Goal: Task Accomplishment & Management: Use online tool/utility

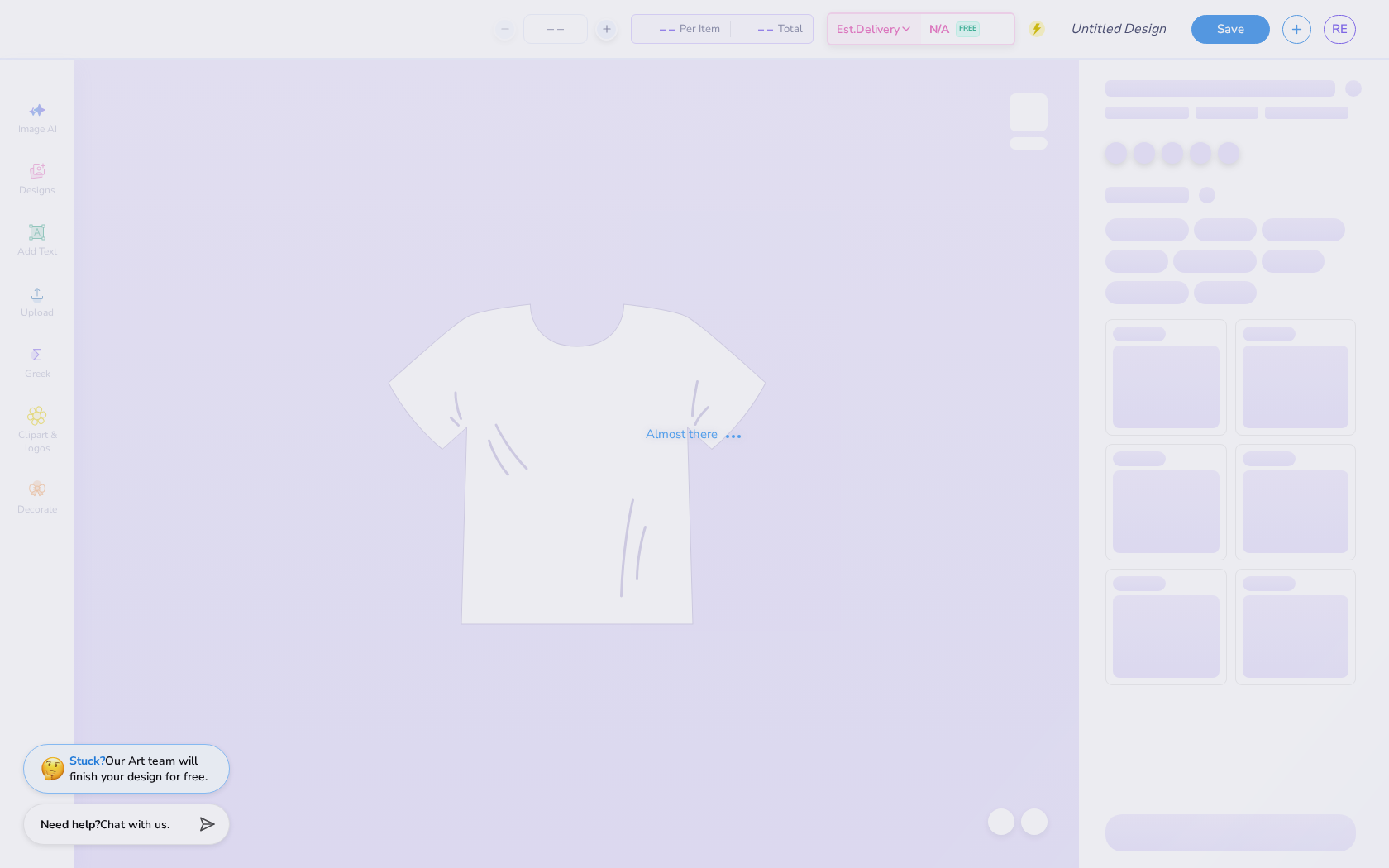
type input "family weekend 1"
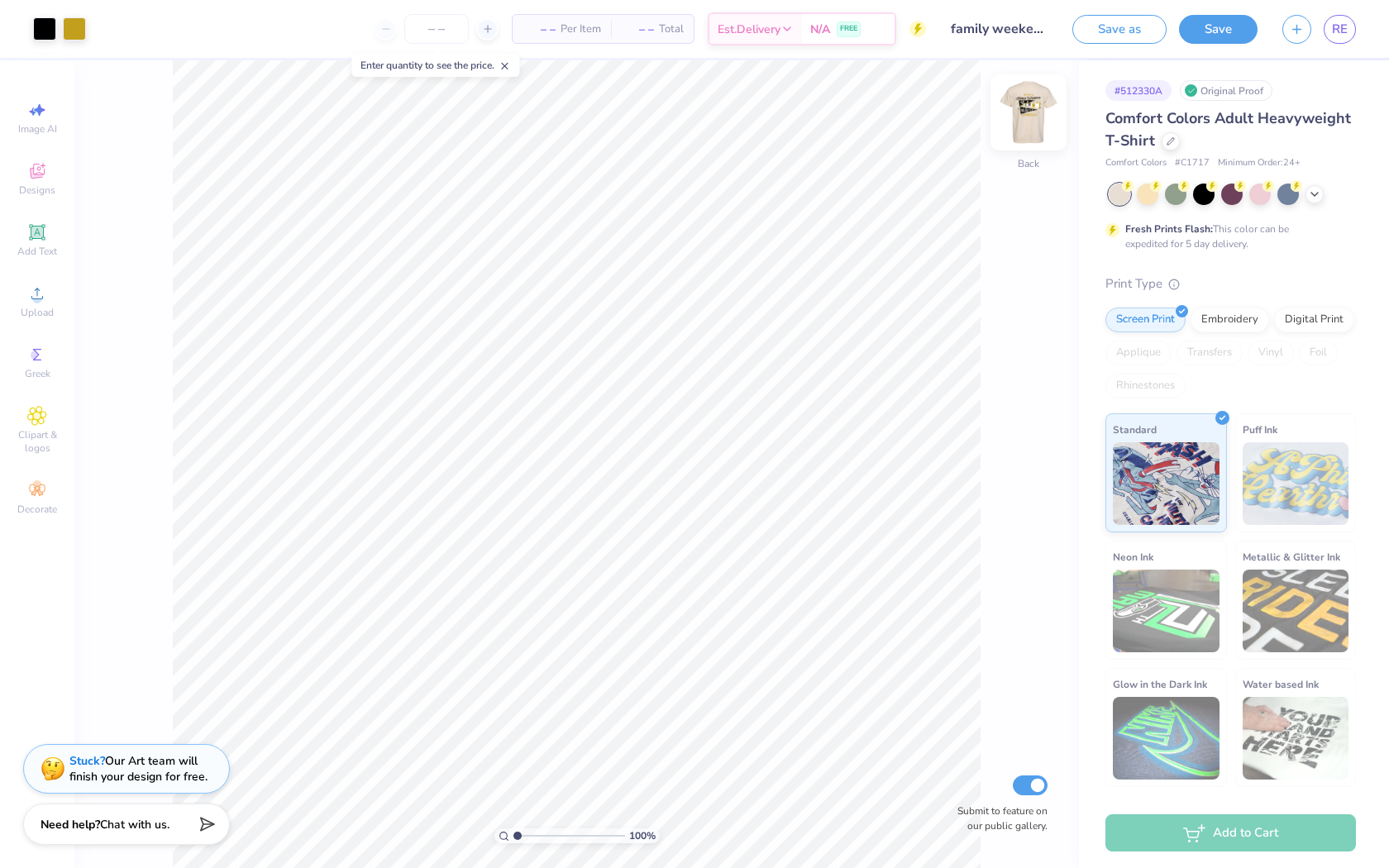
click at [1028, 113] on img at bounding box center [1029, 113] width 66 height 66
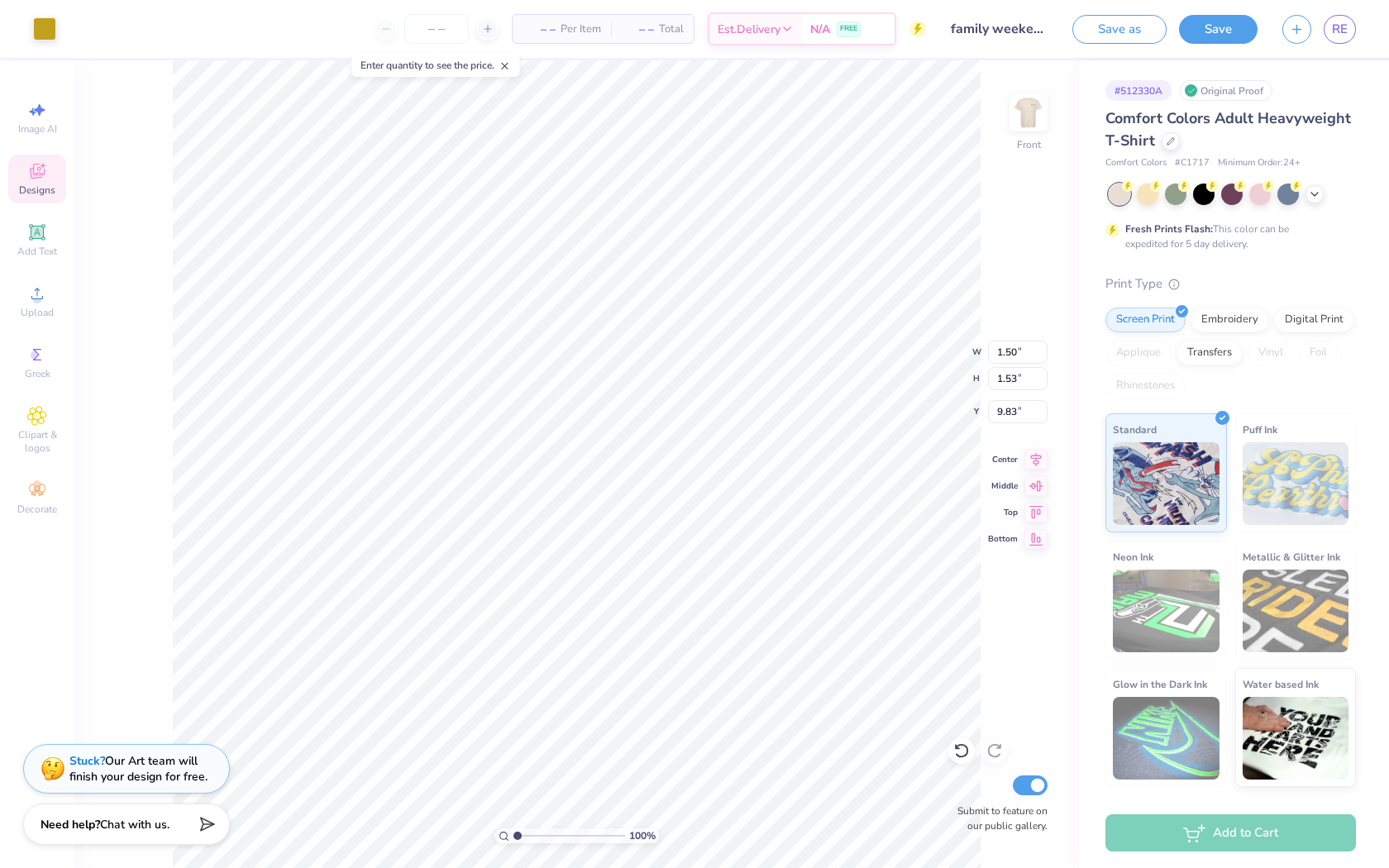
type input "10.05"
click at [48, 232] on div "Add Text" at bounding box center [37, 240] width 58 height 49
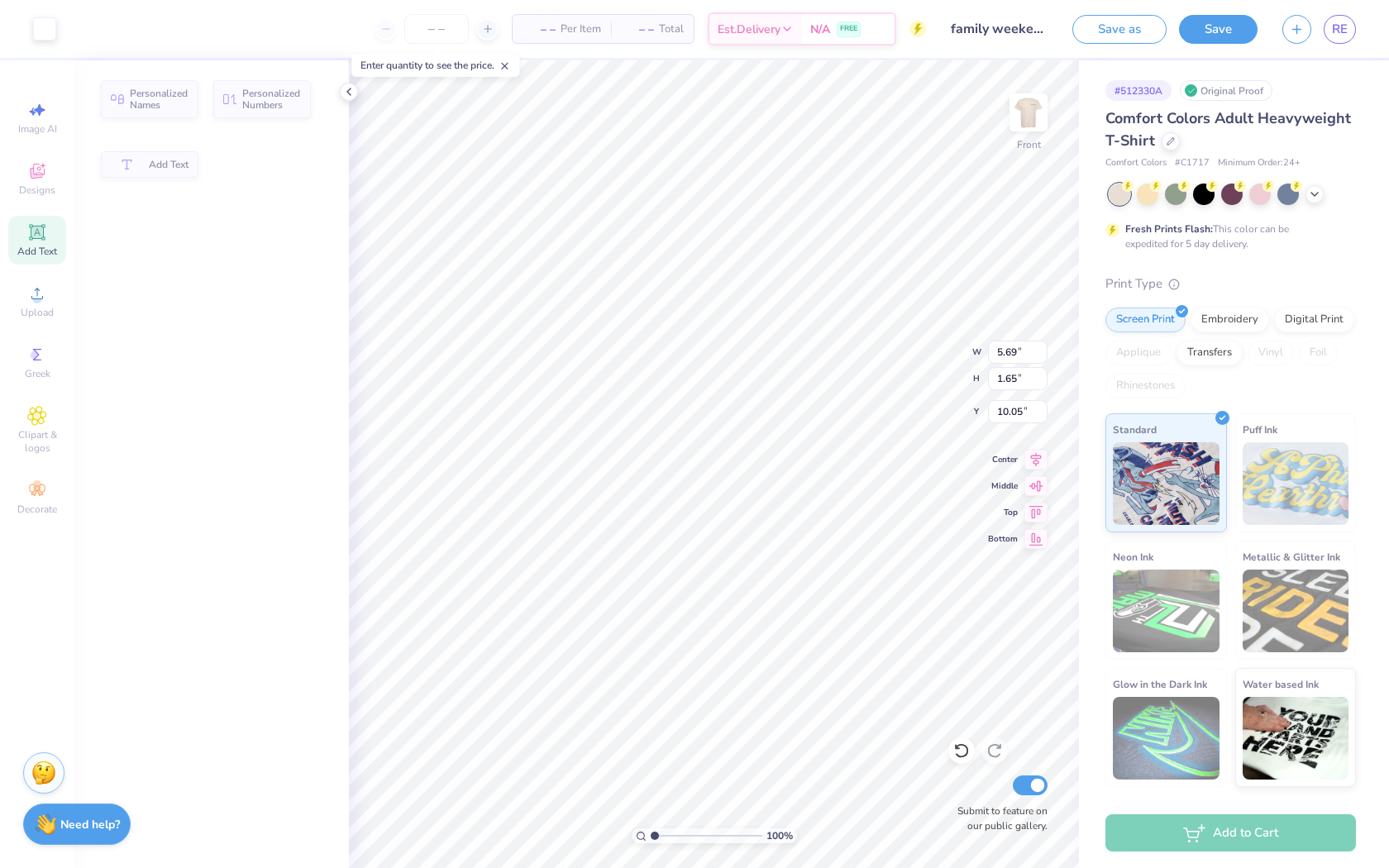
type input "5.69"
type input "1.65"
type input "12.93"
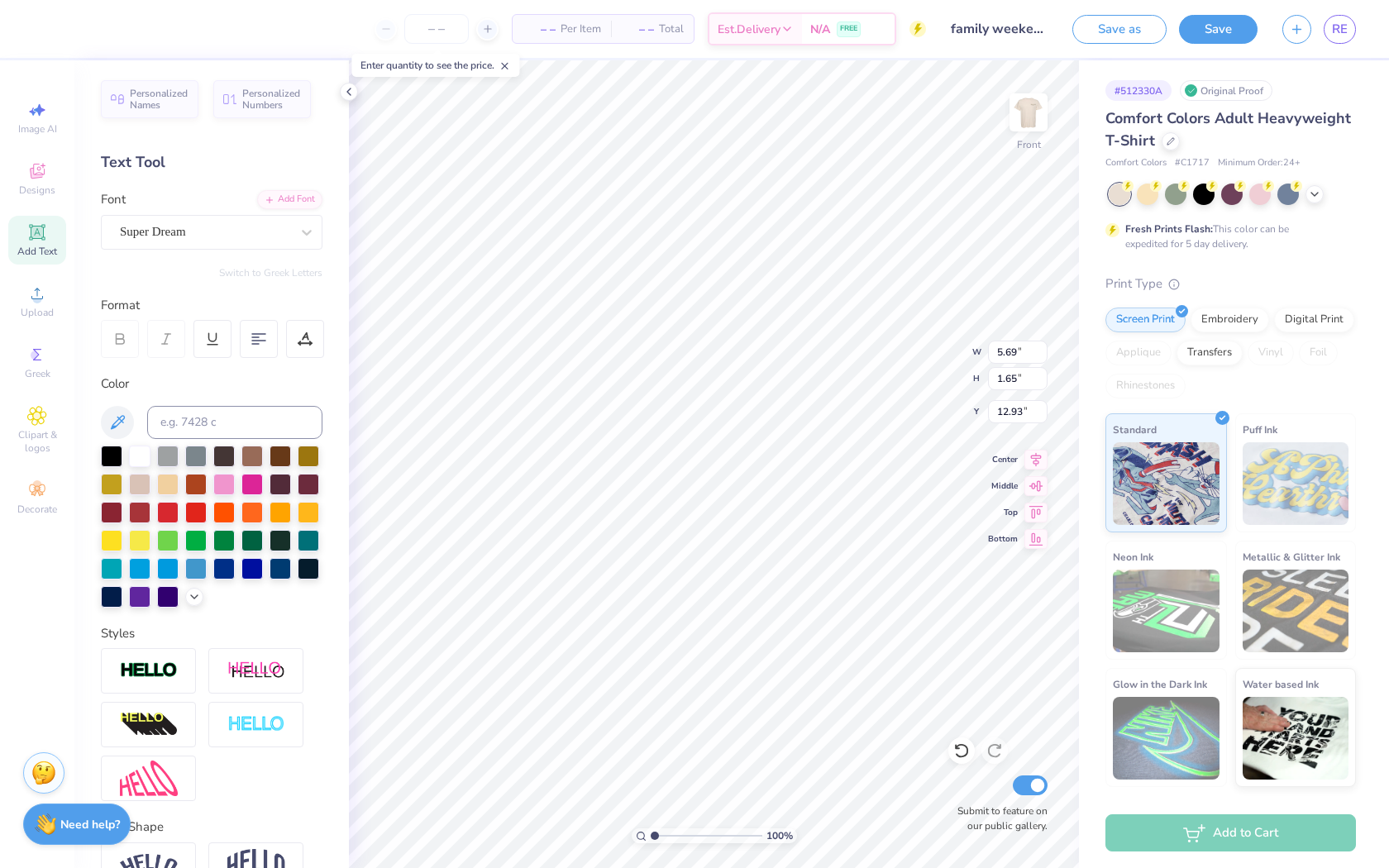
type textarea "WF"
type input "11.85"
type input "10.53"
type input "5.06"
type input "3.17"
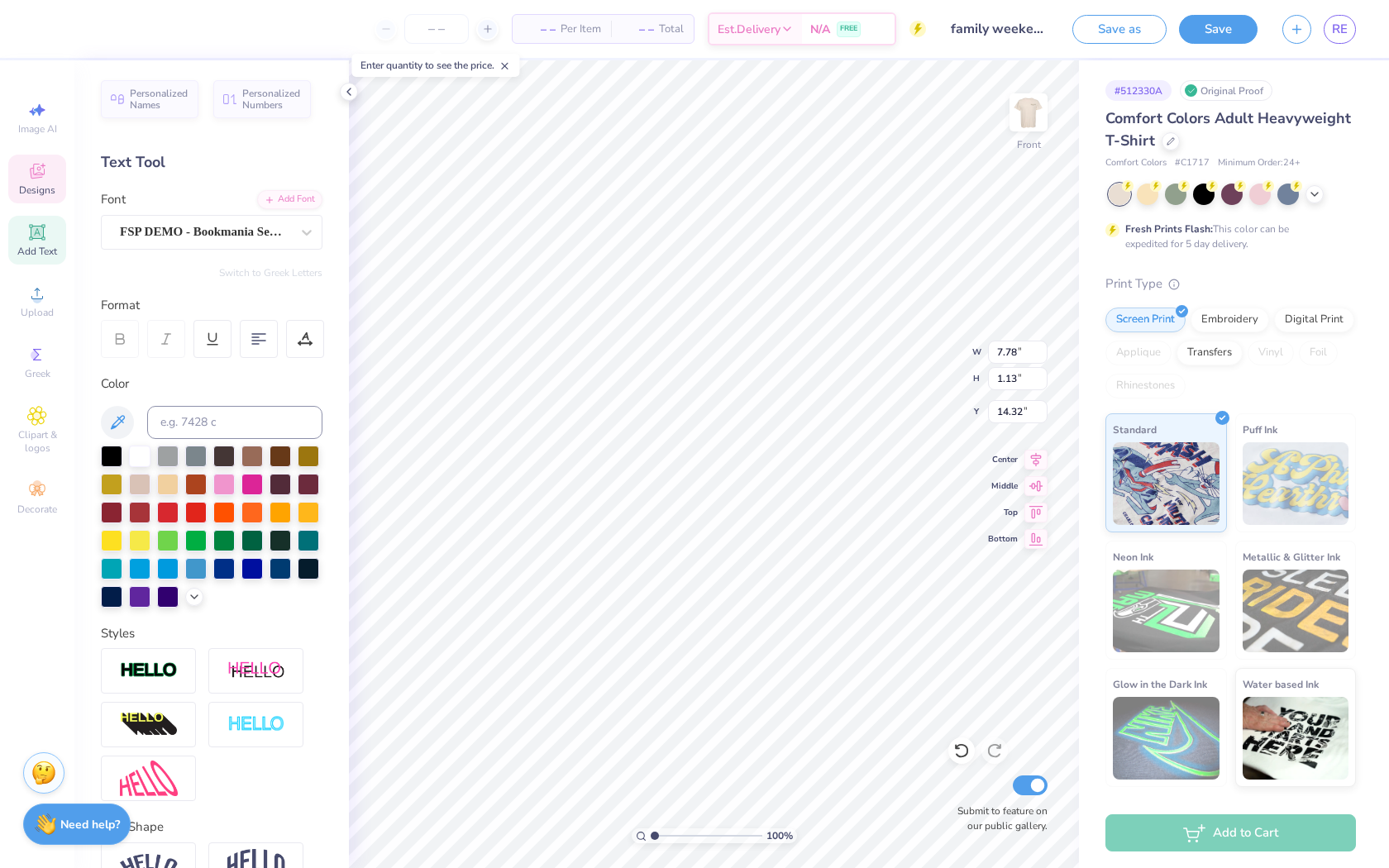
type input "1.64"
type input "12.93"
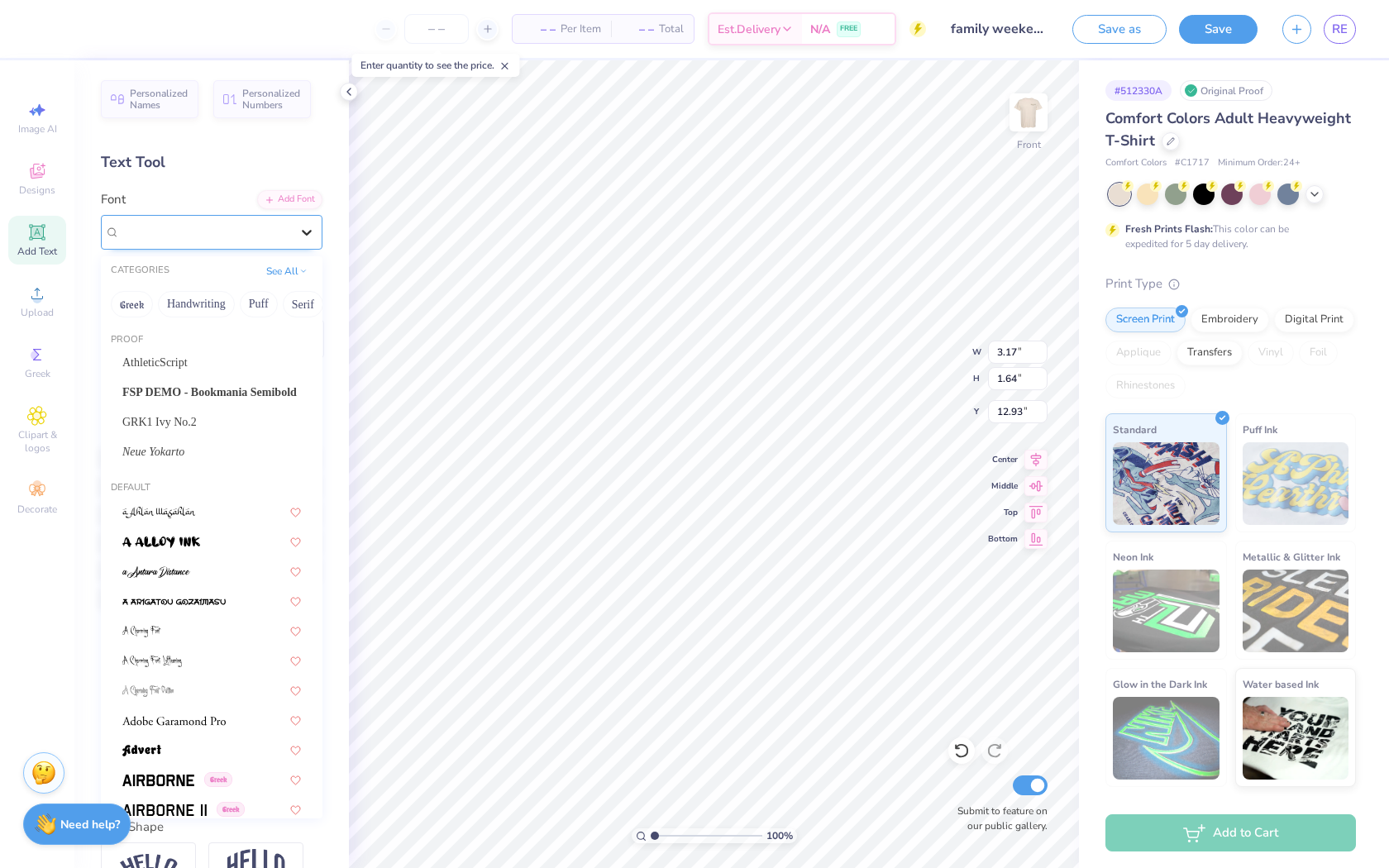
click at [294, 242] on div at bounding box center [306, 233] width 30 height 30
click at [250, 379] on div "FSP DEMO - Bookmania Semibold" at bounding box center [212, 392] width 209 height 27
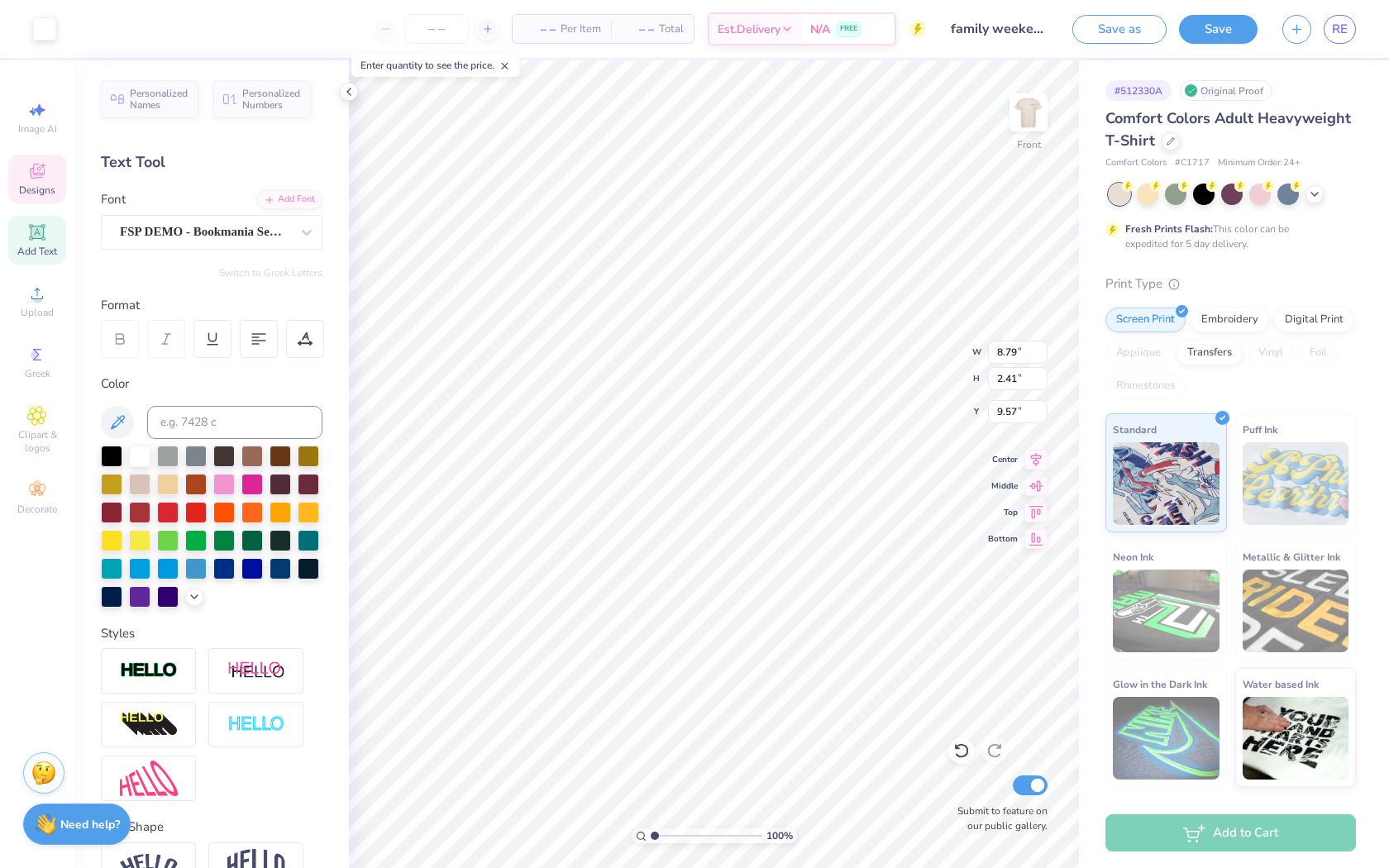
type input "8.79"
type input "2.41"
type input "16.77"
type input "3.85"
type input "1.65"
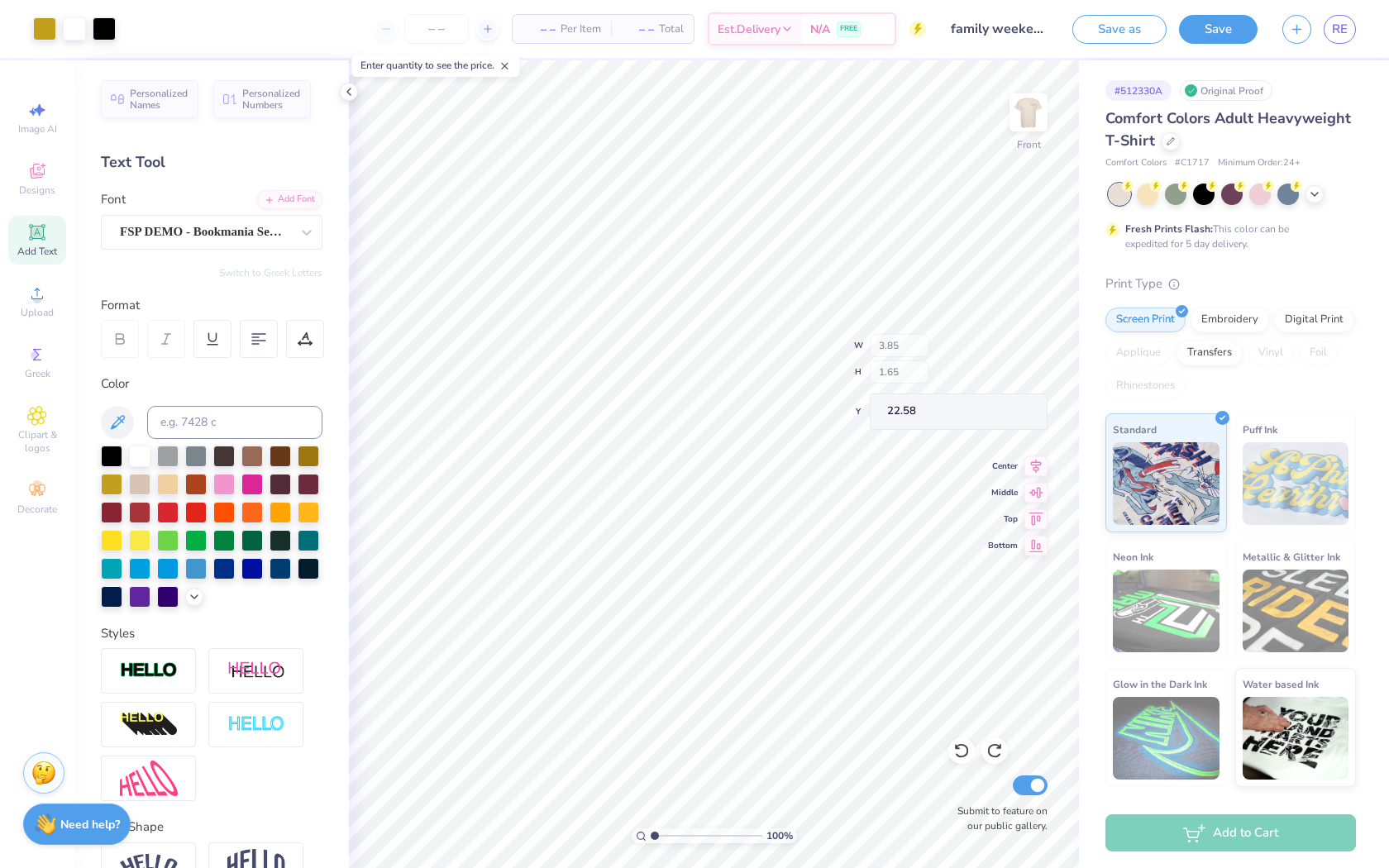
type input "9.47"
click at [102, 485] on div at bounding box center [112, 483] width 22 height 22
click at [113, 483] on div at bounding box center [112, 483] width 22 height 22
type input "20.67"
type input "3.03"
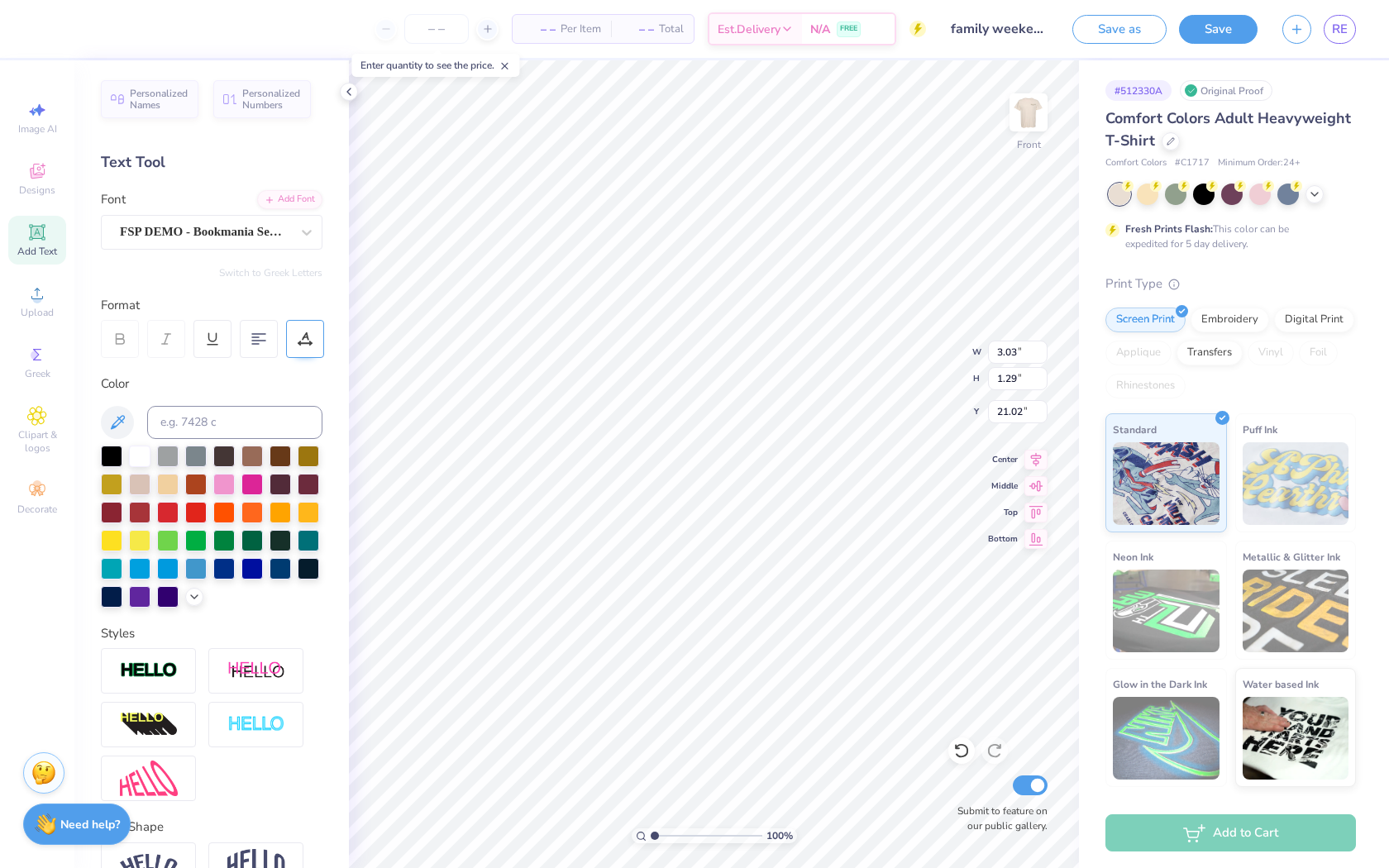
type input "1.29"
type input "21.02"
type input "8.79"
type input "2.41"
click at [823, 702] on li "Bring Forward" at bounding box center [805, 709] width 130 height 32
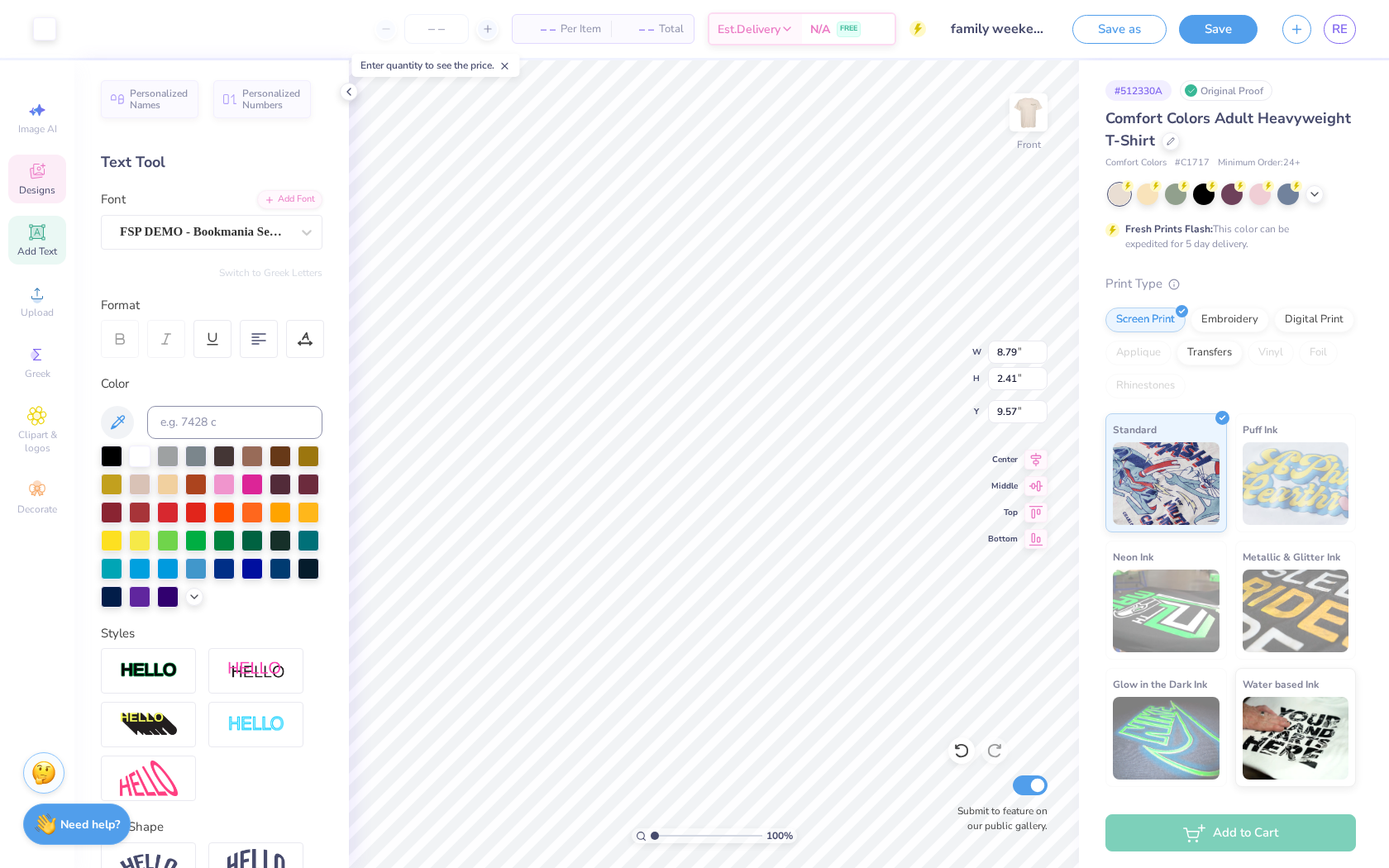
type input "9.47"
click at [802, 740] on li "Send Backward" at bounding box center [772, 751] width 130 height 32
type input "3.03"
type input "1.29"
type input "25.23"
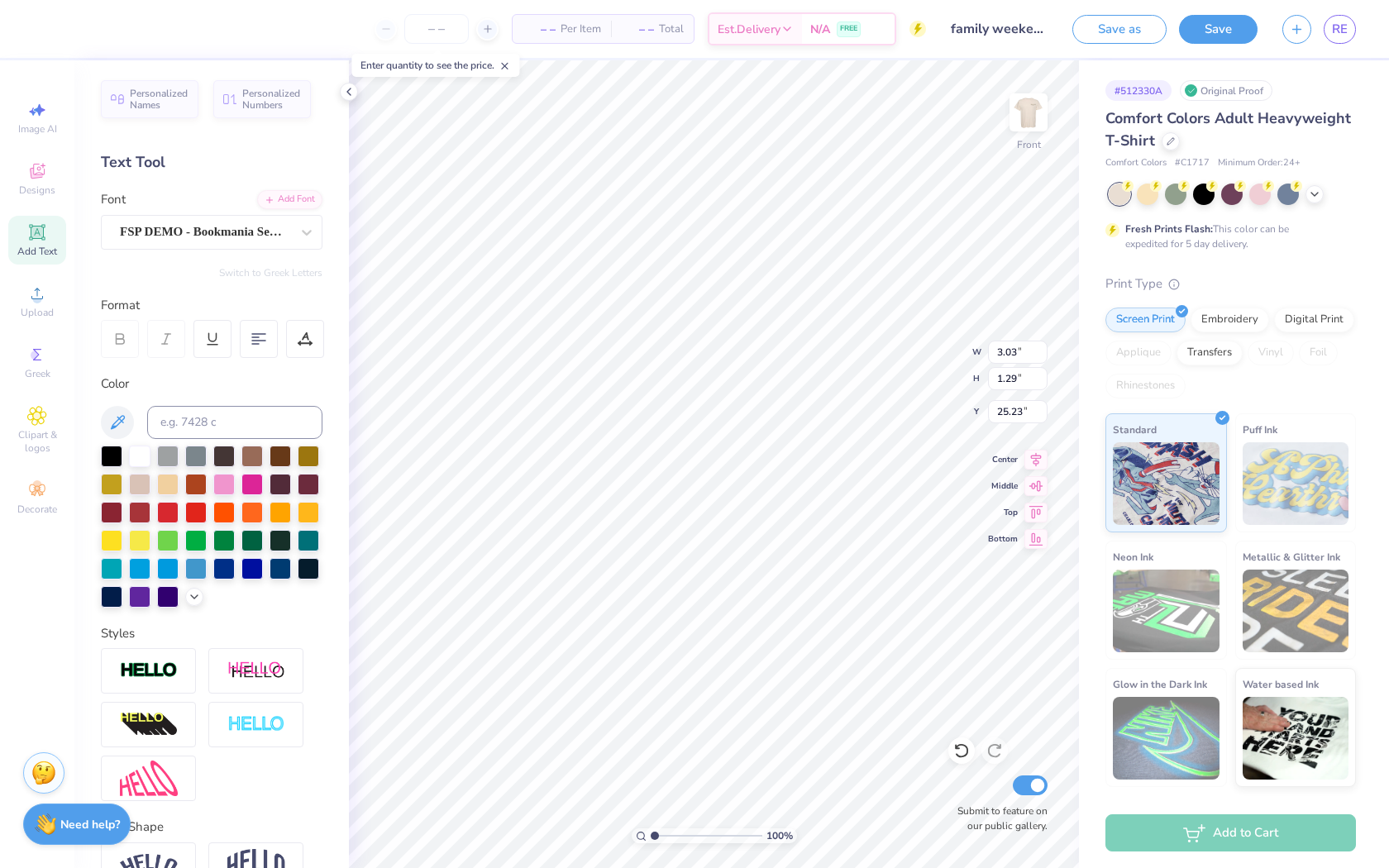
type input "1.50"
type input "1.53"
type input "10.05"
type input "8.79"
type input "2.41"
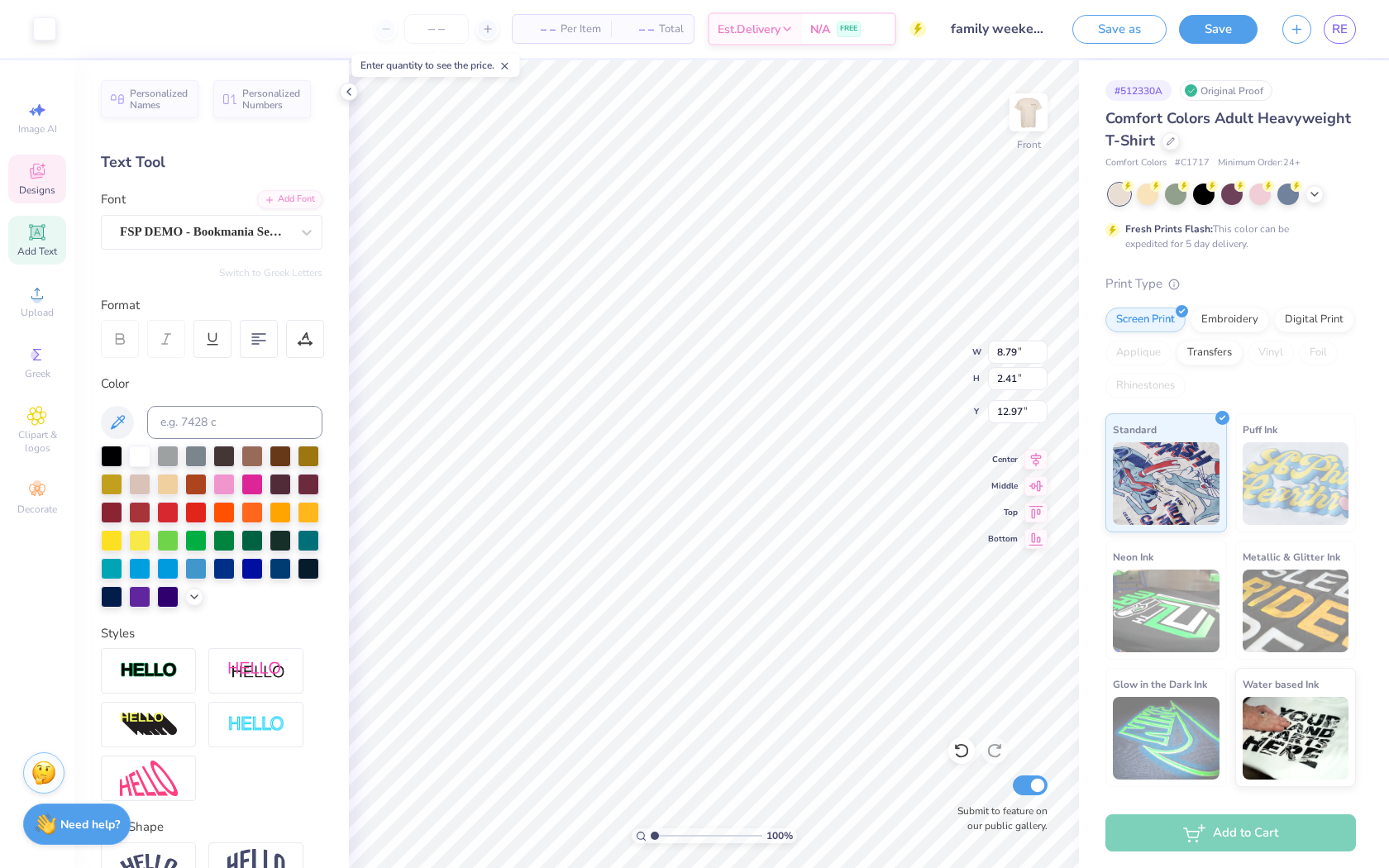
type input "9.47"
type input "19.74"
drag, startPoint x: 800, startPoint y: 776, endPoint x: 794, endPoint y: 750, distance: 26.7
click at [794, 750] on ul "Cut Copy Paste Remove Background Duplicate Select All Delete Group Ungroup Brin…" at bounding box center [794, 658] width 130 height 420
click at [794, 750] on li "Bring to Front" at bounding box center [794, 755] width 130 height 32
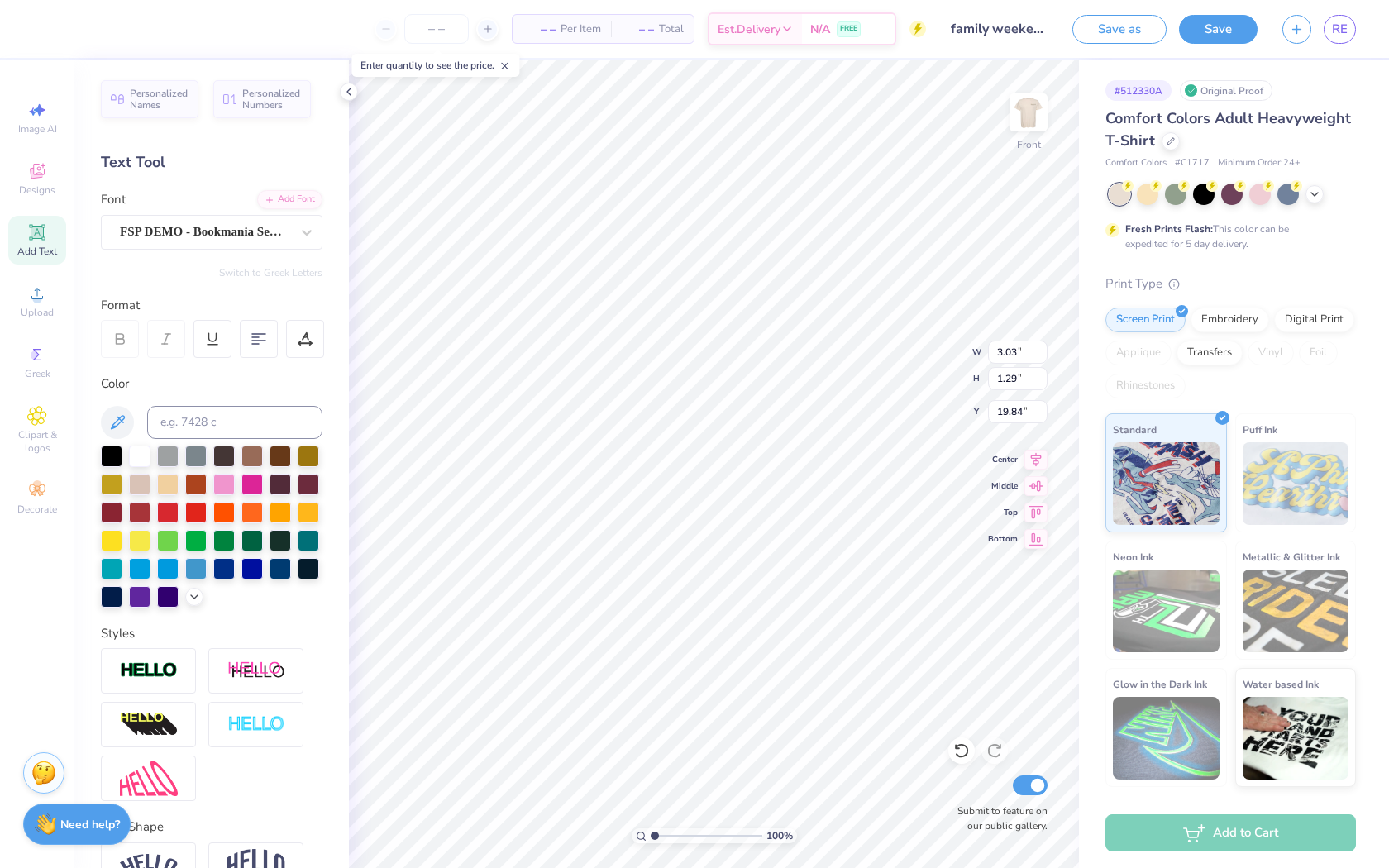
type input "19.84"
type input "2.74"
type input "1.17"
type input "22.55"
type input "1.99"
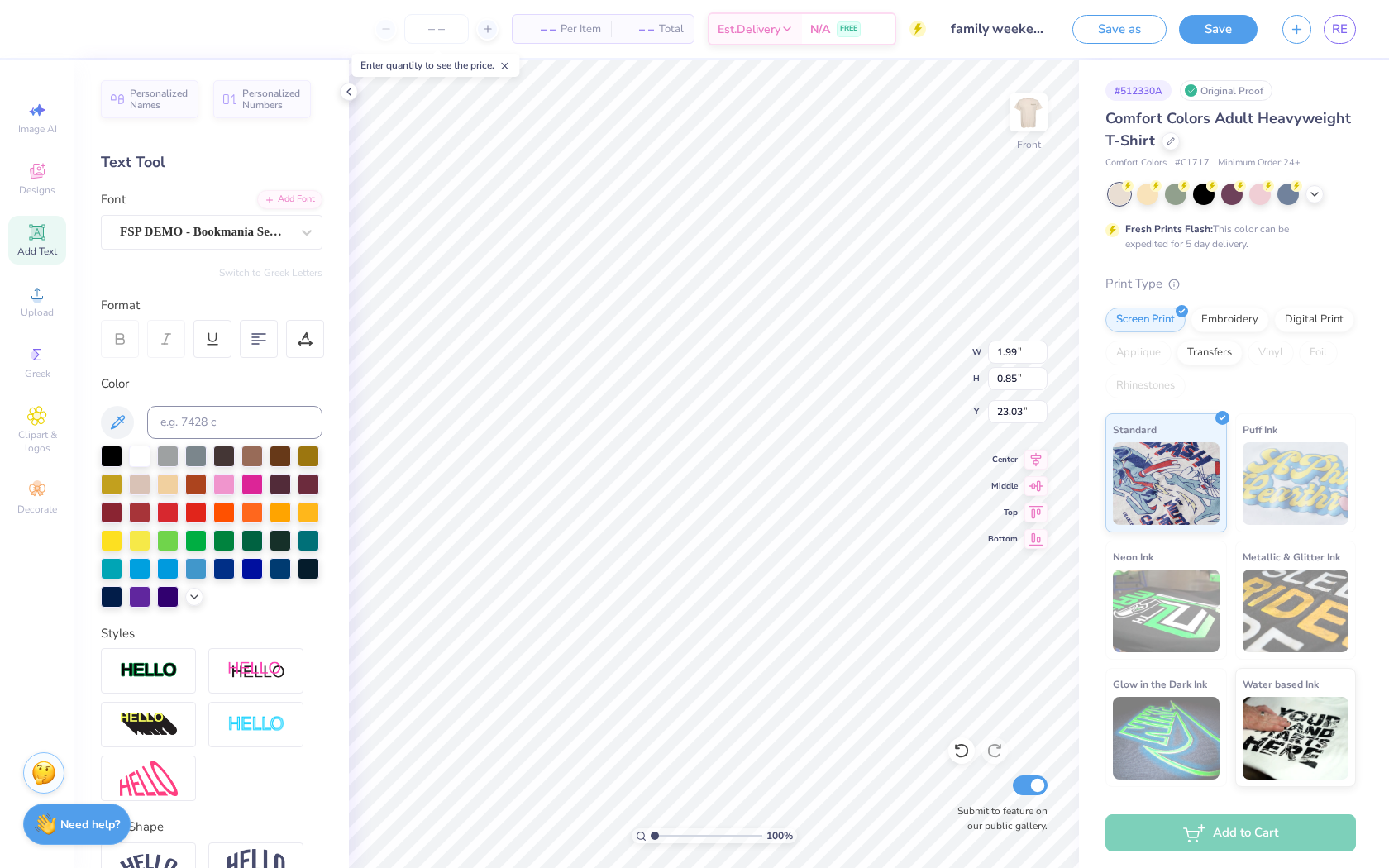
type input "0.85"
type input "10.16"
type input "1.50"
type input "1.53"
click at [802, 793] on li "Bring Forward" at bounding box center [799, 788] width 130 height 32
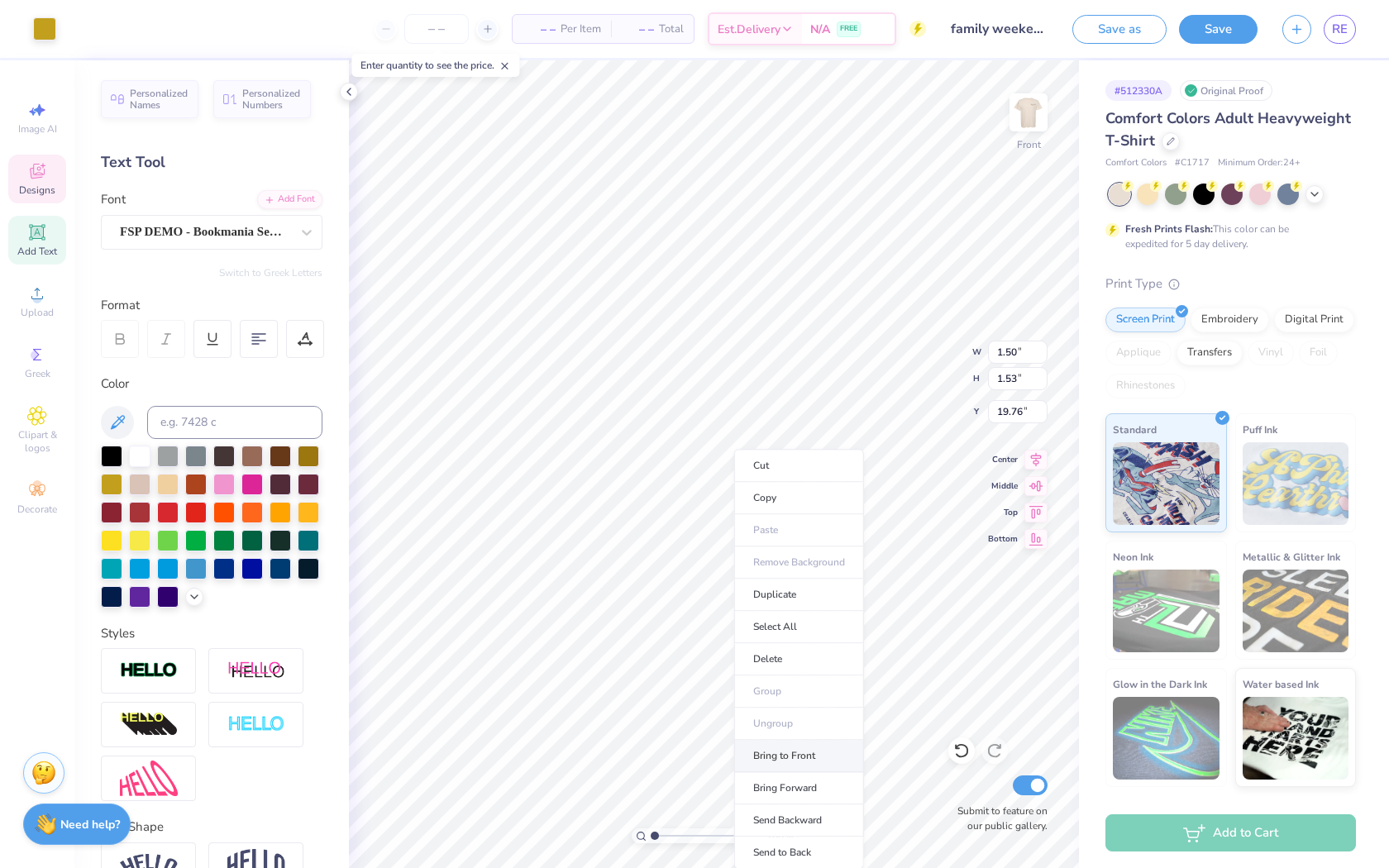
click at [808, 744] on li "Bring to Front" at bounding box center [798, 755] width 130 height 32
type input "9.94"
type input "1.99"
type input "0.85"
type input "17.78"
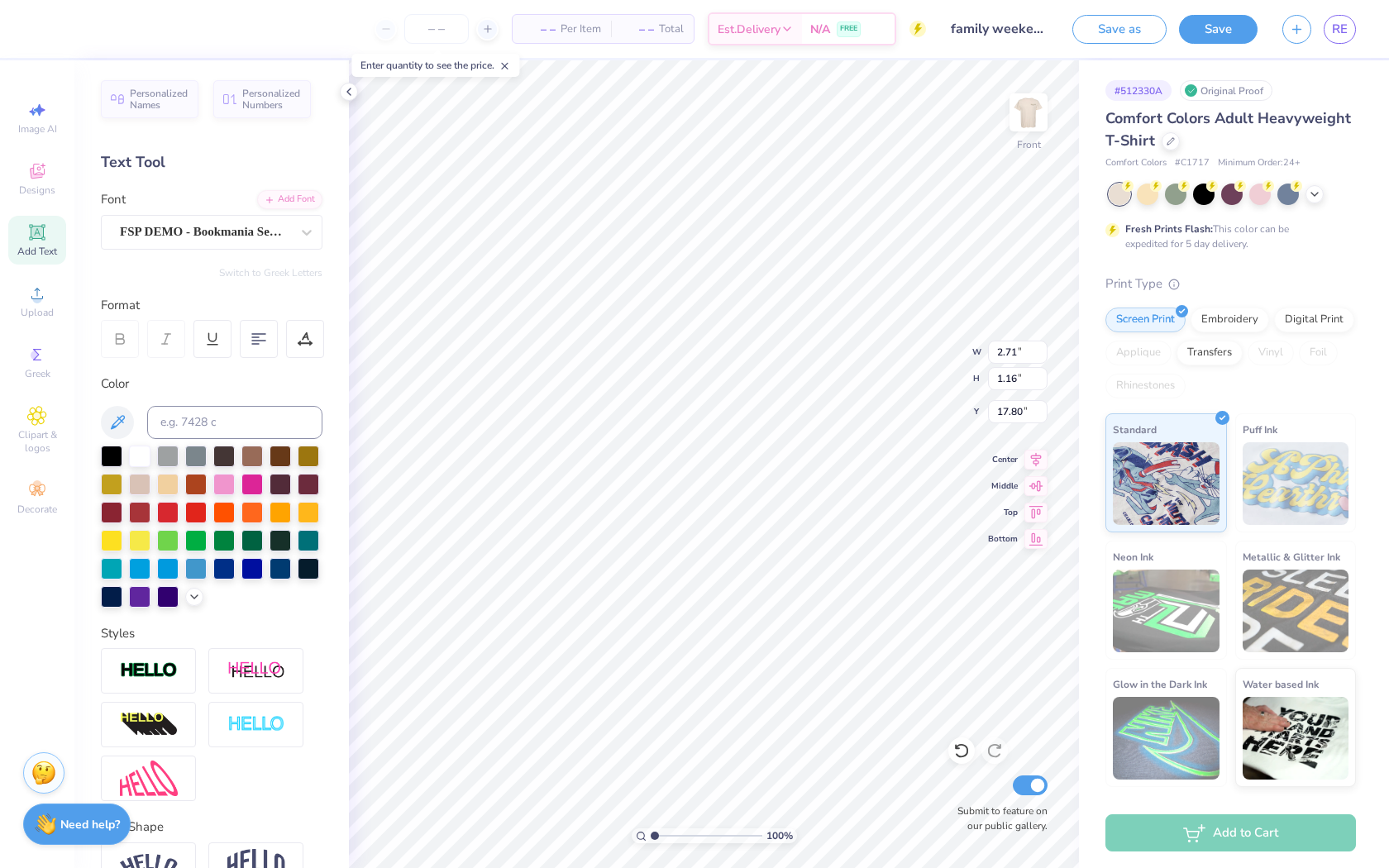
type input "2.71"
type input "1.16"
type input "9.94"
click at [456, 39] on input "number" at bounding box center [436, 29] width 65 height 30
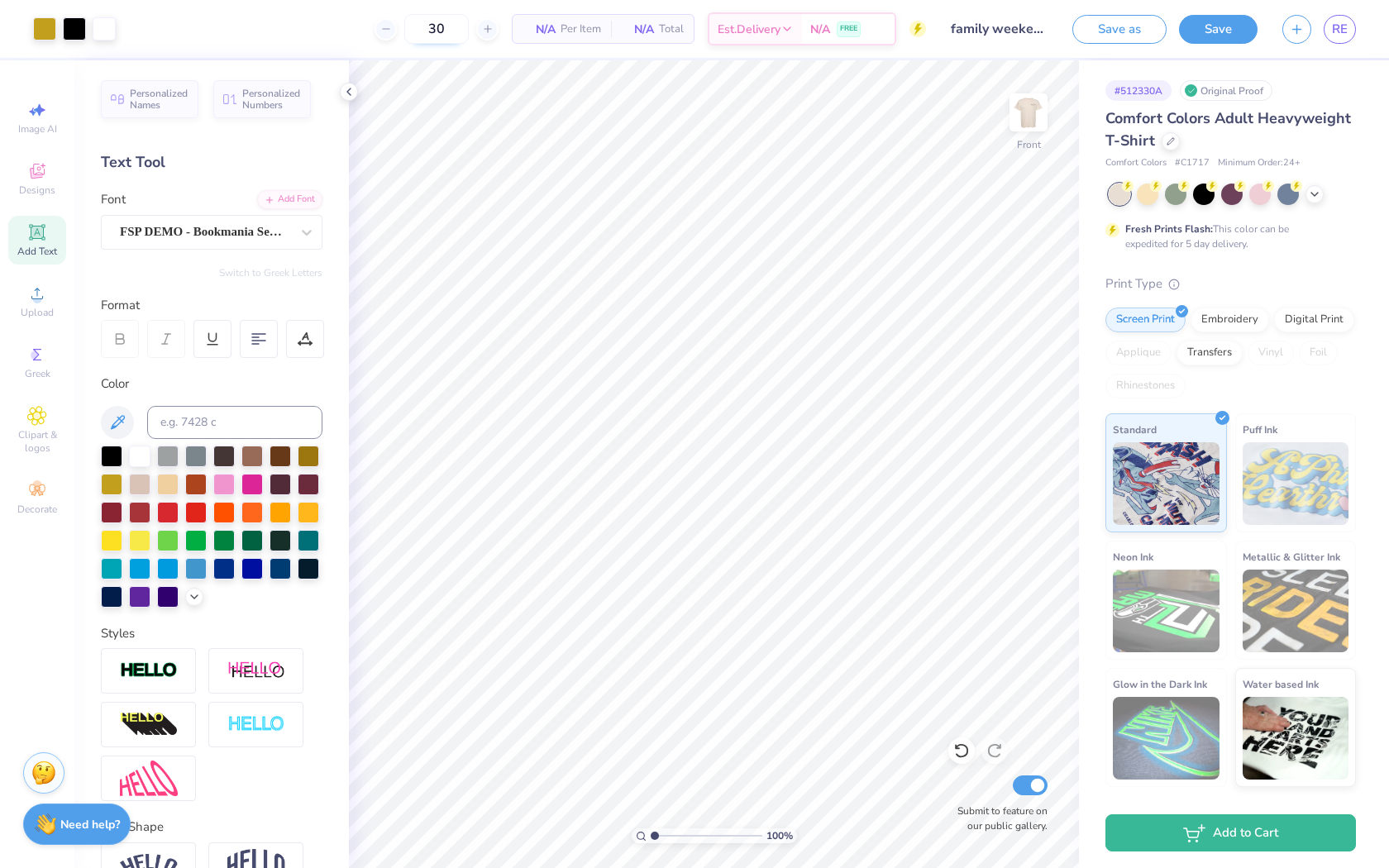
type input "30"
click at [1240, 22] on button "Save" at bounding box center [1218, 27] width 79 height 29
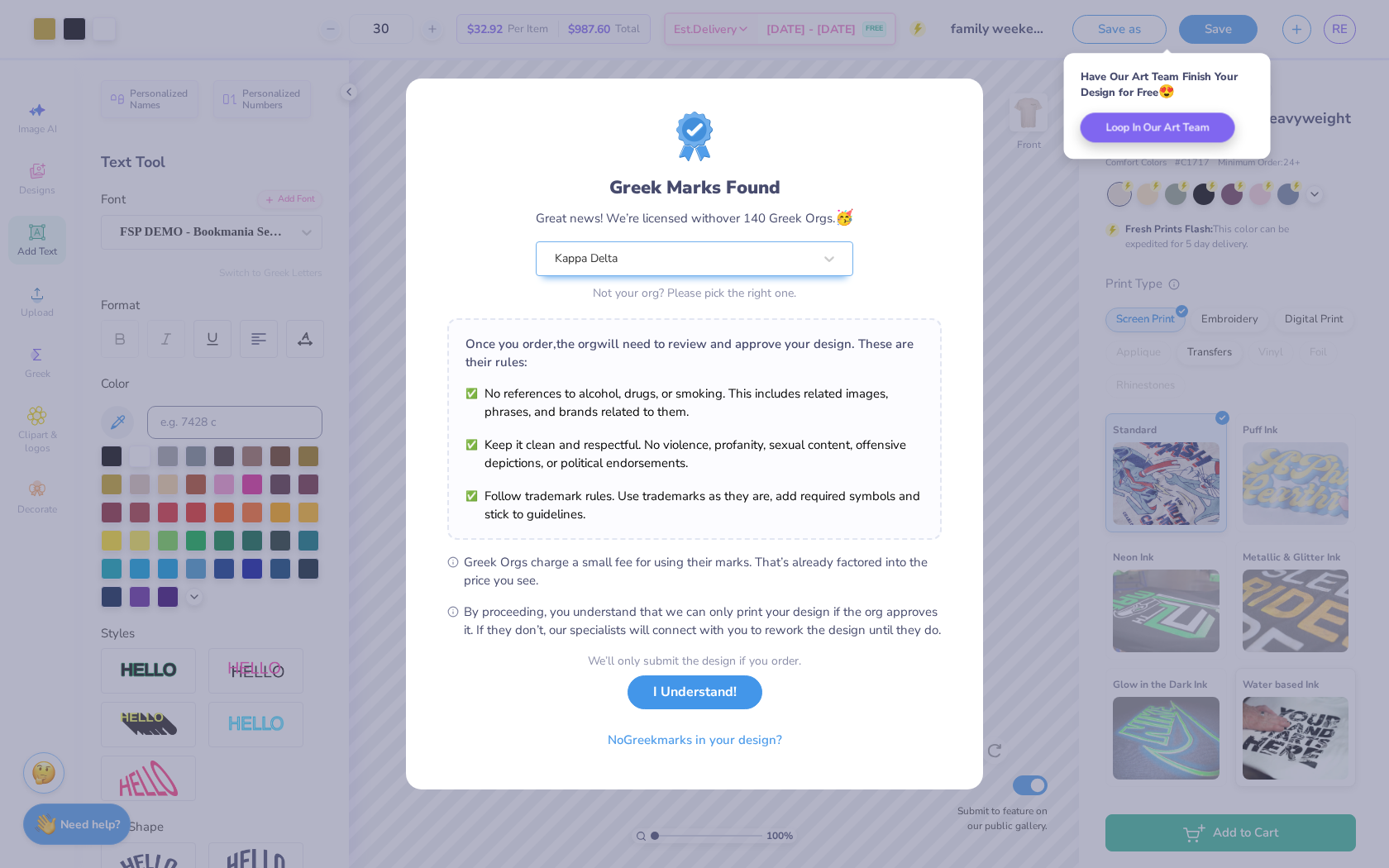
click at [671, 710] on button "I Understand!" at bounding box center [695, 692] width 135 height 34
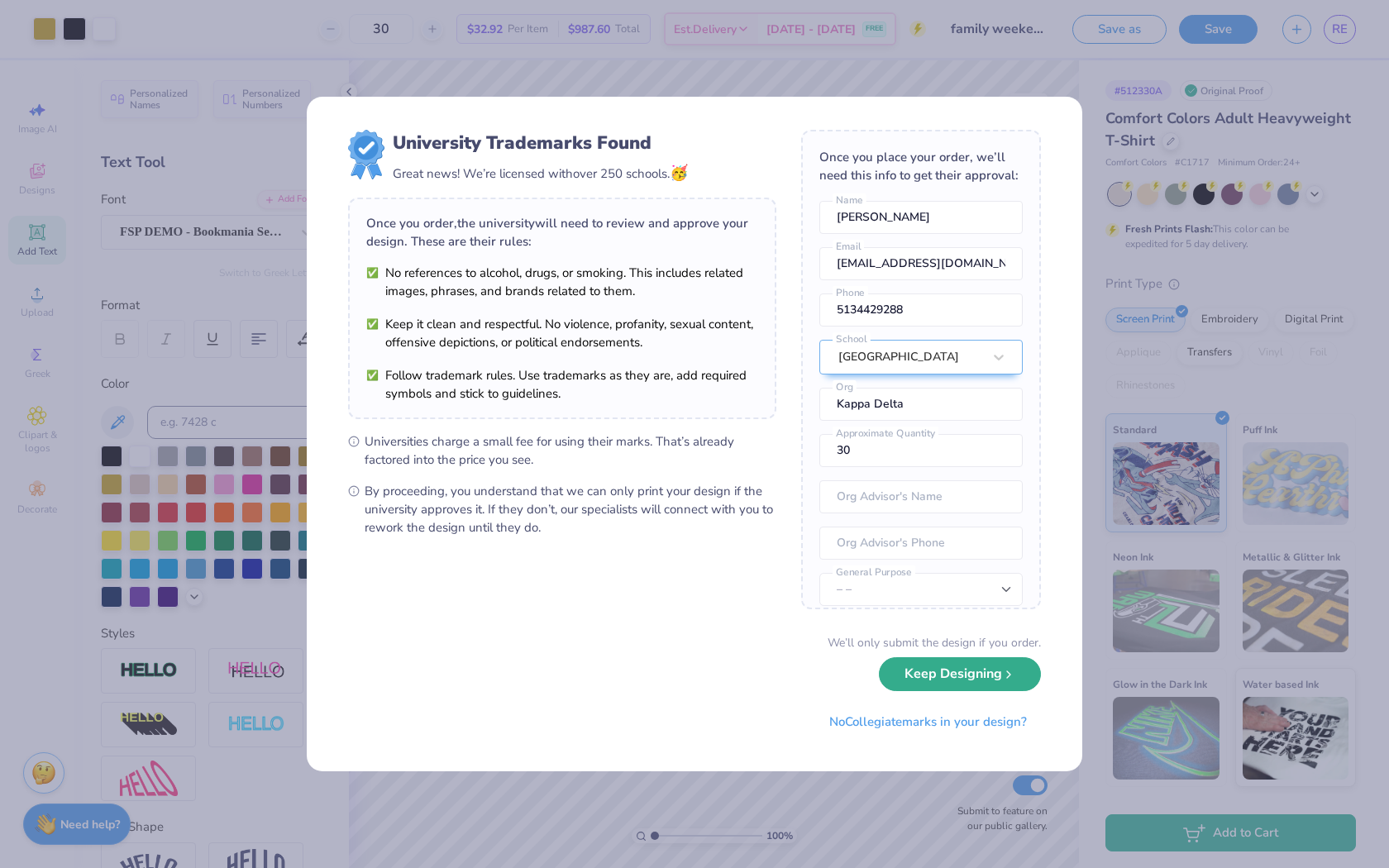
click at [921, 678] on button "Keep Designing" at bounding box center [960, 674] width 162 height 34
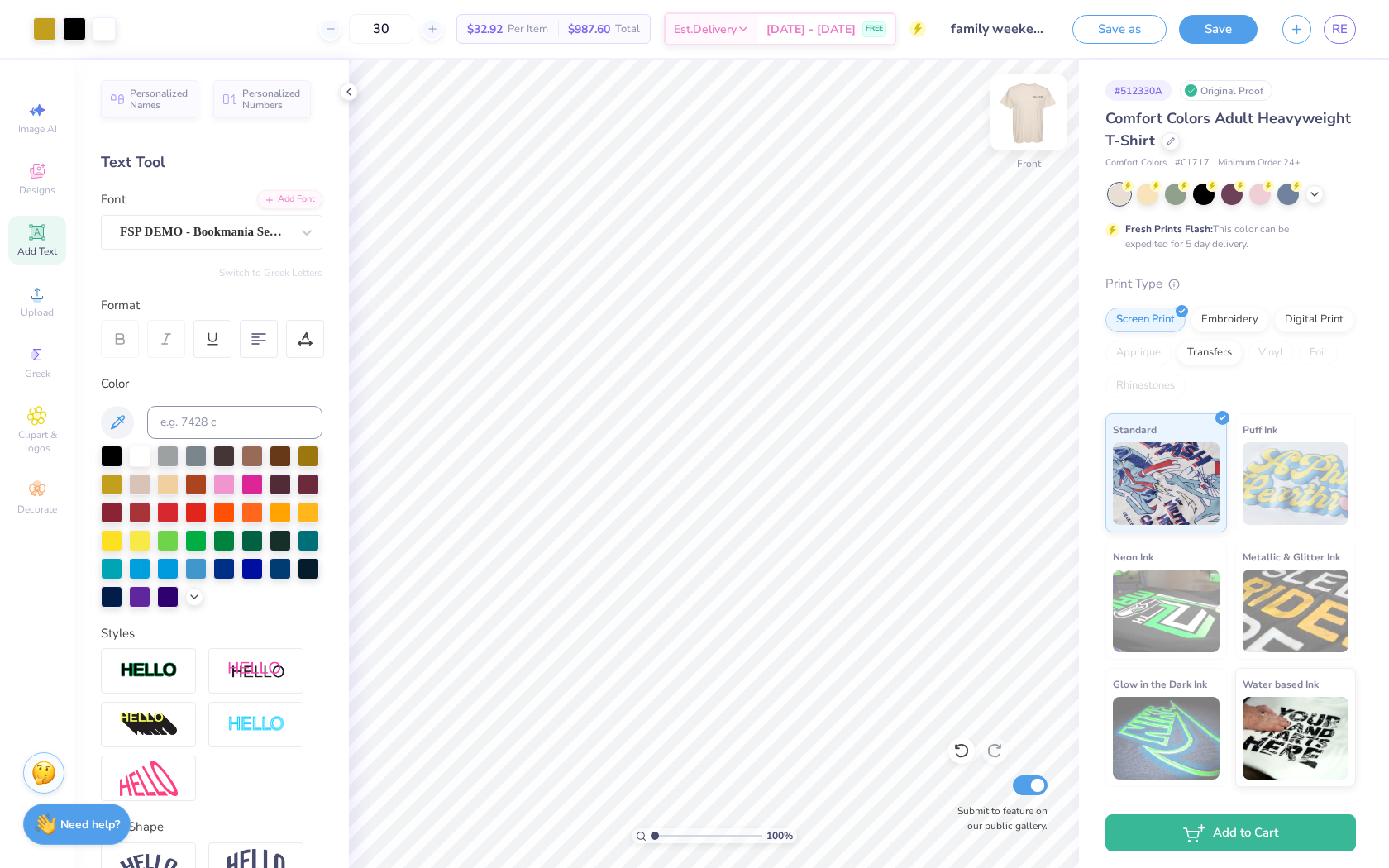
click at [1045, 113] on img at bounding box center [1029, 113] width 66 height 66
click at [1032, 112] on img at bounding box center [1029, 113] width 66 height 66
click at [1031, 130] on img at bounding box center [1029, 113] width 66 height 66
type input "2.71"
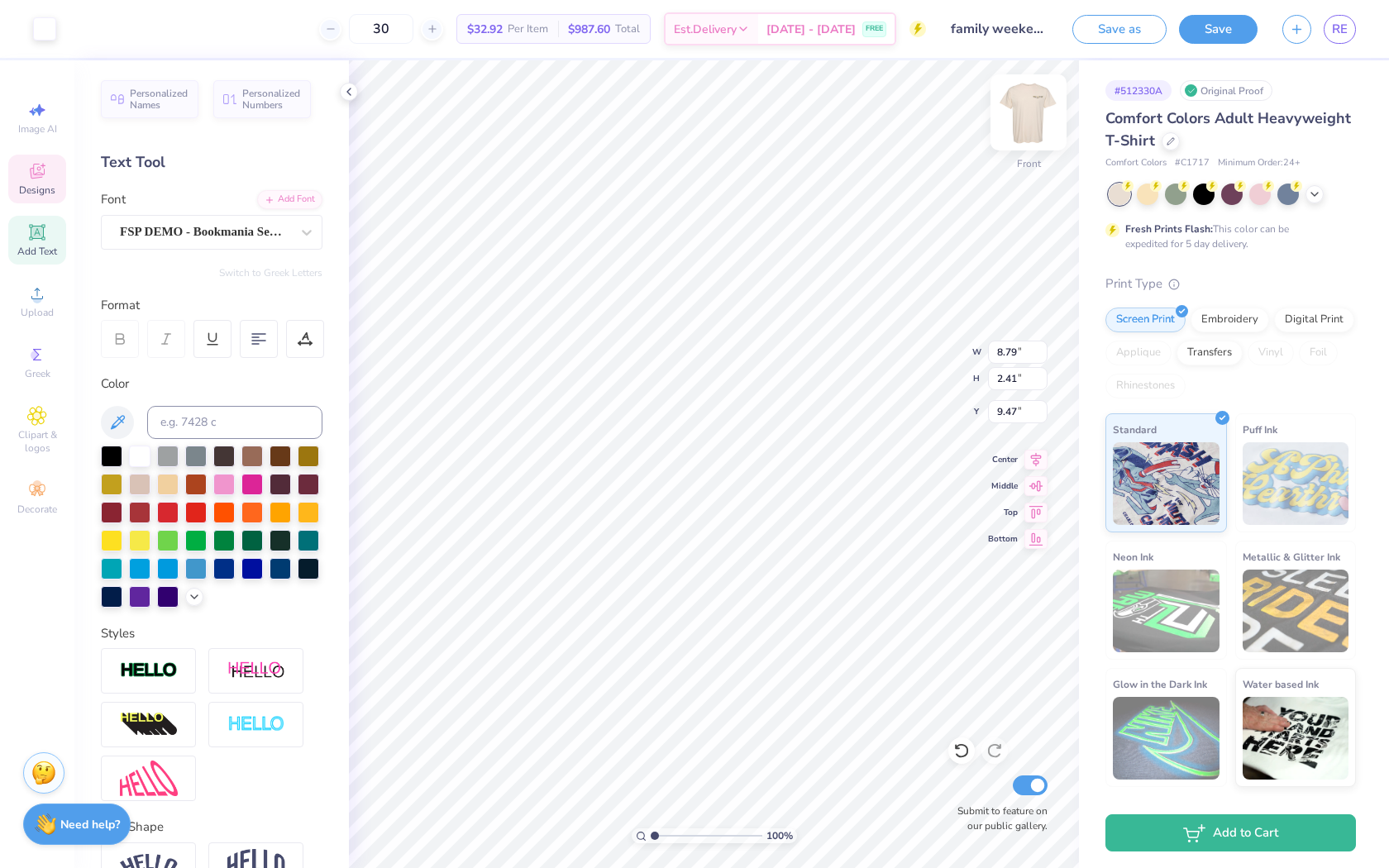
type input "1.16"
type input "9.94"
type input "2.18"
type input "0.93"
type input "9.94"
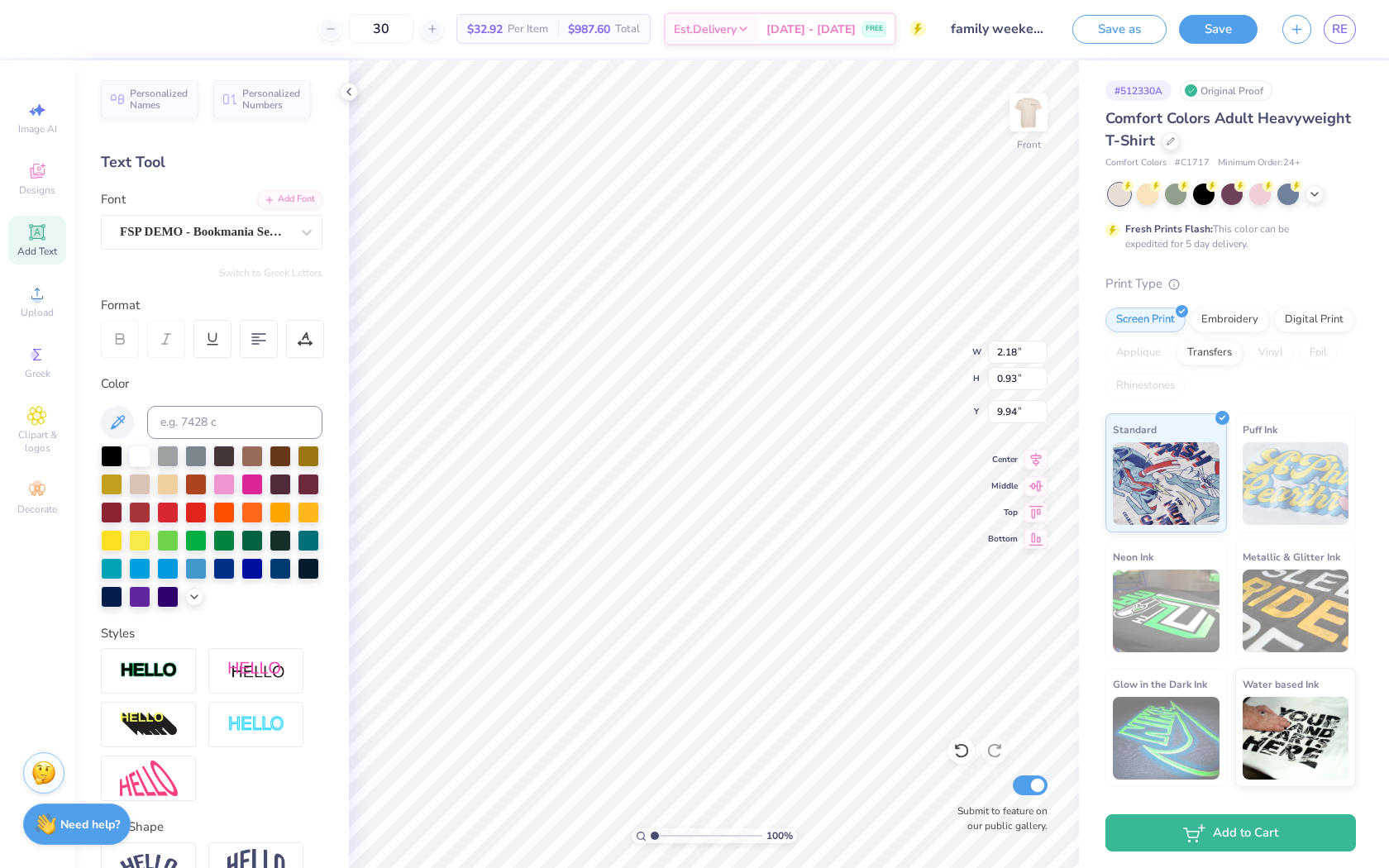
type input "0.70"
type input "0.52"
type input "10.30"
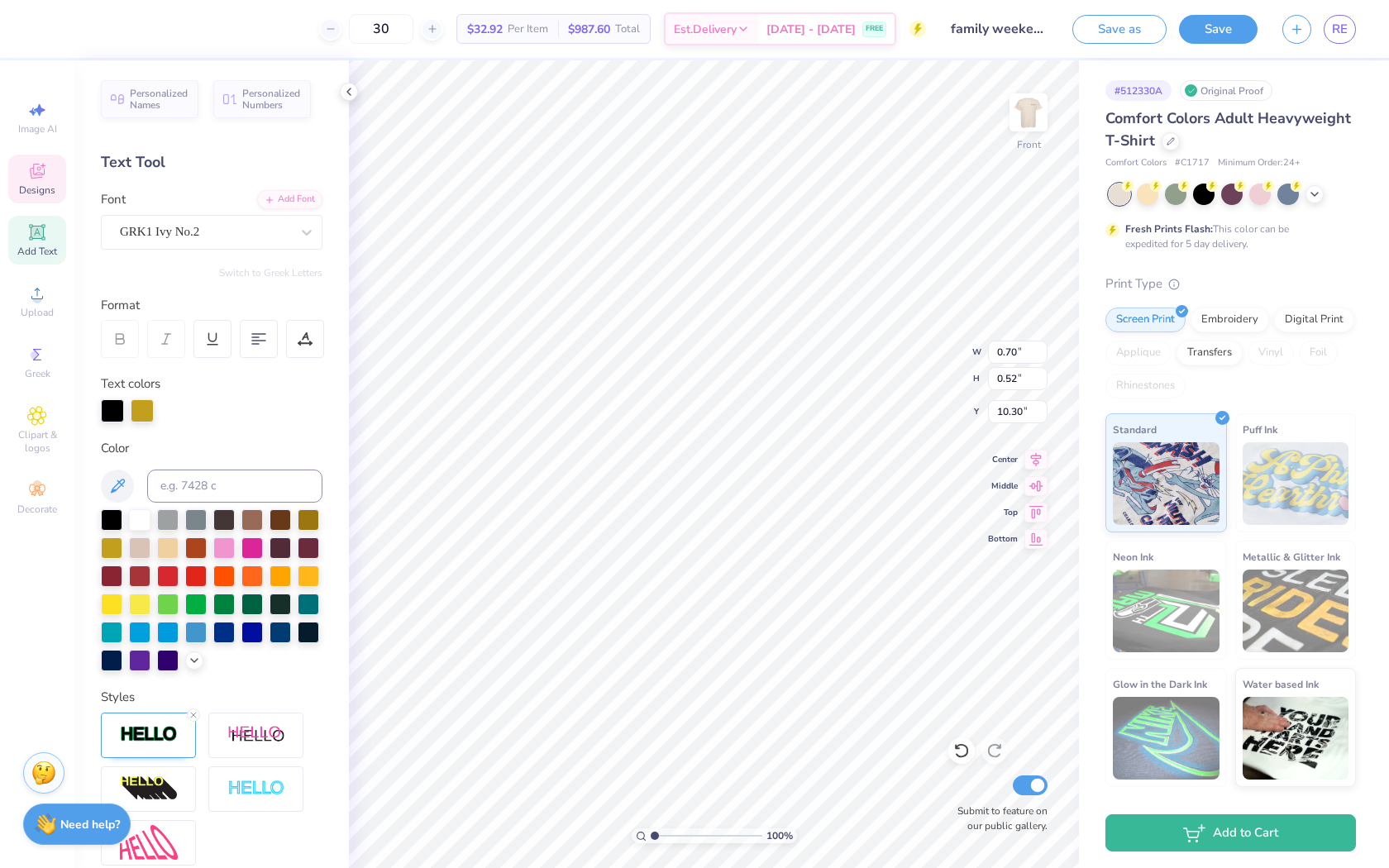
type input "8.79"
type input "2.41"
type input "9.50"
type input "0.70"
type input "0.52"
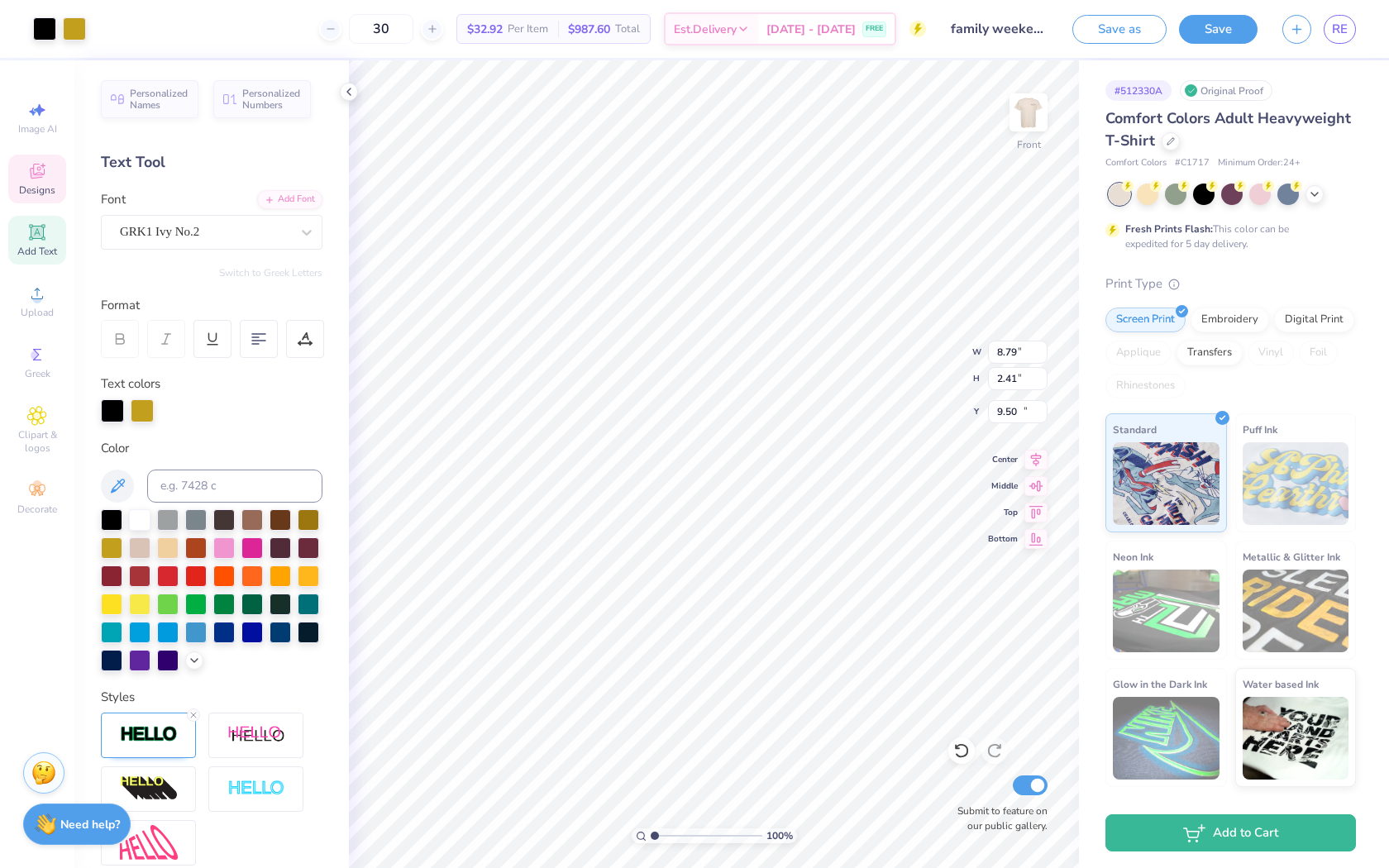
type input "10.30"
type input "0.72"
type input "9.80"
type input "1.07"
type input "0.77"
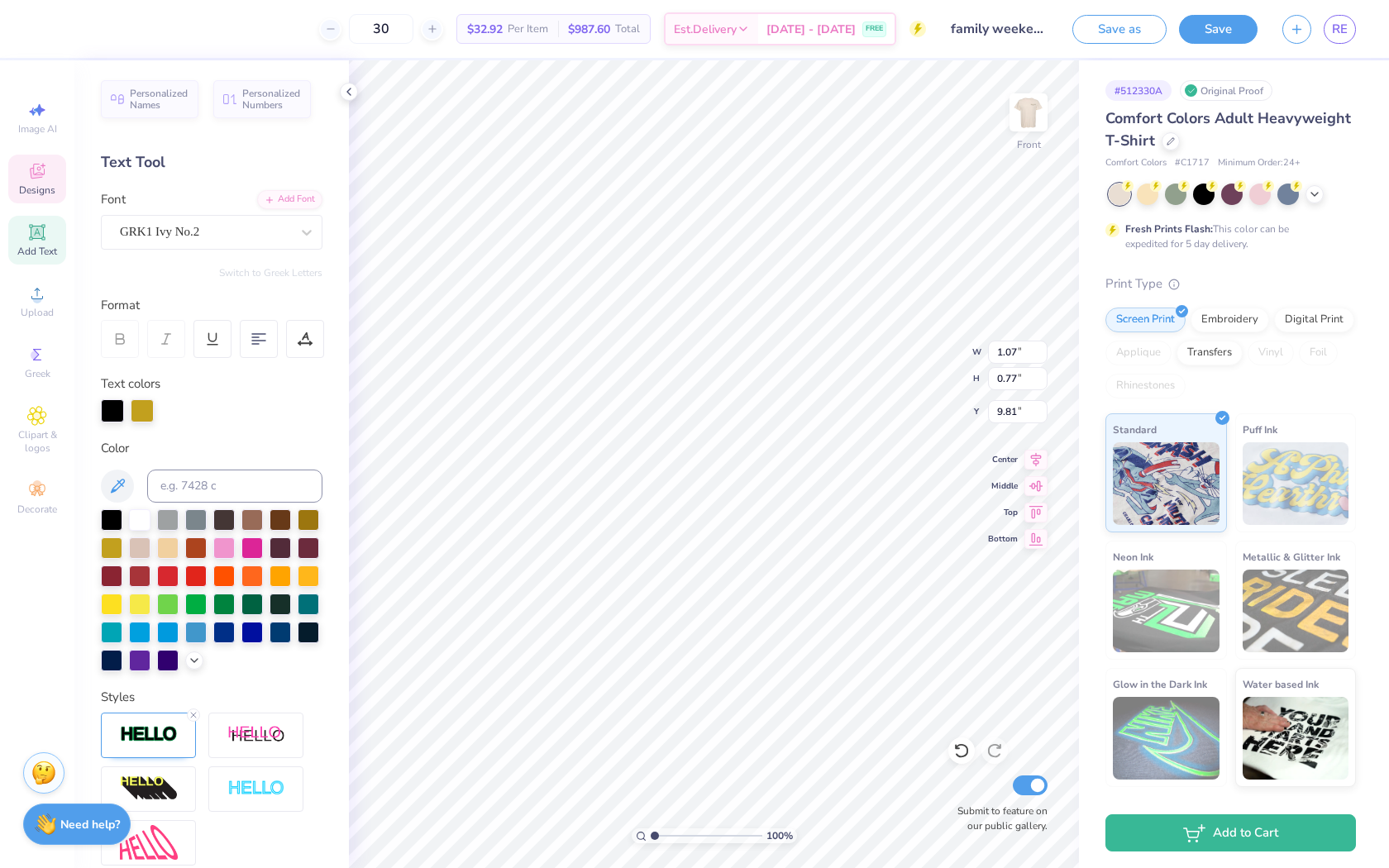
type input "9.55"
type input "8.79"
type input "2.41"
type input "9.50"
type input "0.70"
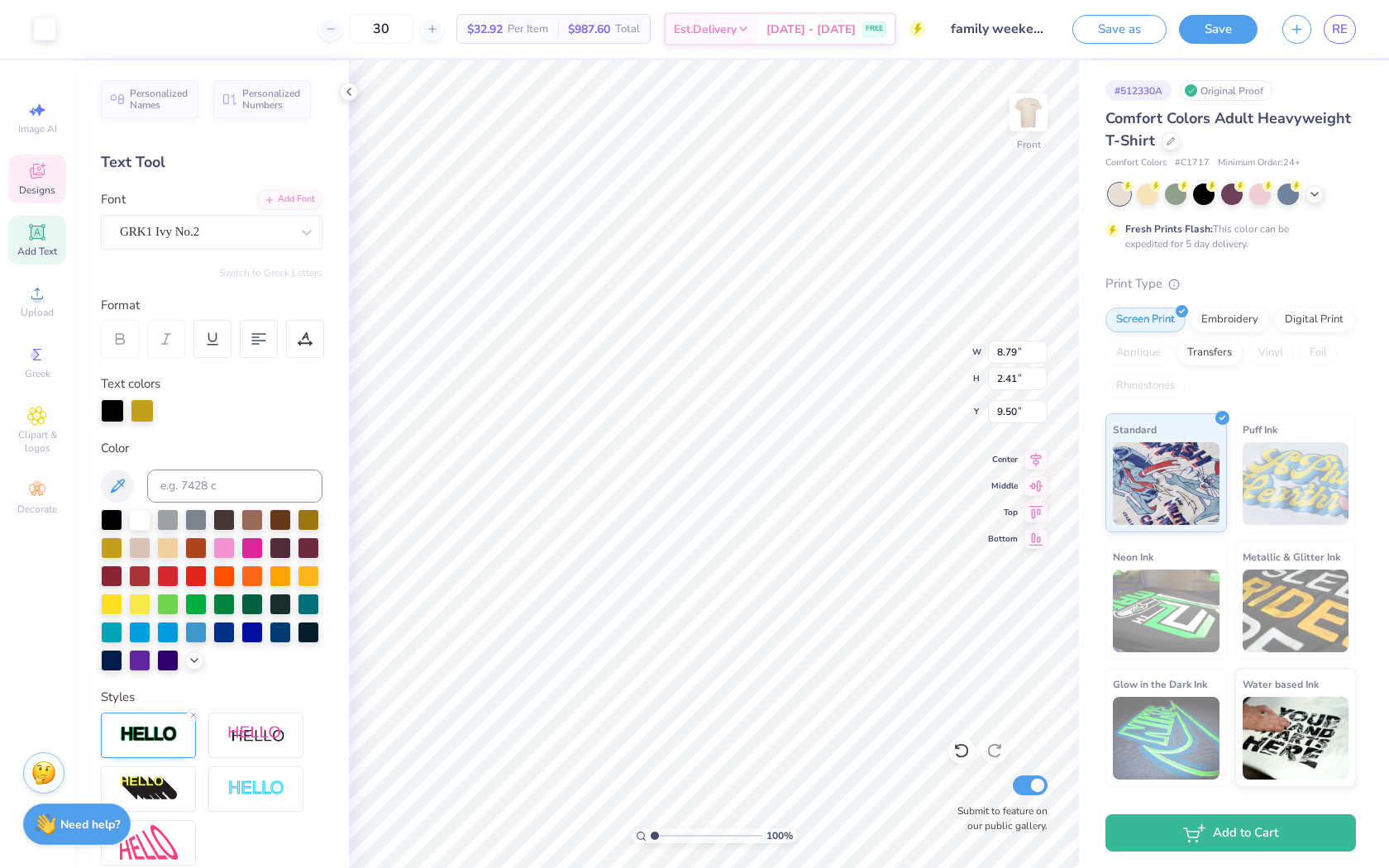
type input "0.52"
type input "10.30"
type input "1.01"
type input "0.74"
type input "10.33"
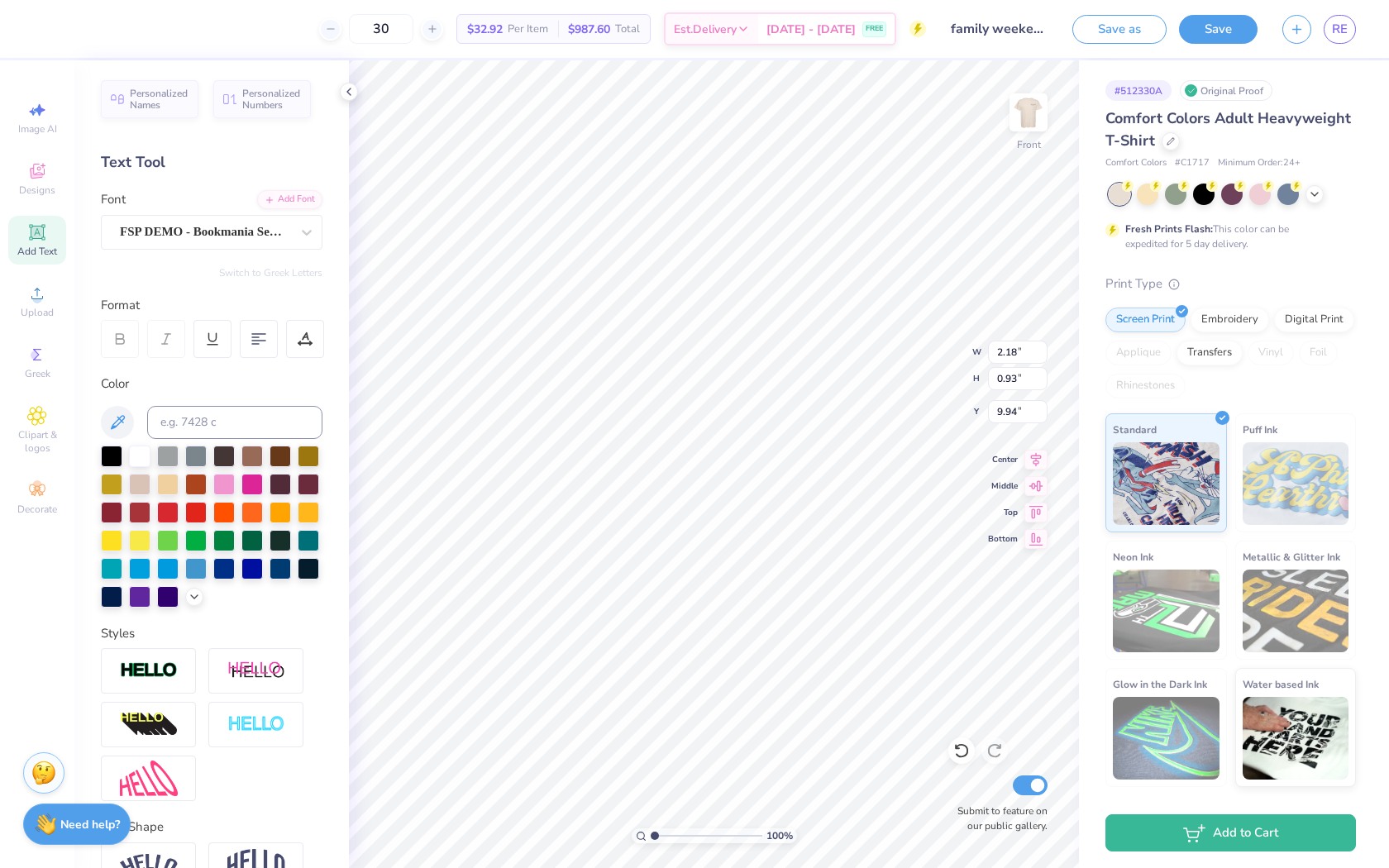
type input "1.50"
type input "1.53"
click at [113, 456] on div at bounding box center [112, 455] width 22 height 22
click at [113, 480] on div at bounding box center [112, 483] width 22 height 22
type input "8.79"
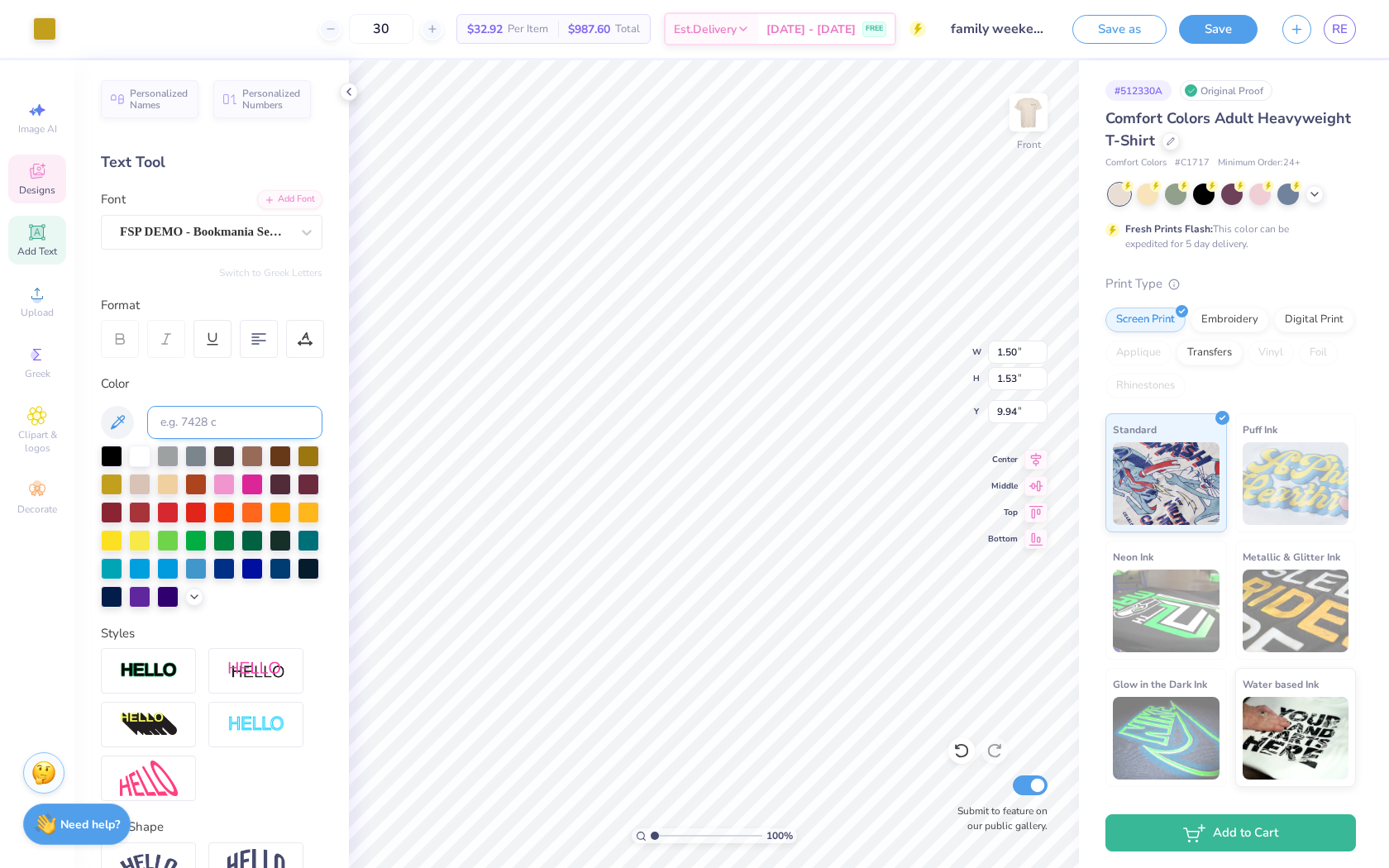
type input "2.41"
type input "9.50"
type input "1.50"
type input "1.53"
type input "9.94"
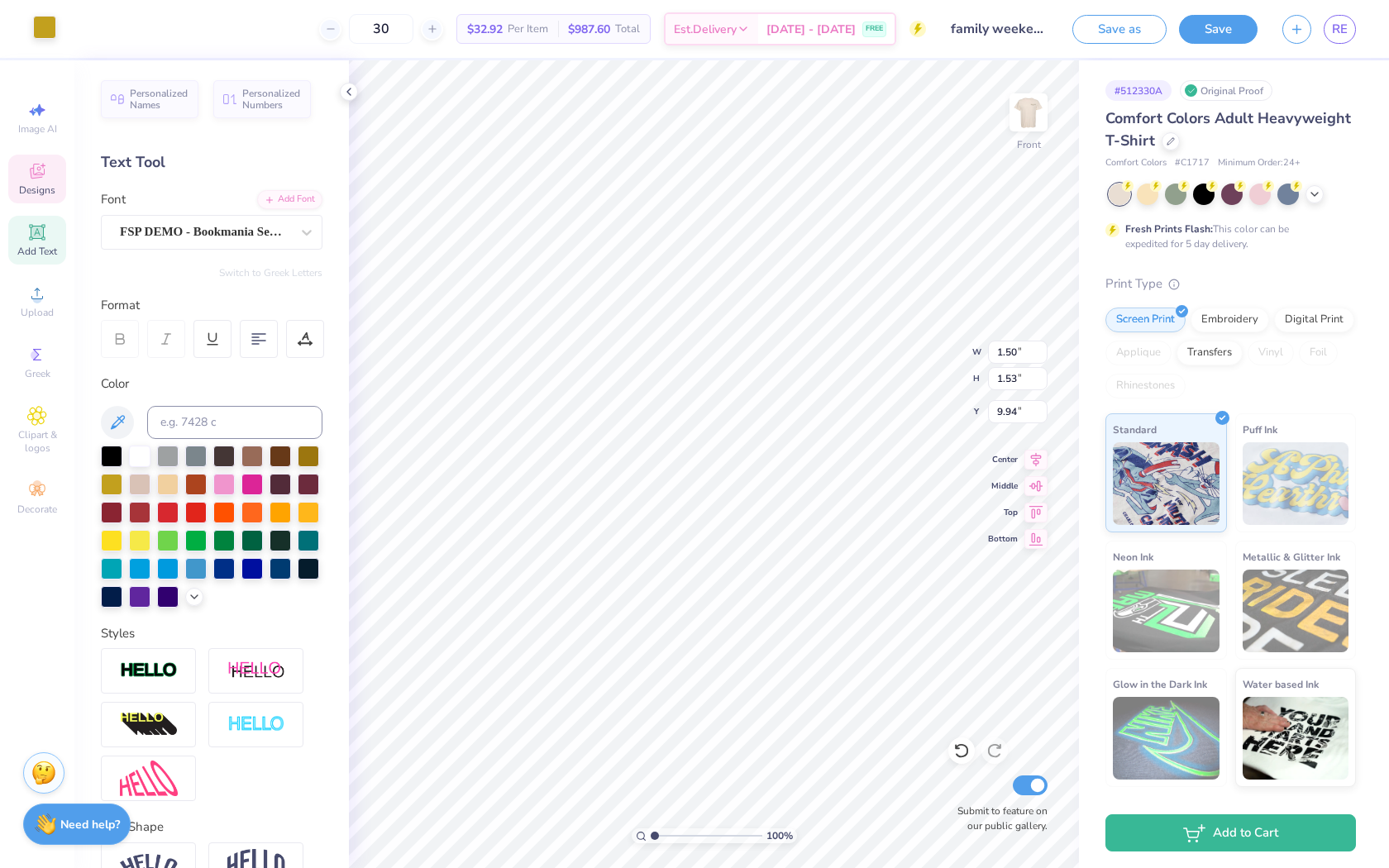
click at [46, 36] on div at bounding box center [45, 27] width 23 height 23
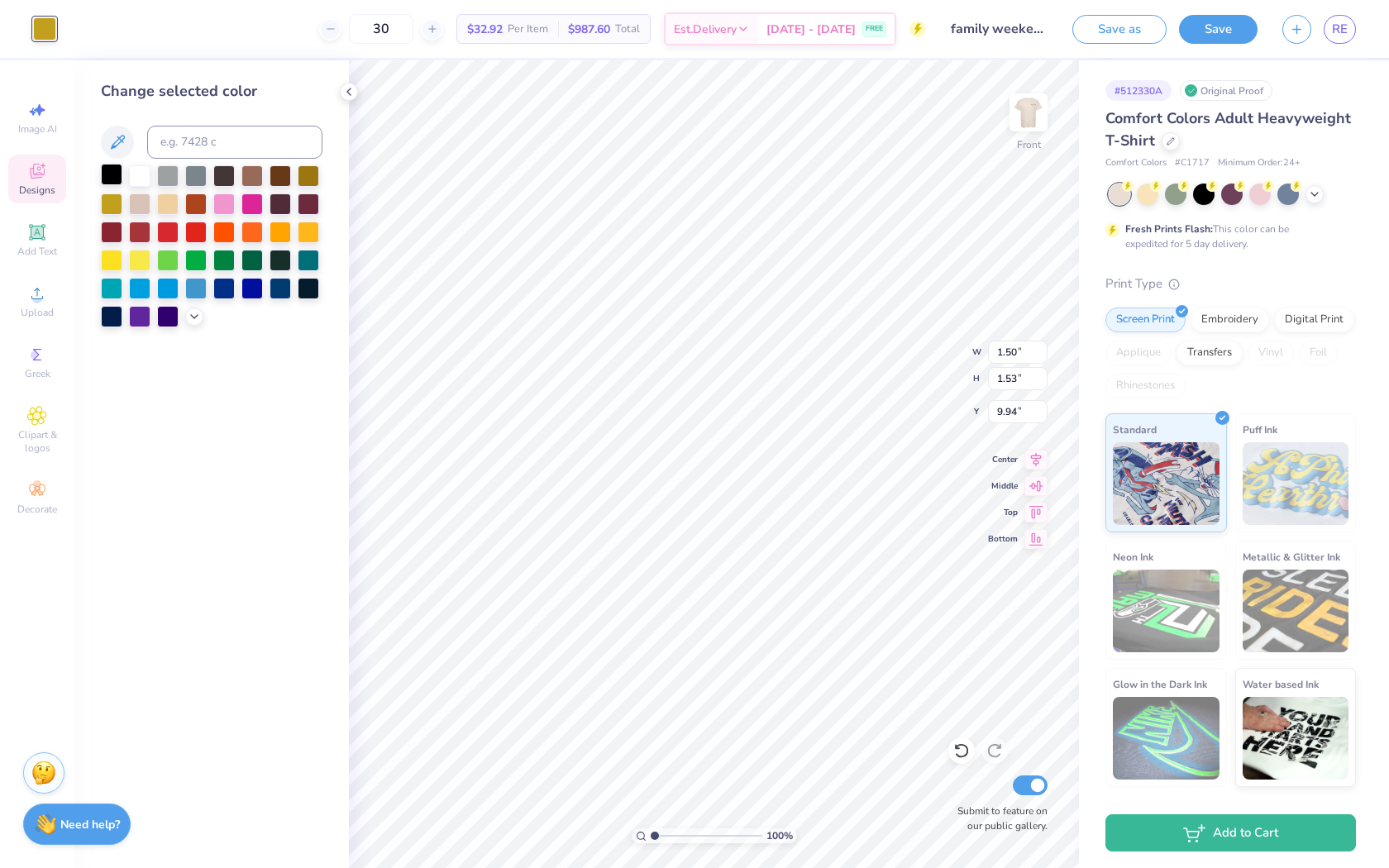
click at [105, 175] on div at bounding box center [112, 175] width 22 height 22
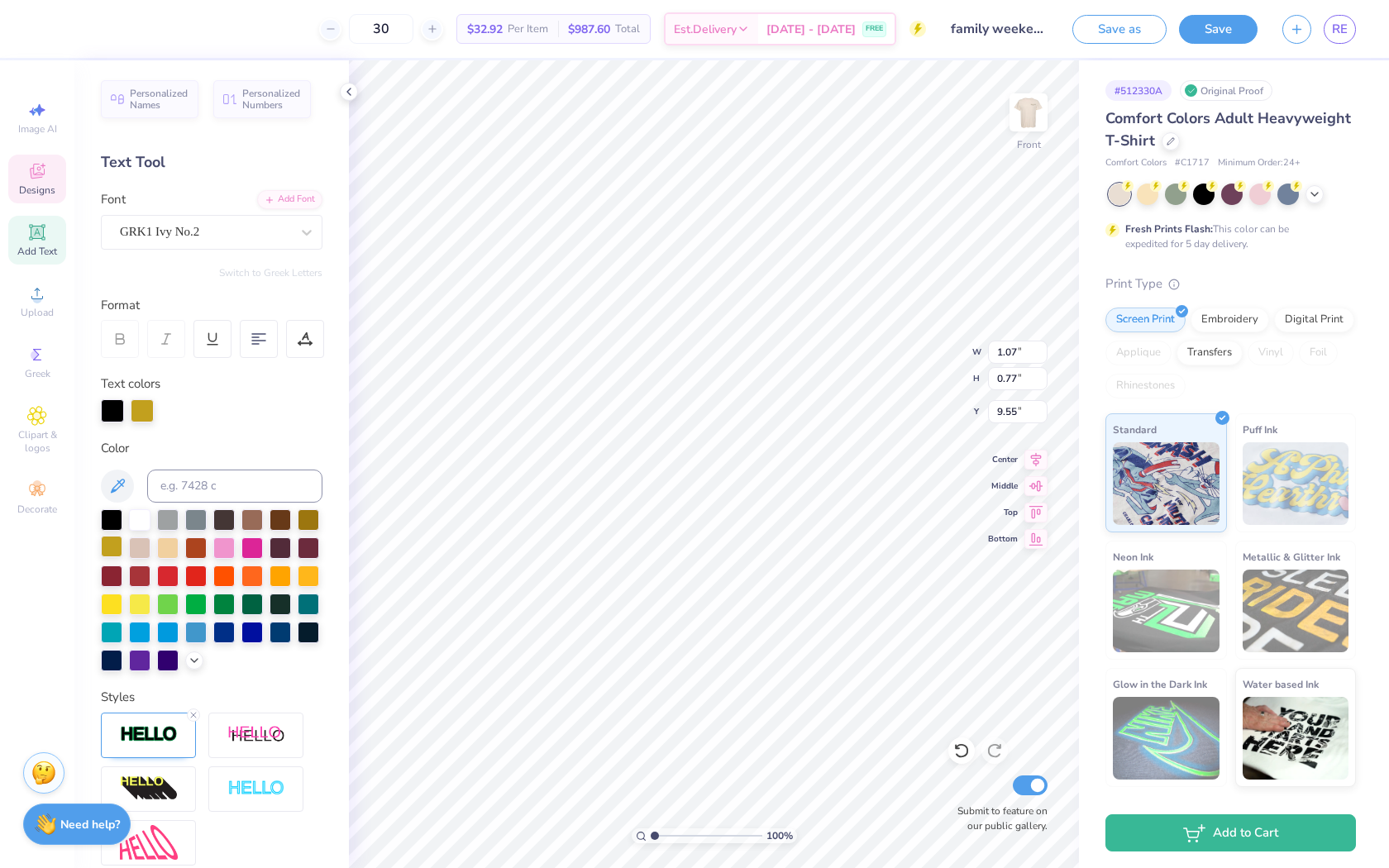
click at [114, 551] on div at bounding box center [112, 547] width 22 height 22
type input "1.07"
type input "0.77"
type input "9.55"
click at [105, 520] on div at bounding box center [112, 518] width 22 height 22
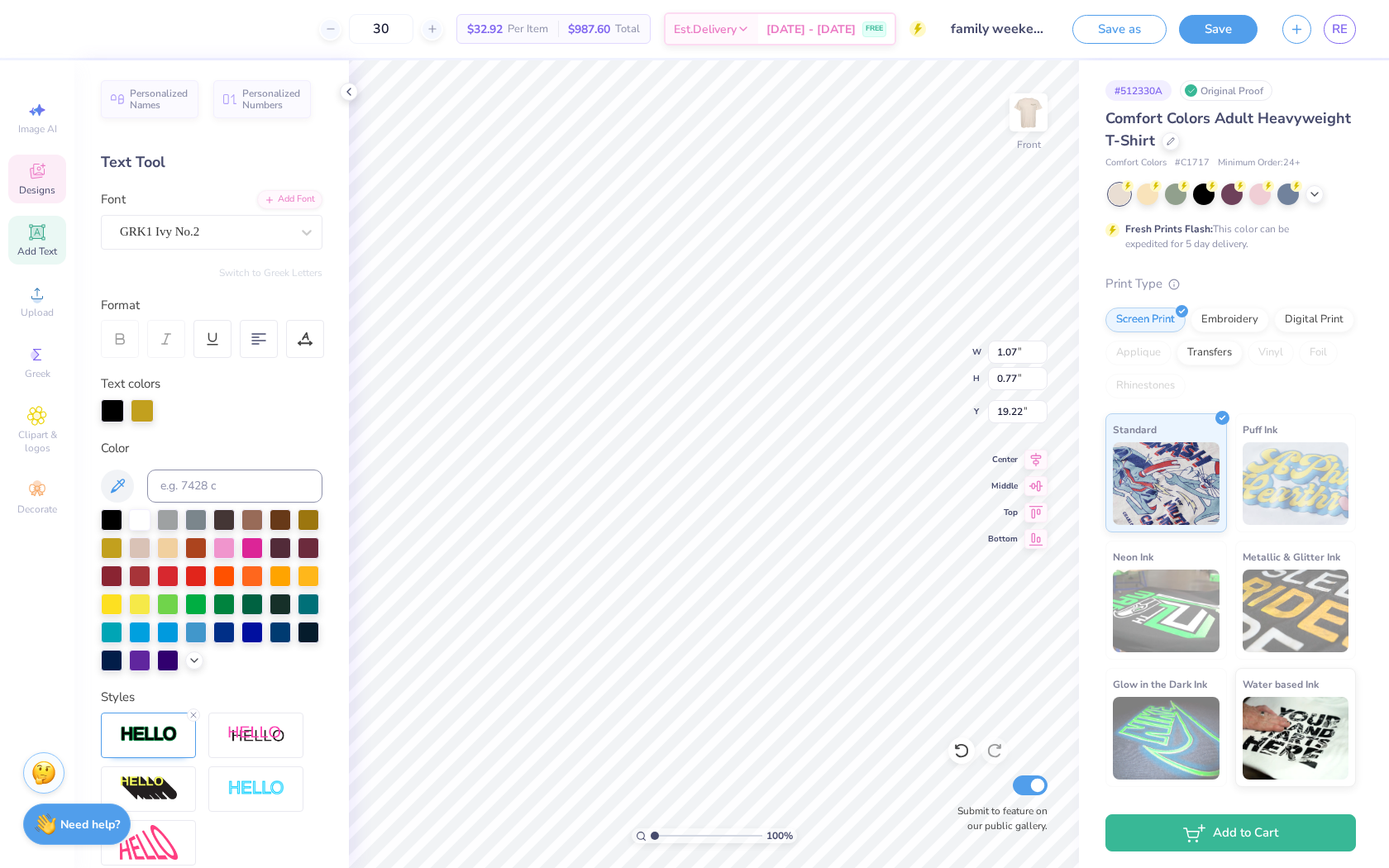
type input "19.22"
type input "1.01"
type input "0.74"
type input "20.85"
type input "2.18"
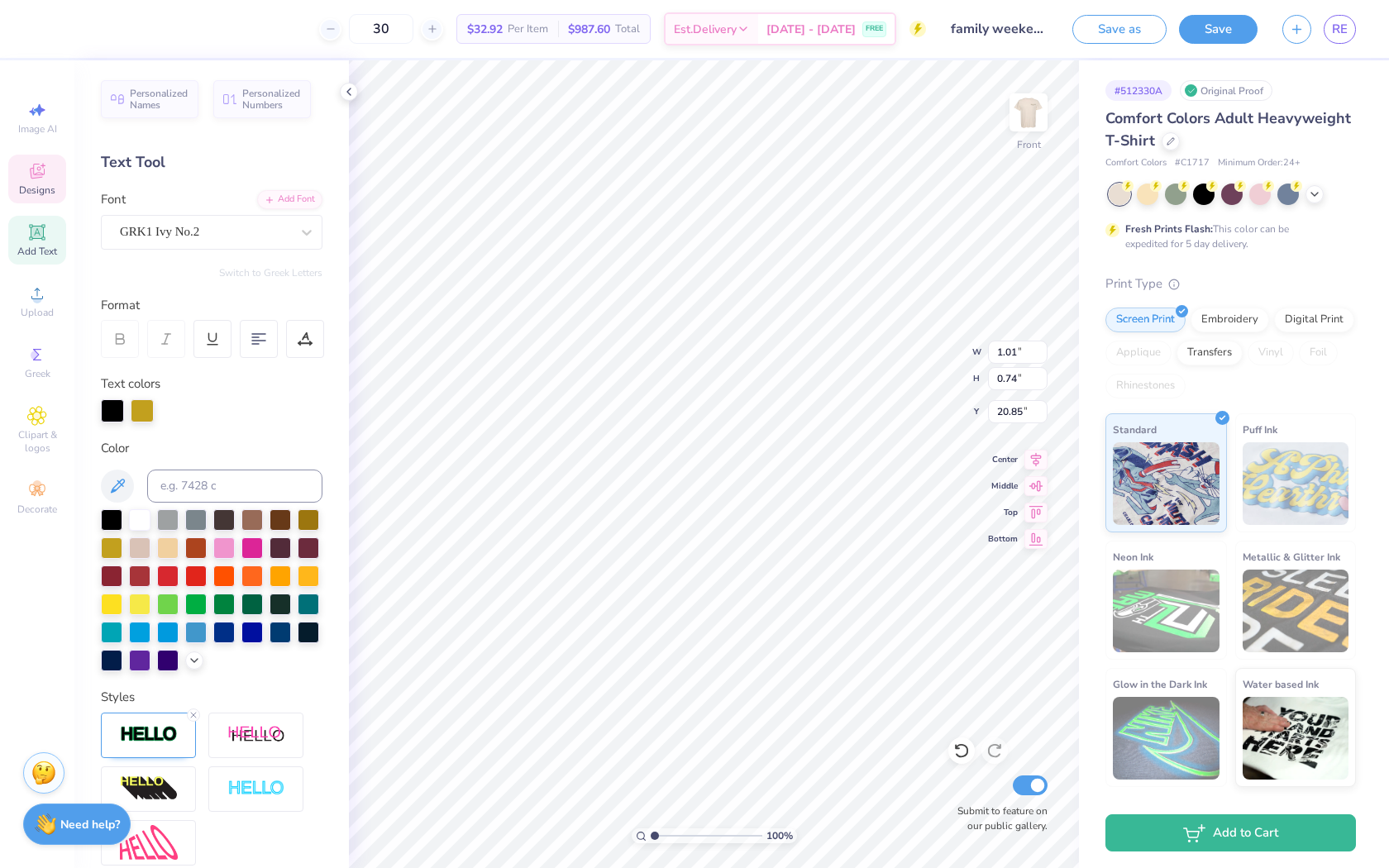
type input "0.93"
type input "9.94"
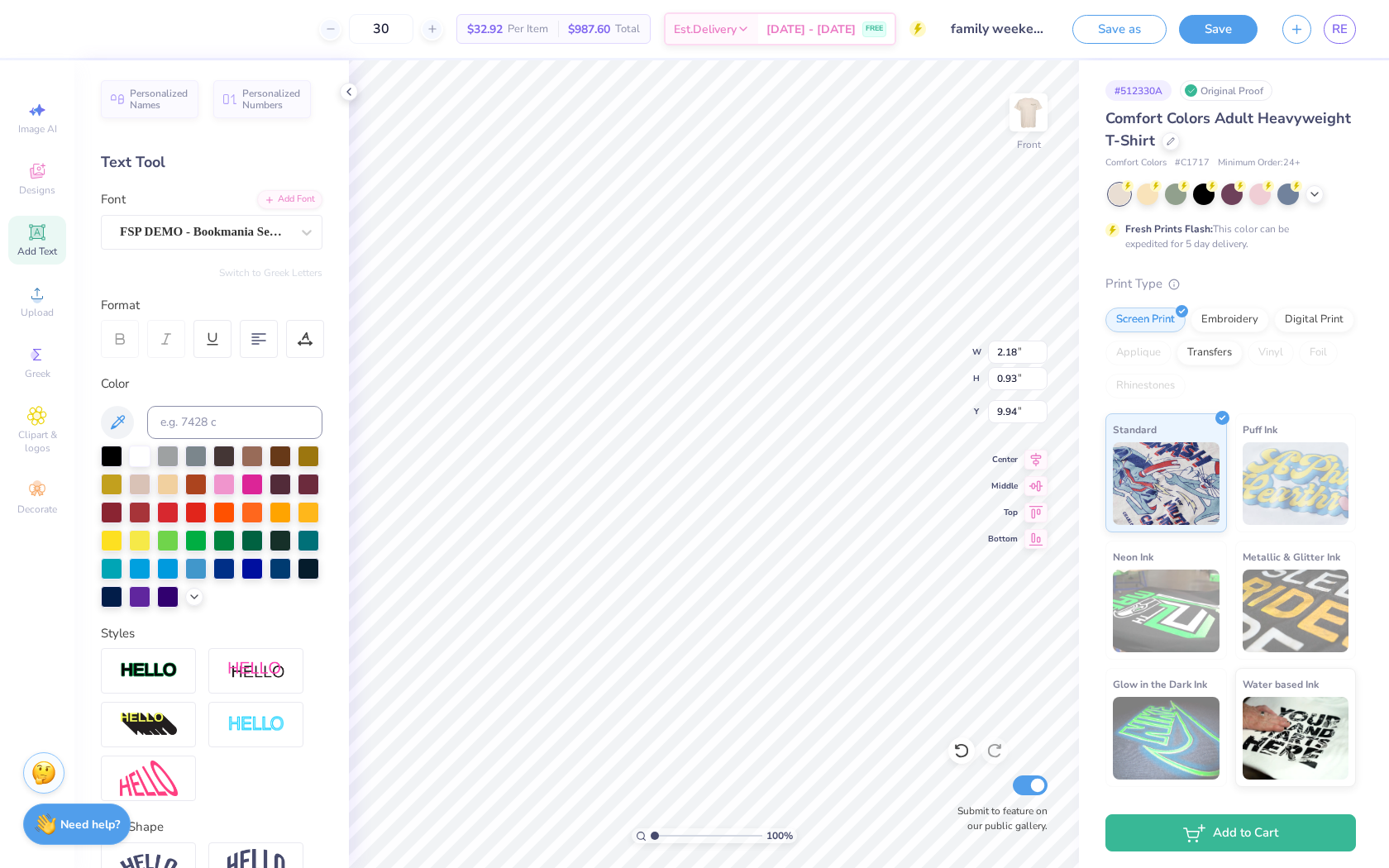
type input "1.07"
type input "0.77"
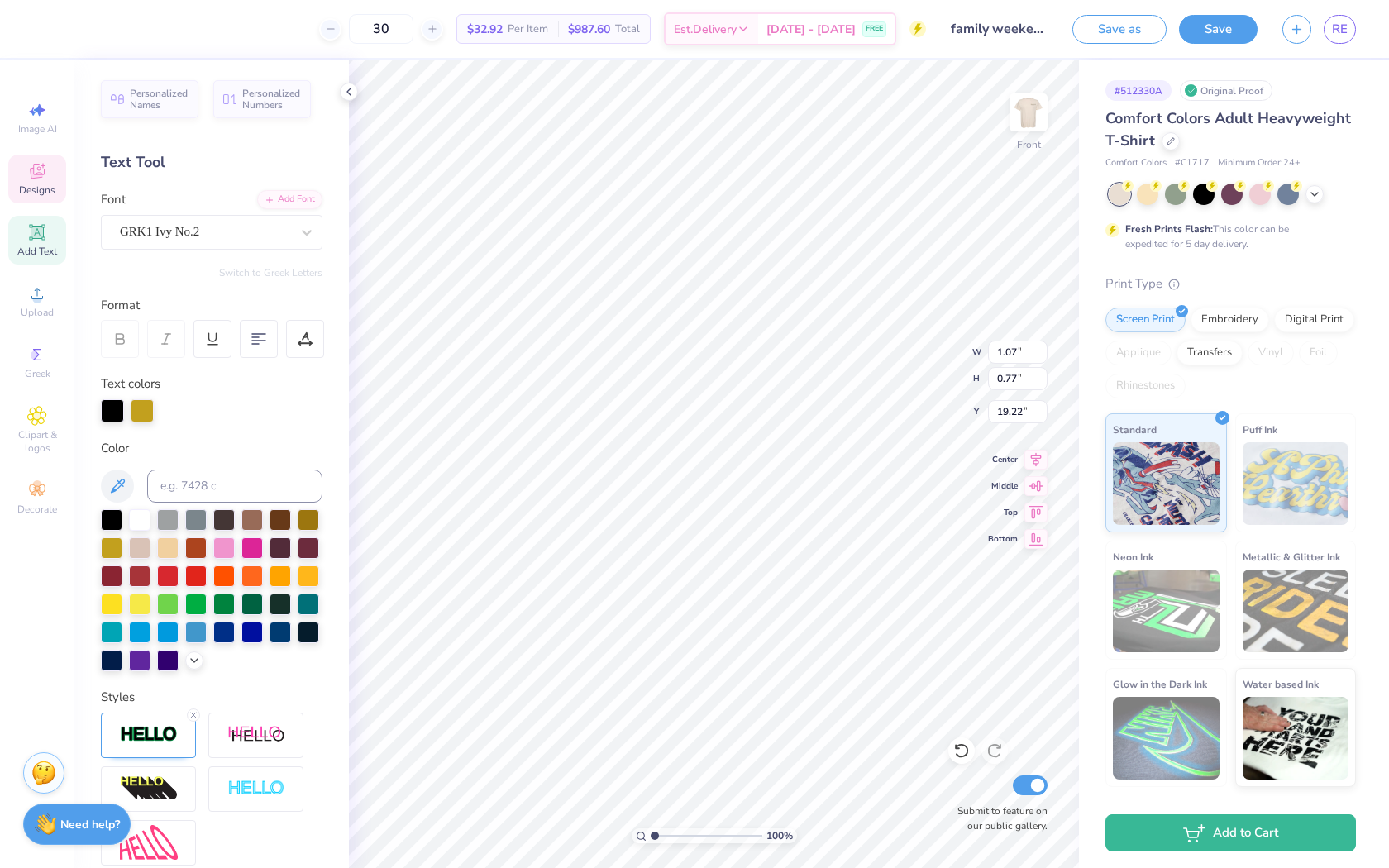
type input "9.94"
type input "1.01"
type input "0.74"
type input "10.70"
click at [131, 408] on div at bounding box center [142, 409] width 23 height 23
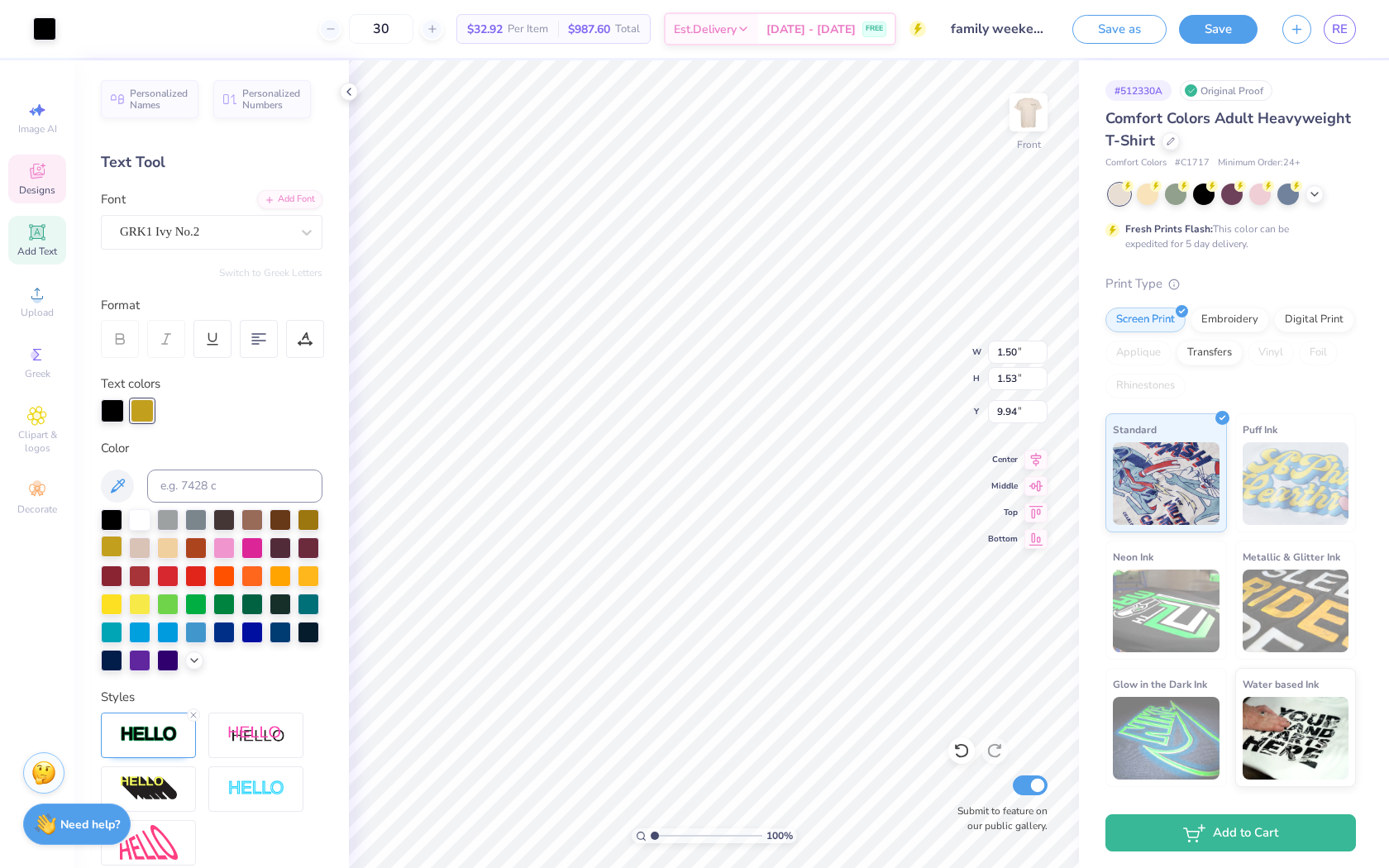
click at [112, 542] on div at bounding box center [112, 547] width 22 height 22
click at [48, 27] on div at bounding box center [45, 27] width 23 height 23
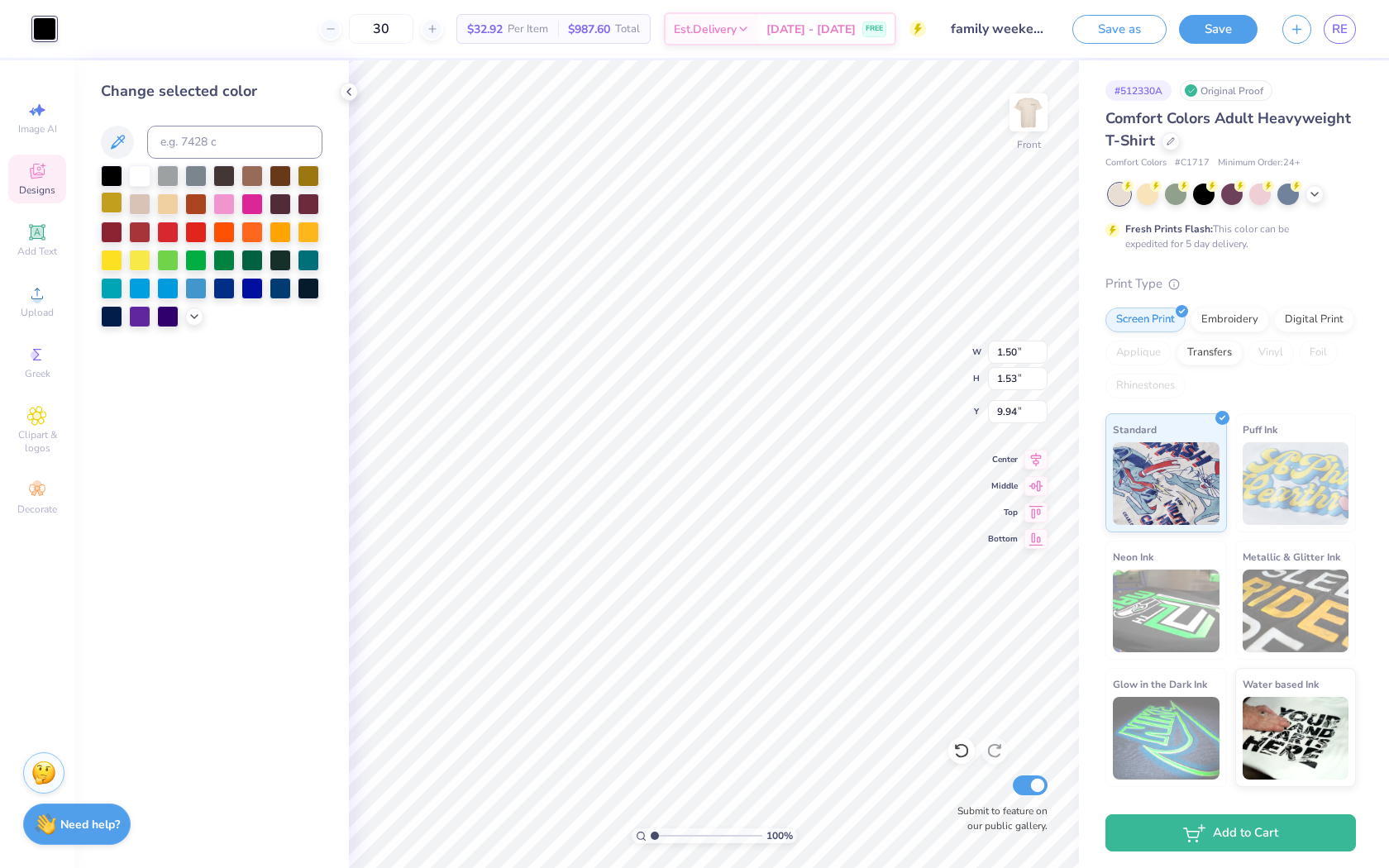
click at [114, 206] on div at bounding box center [112, 203] width 22 height 22
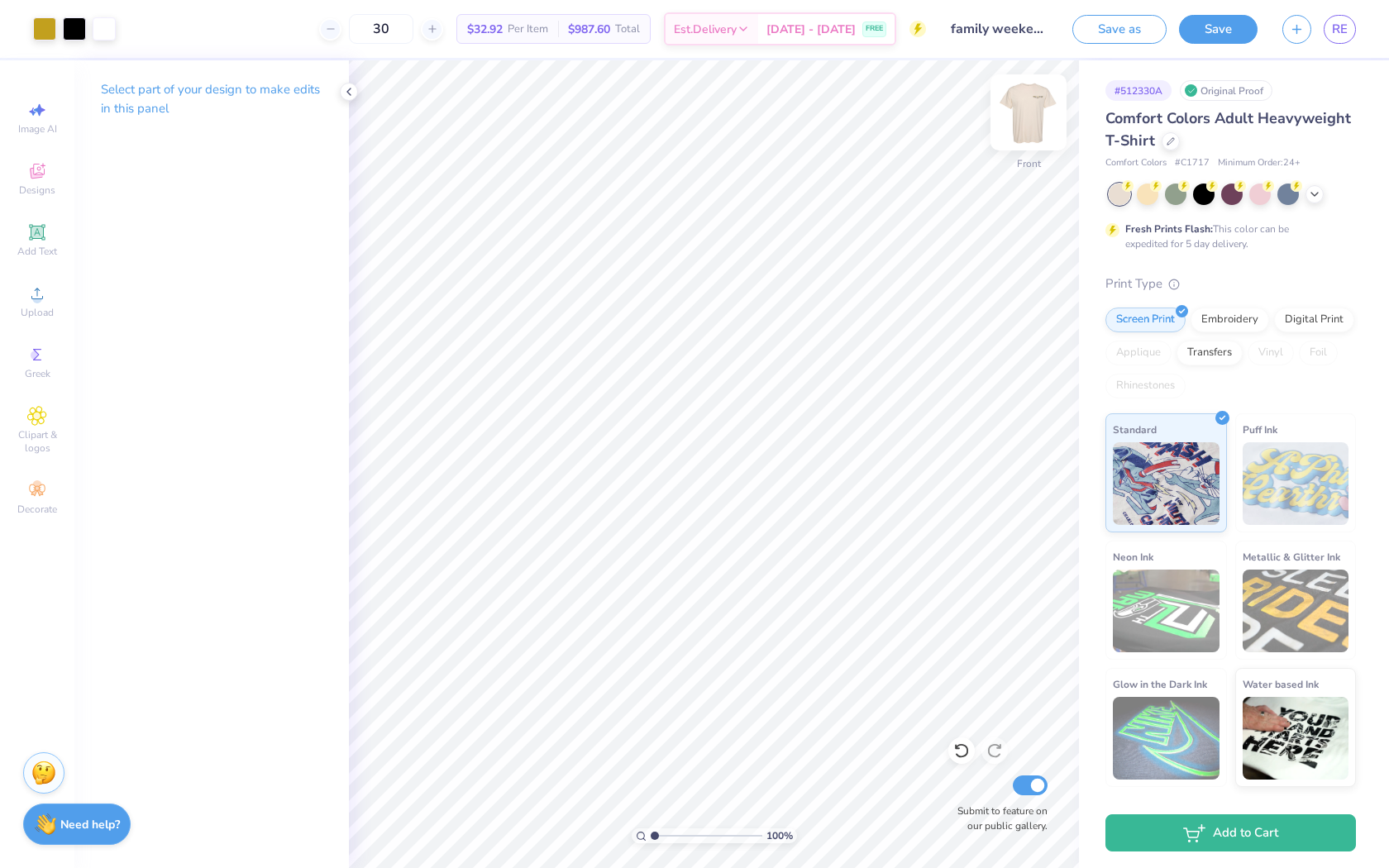
click at [1012, 115] on img at bounding box center [1029, 113] width 66 height 66
click at [1021, 132] on img at bounding box center [1029, 113] width 66 height 66
click at [1021, 129] on img at bounding box center [1029, 113] width 33 height 33
click at [1041, 110] on img at bounding box center [1029, 113] width 66 height 66
click at [1023, 112] on img at bounding box center [1029, 113] width 66 height 66
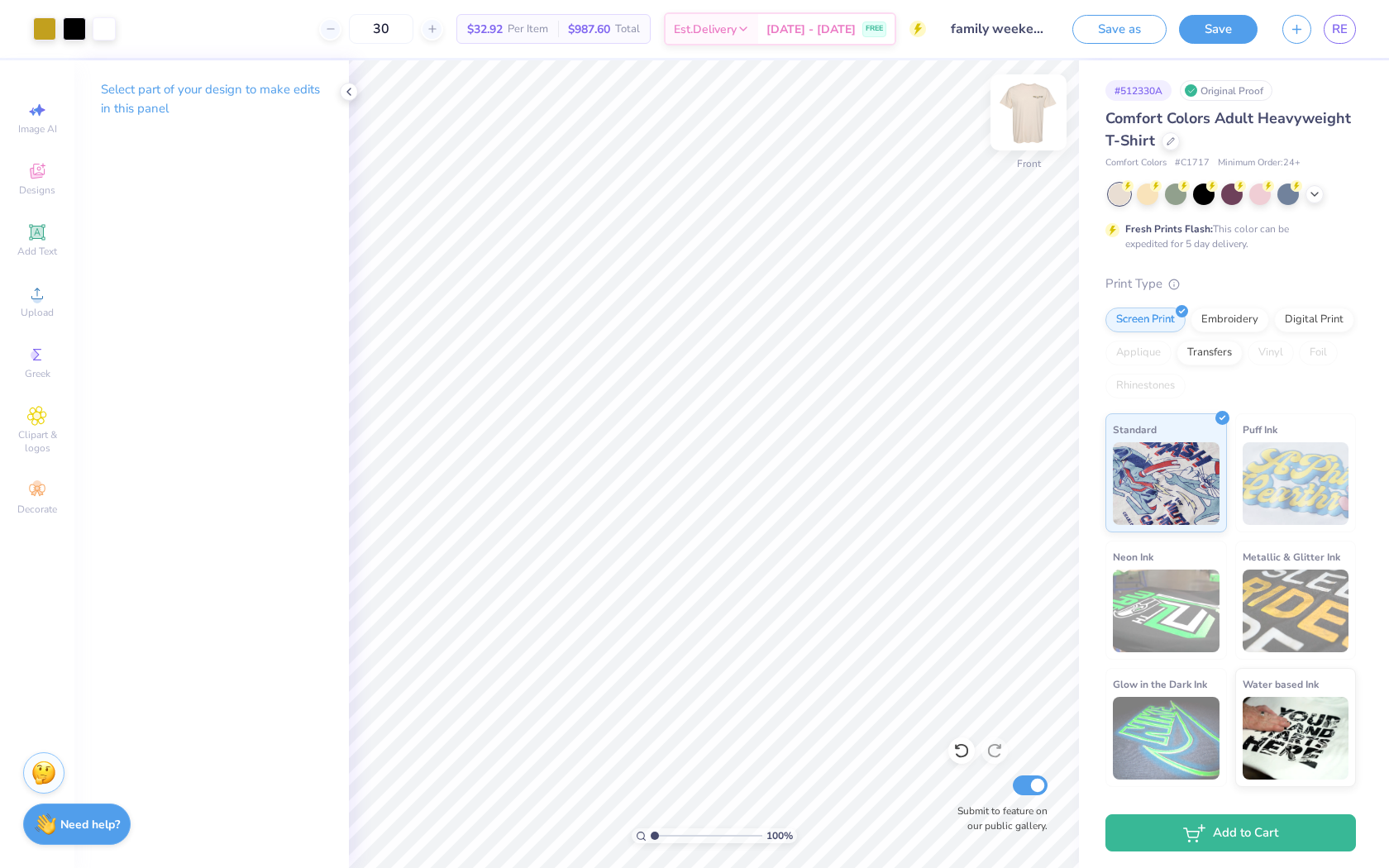
click at [1030, 113] on img at bounding box center [1029, 113] width 66 height 66
click at [1044, 109] on img at bounding box center [1029, 113] width 66 height 66
click at [1028, 129] on img at bounding box center [1029, 113] width 66 height 66
type input "0.75"
type input "0.77"
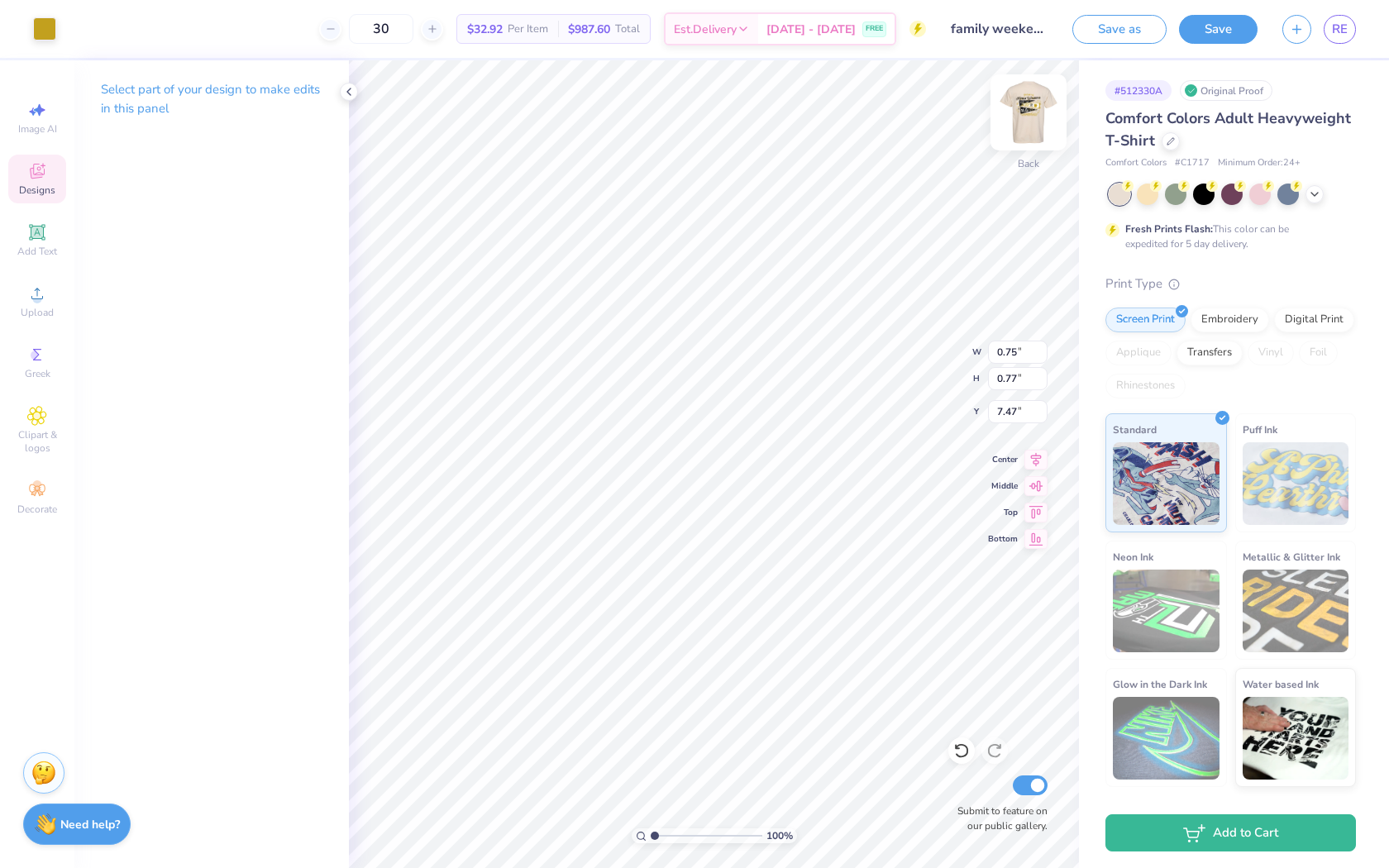
type input "4.59"
type input "4.41"
click at [46, 432] on span "Clipart & logos" at bounding box center [37, 441] width 58 height 27
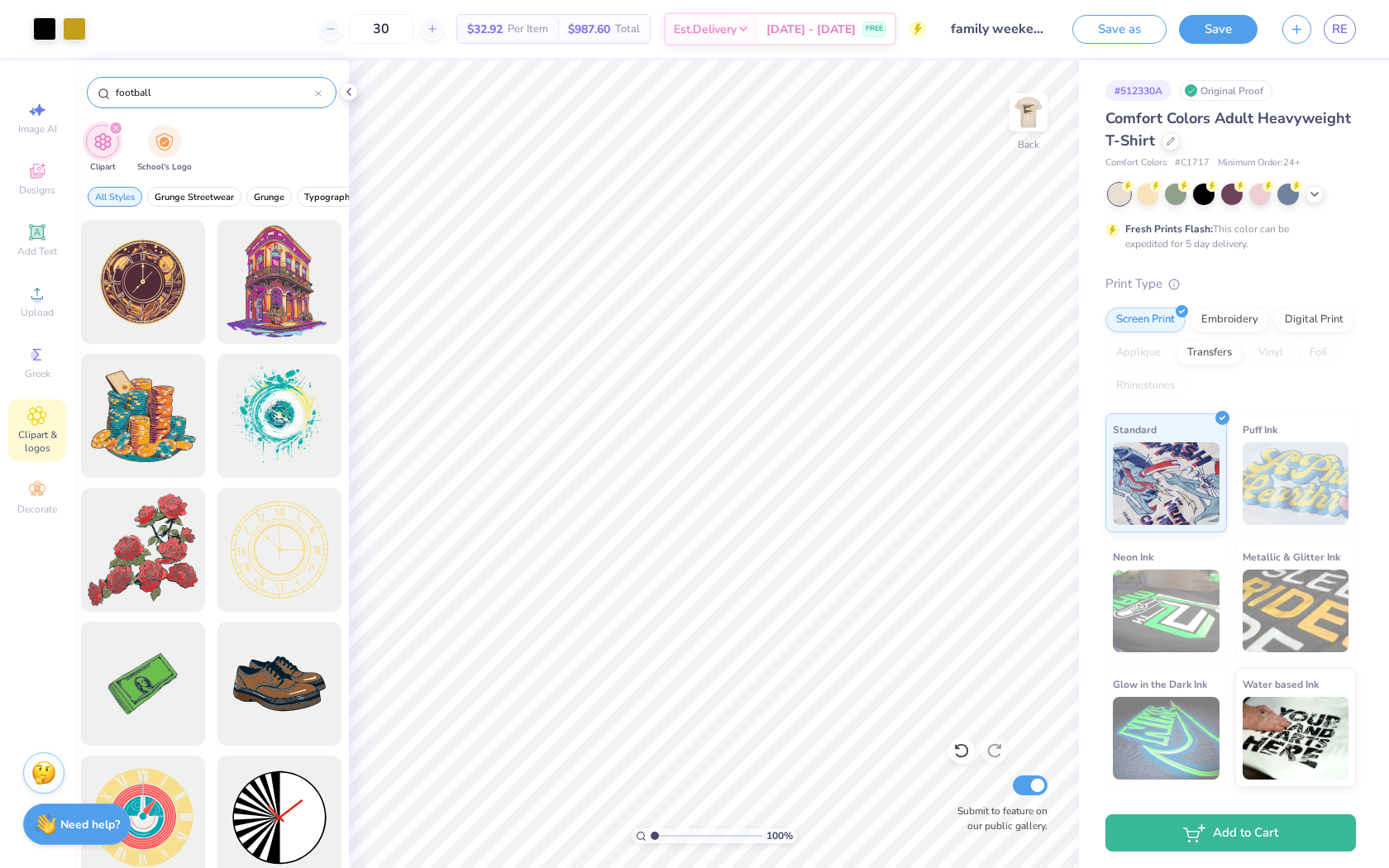
type input "football"
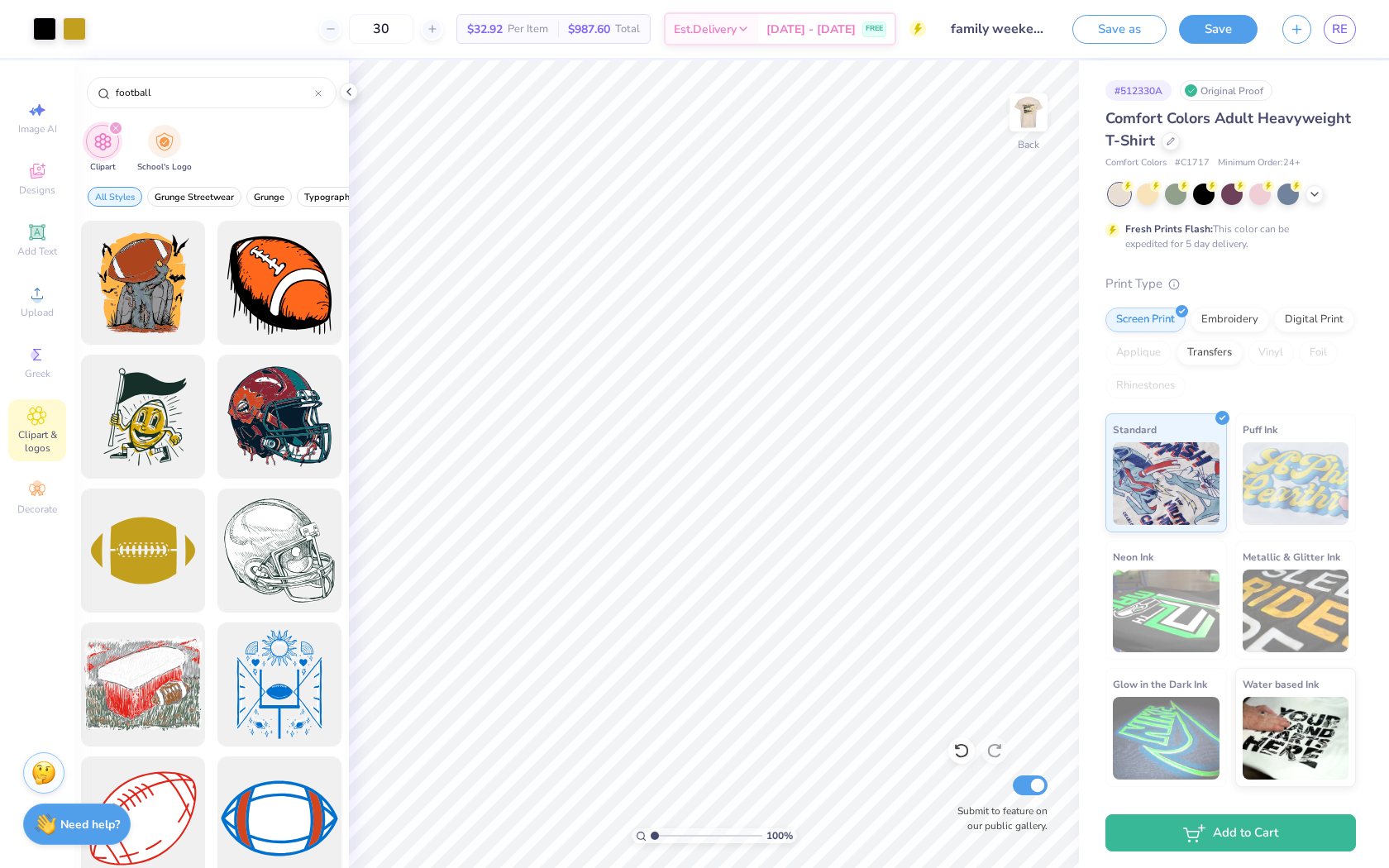
scroll to position [2815, 0]
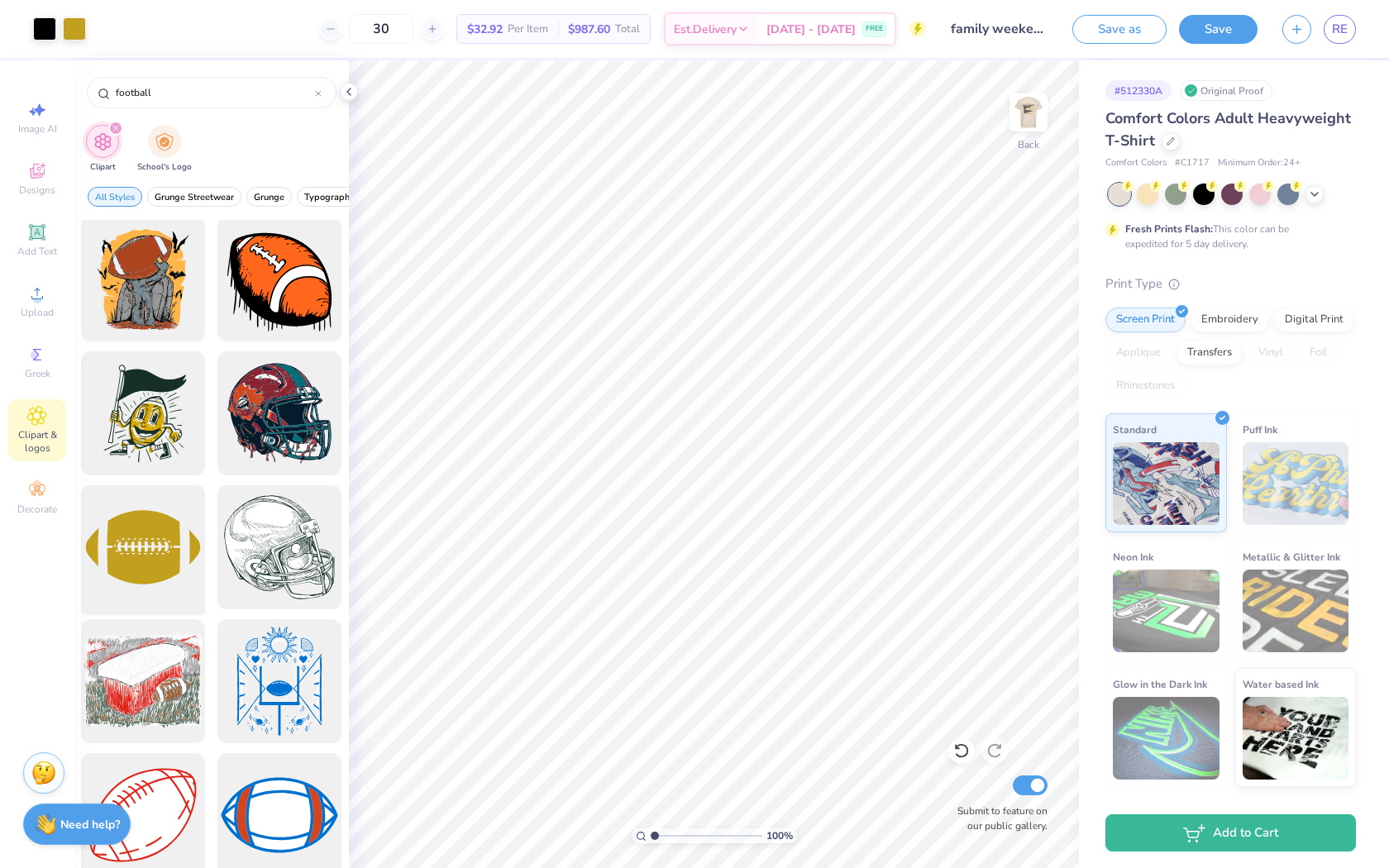
click at [158, 549] on div at bounding box center [143, 547] width 137 height 137
type input "0.98"
type input "0.63"
type input "4.55"
type input "0.98"
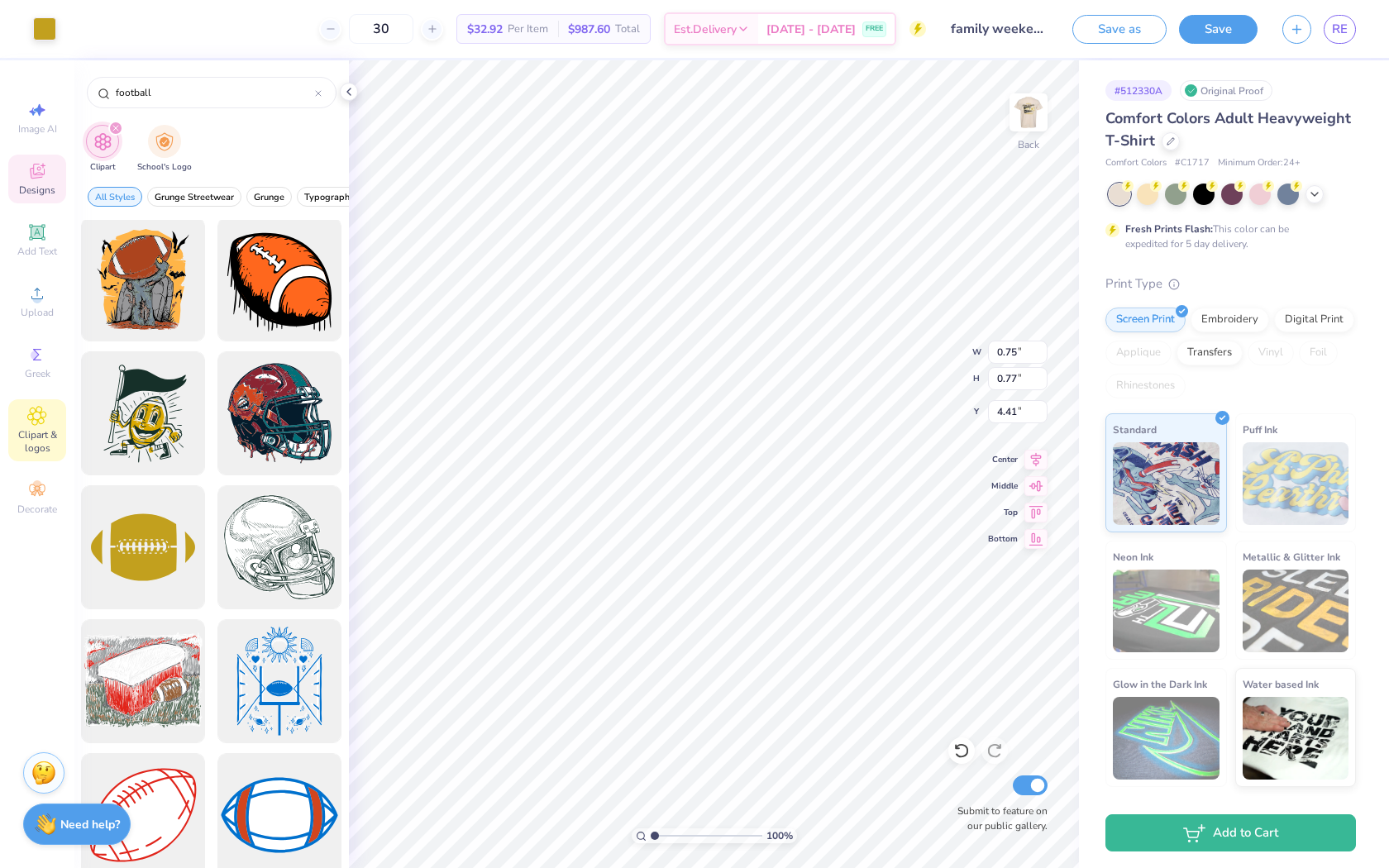
type input "0.63"
type input "4.58"
type input "0.94"
type input "0.61"
type input "0.93"
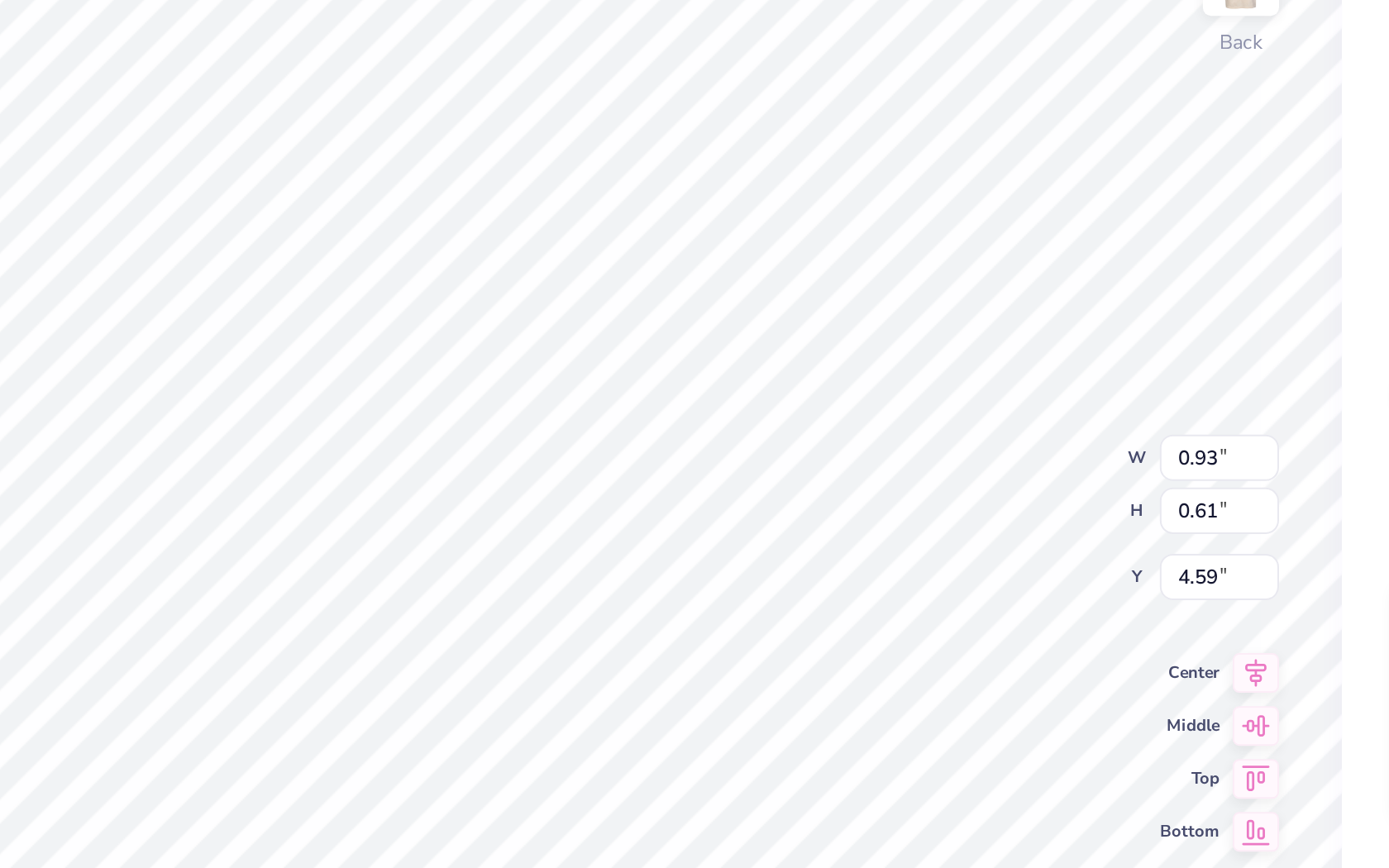
type input "4.59"
type input "0.92"
type input "0.62"
type input "0.75"
type input "0.77"
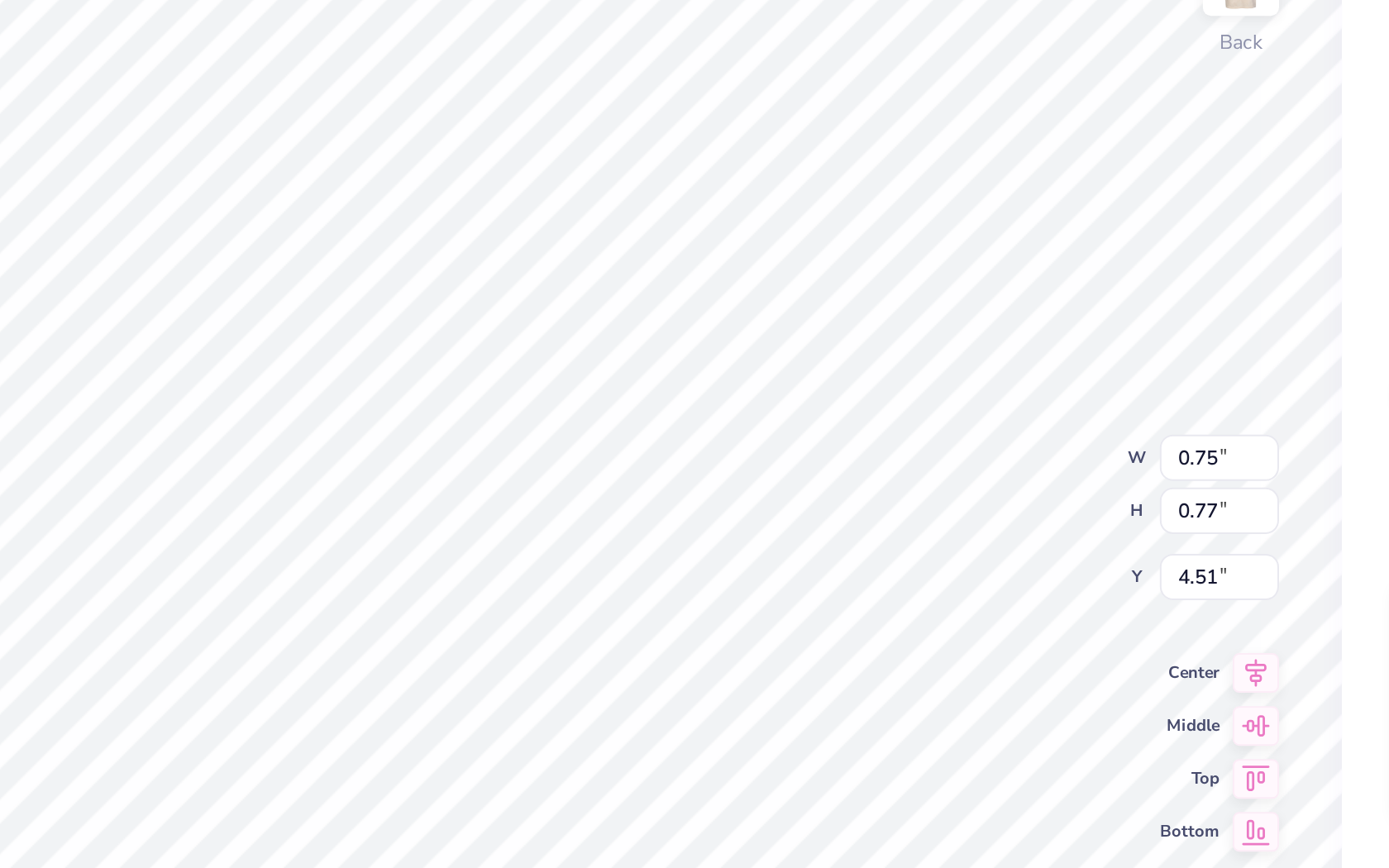
type input "4.59"
type input "0.59"
type input "0.60"
type input "4.59"
type input "0.92"
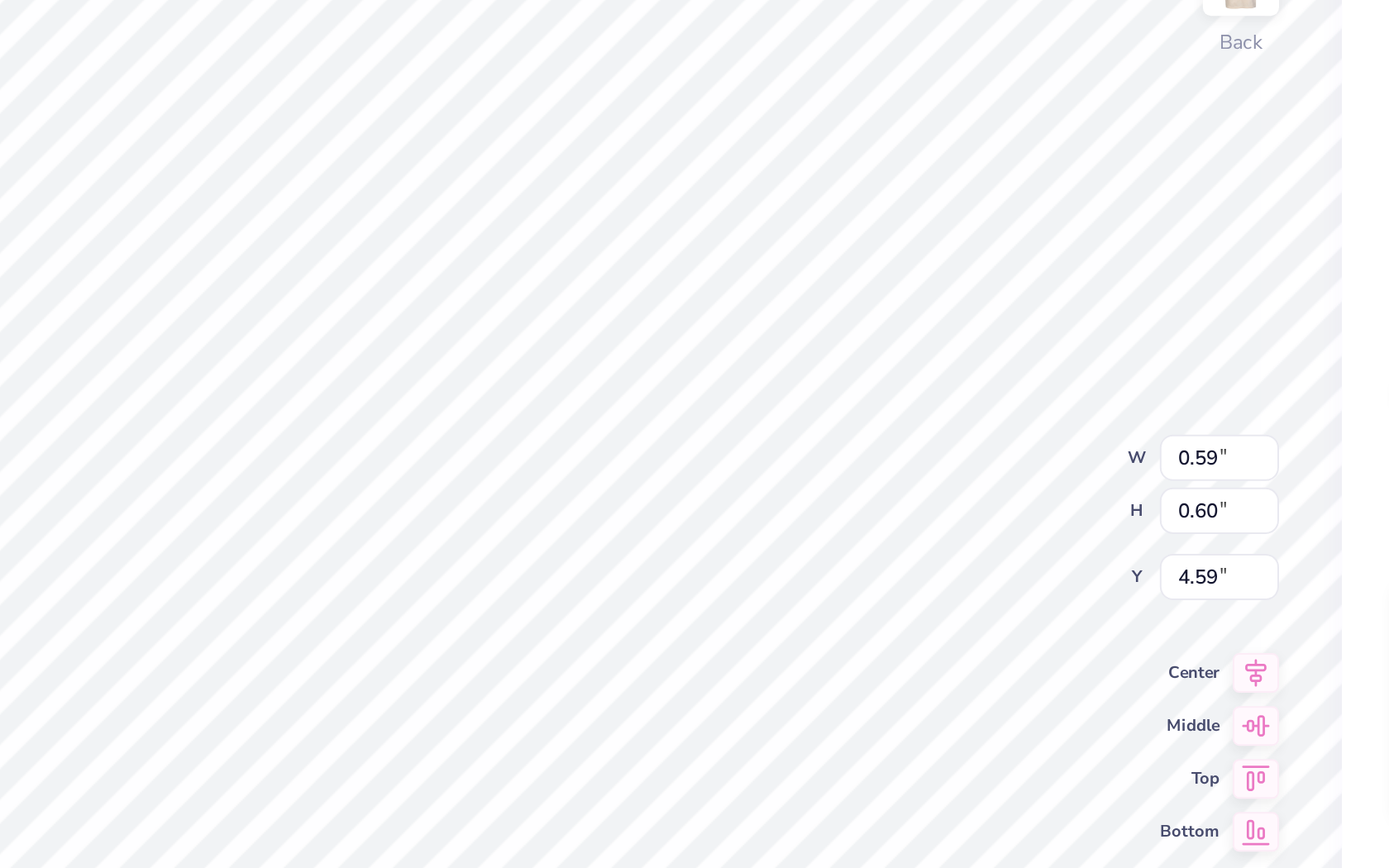
type input "0.62"
type input "0.76"
type input "0.51"
type input "4.59"
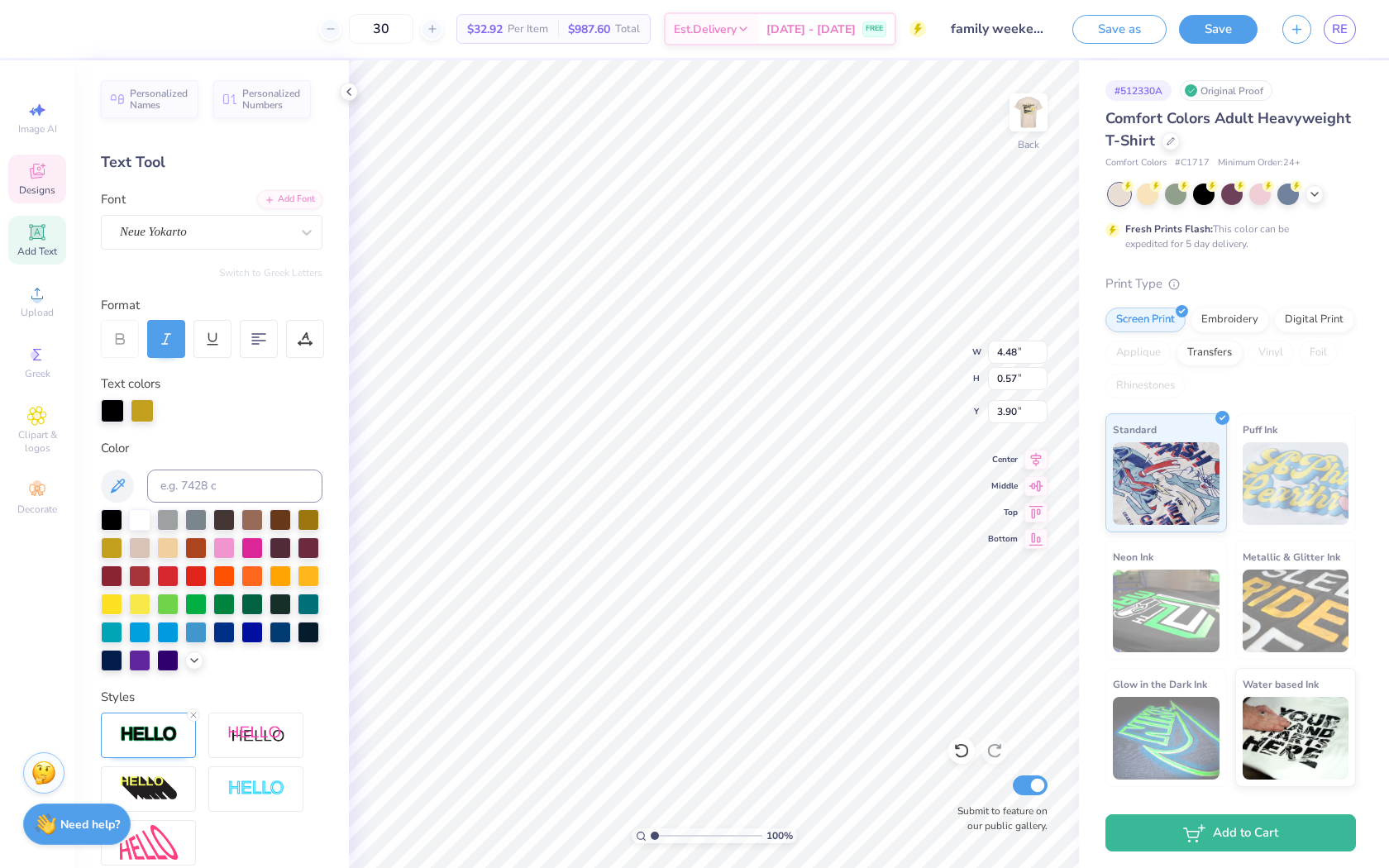
scroll to position [156, 0]
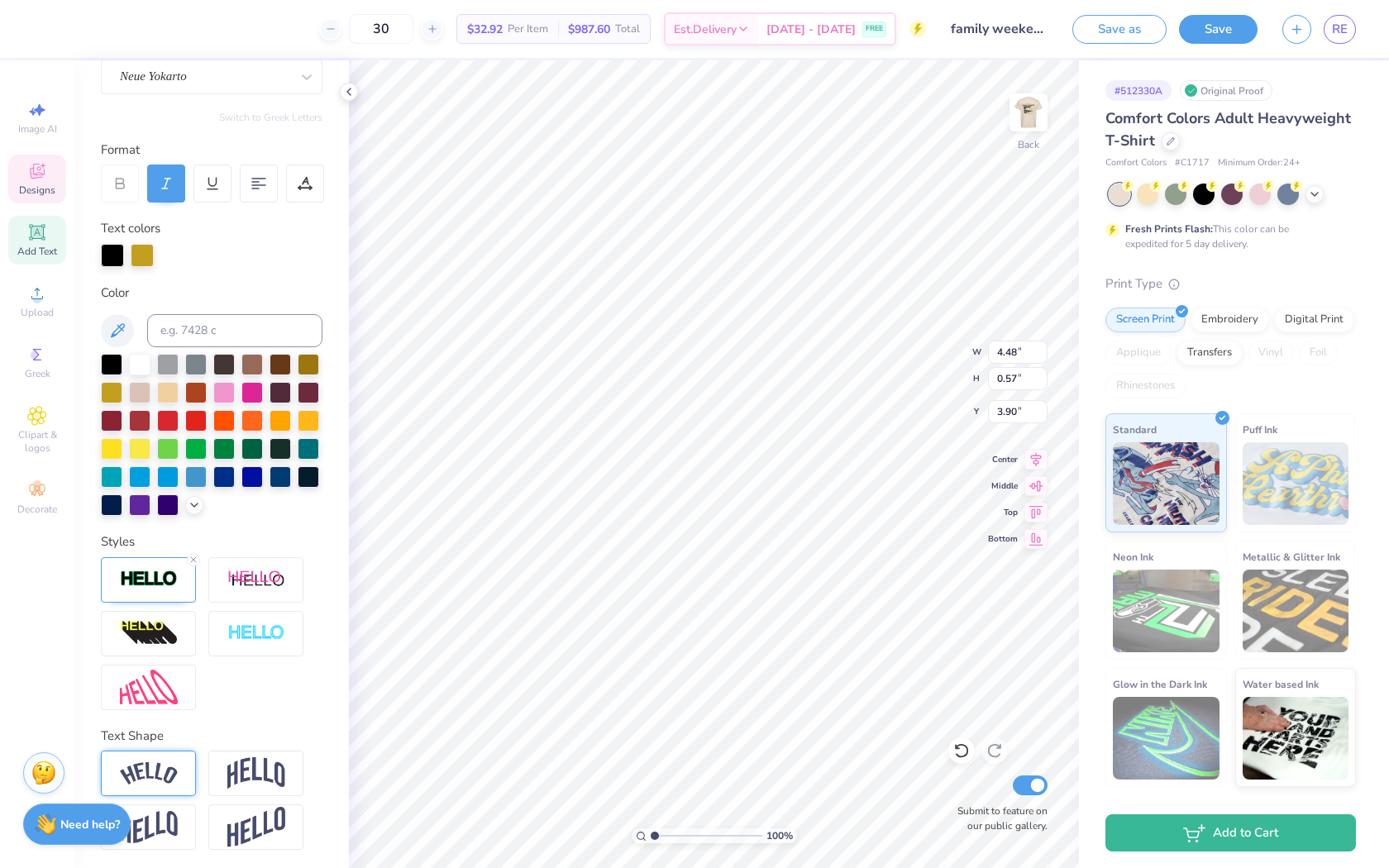
click at [152, 783] on div at bounding box center [148, 773] width 95 height 46
type input "4.91"
type input "1.16"
type input "3.61"
click at [350, 94] on polyline at bounding box center [349, 92] width 3 height 7
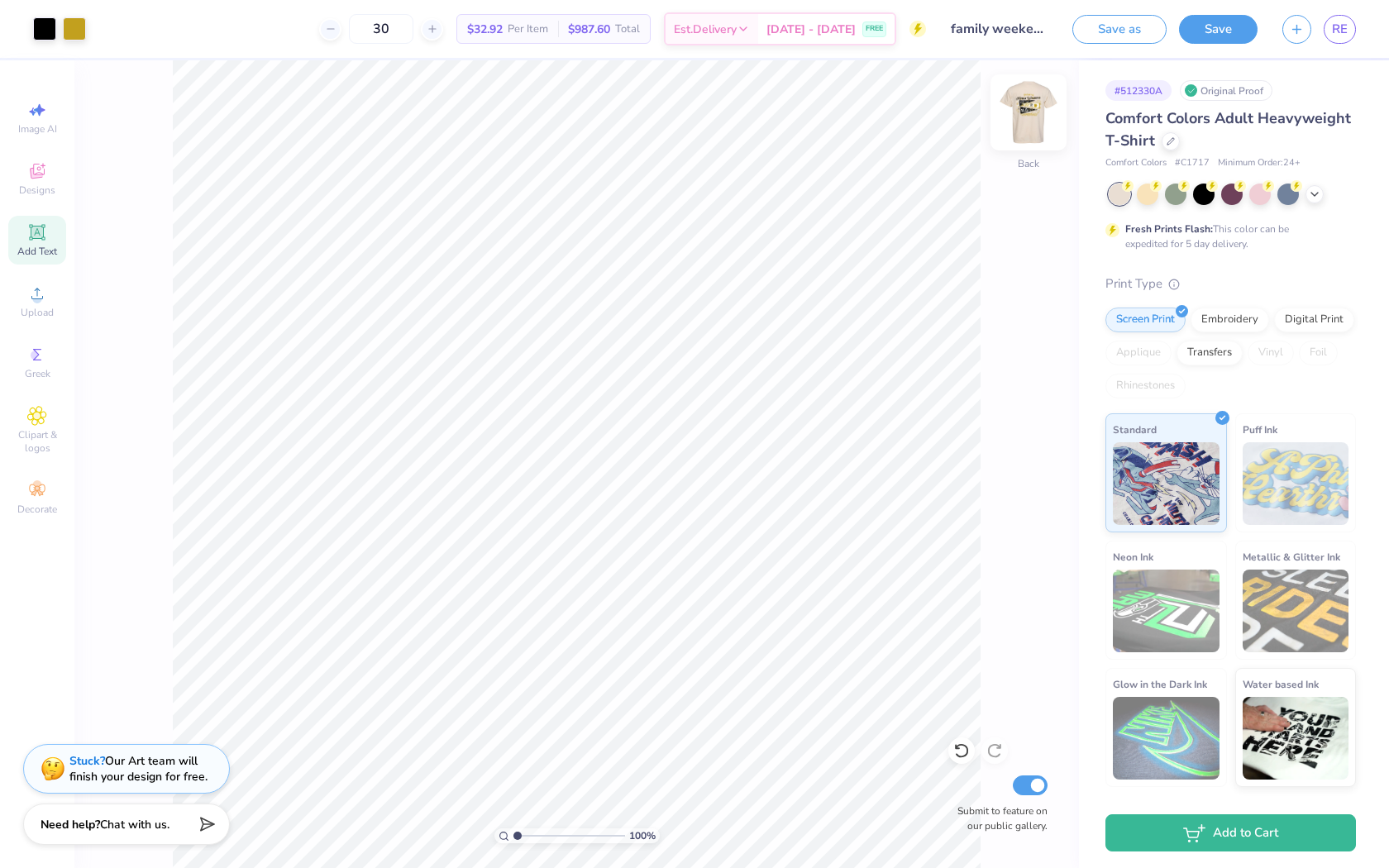
click at [1035, 116] on img at bounding box center [1029, 113] width 66 height 66
click at [1292, 31] on icon "button" at bounding box center [1296, 27] width 14 height 14
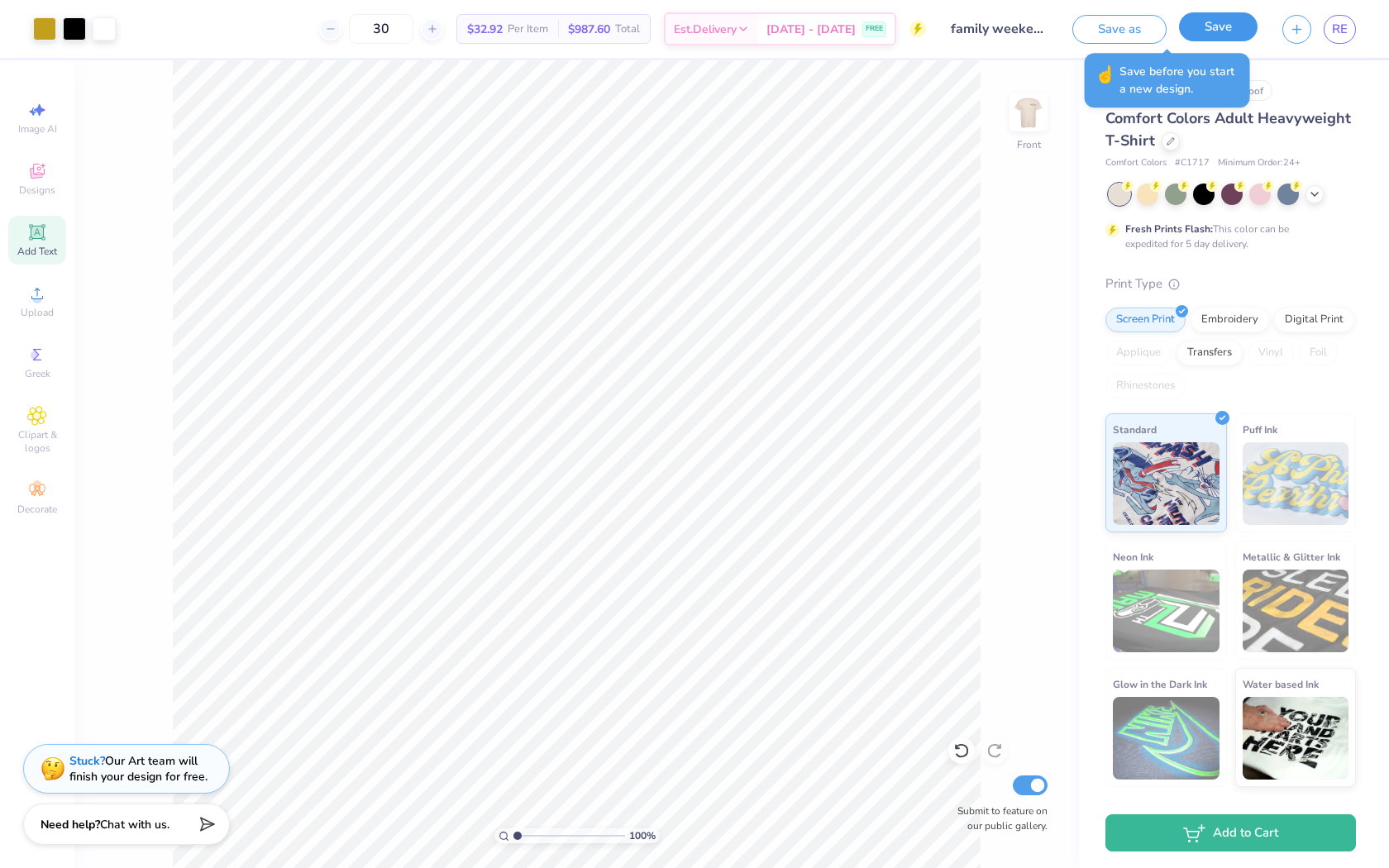
click at [1205, 33] on button "Save" at bounding box center [1218, 27] width 79 height 29
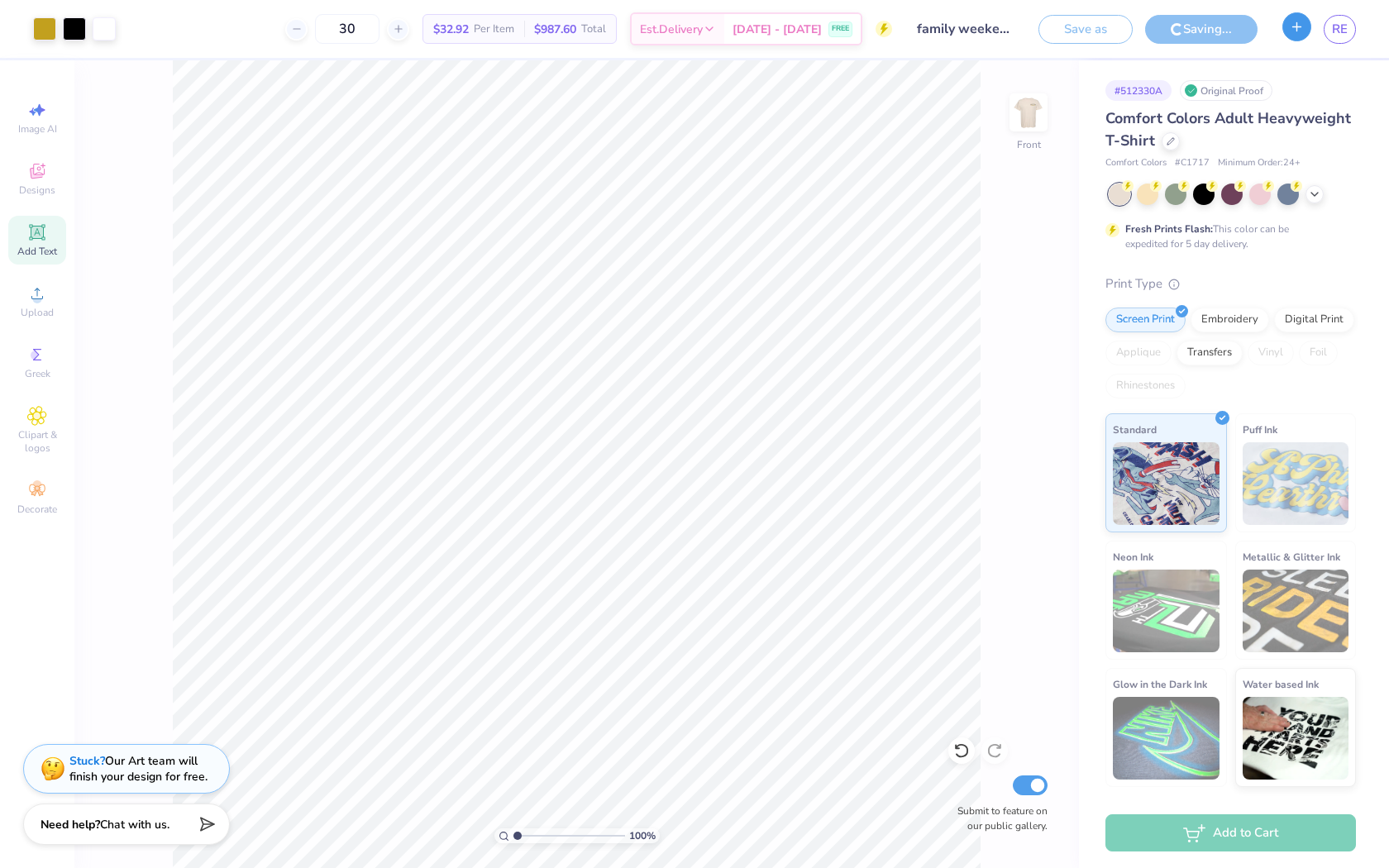
click at [1302, 34] on button "button" at bounding box center [1296, 27] width 29 height 29
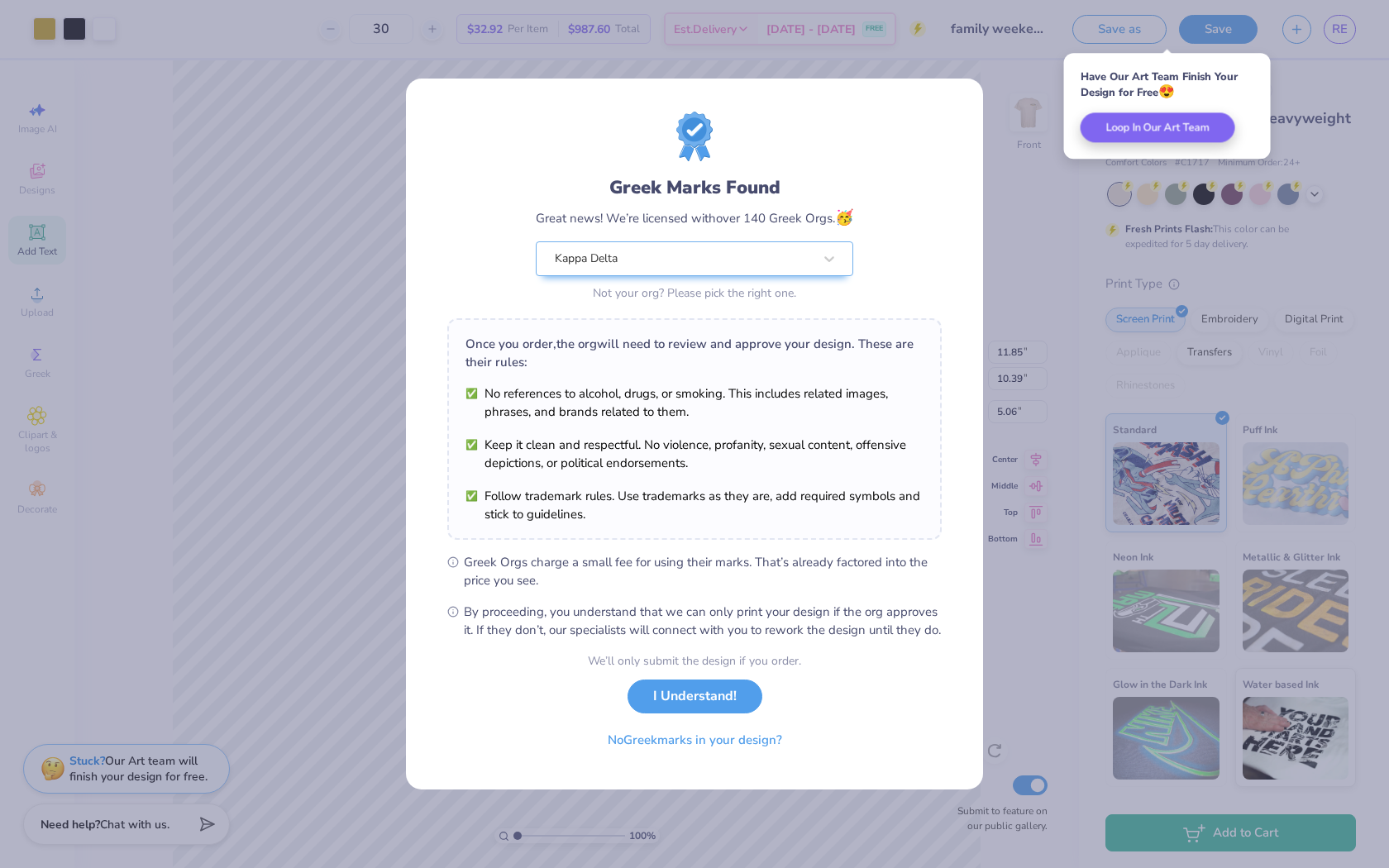
click at [1025, 175] on div "Greek Marks Found Great news! We’re licensed with over 140 Greek Orgs. 🥳 Kappa …" at bounding box center [694, 434] width 1389 height 868
drag, startPoint x: 941, startPoint y: 107, endPoint x: 869, endPoint y: 369, distance: 271.7
click at [941, 137] on div "Greek Marks Found Great news! We’re licensed with over 140 Greek Orgs. 🥳 Kappa …" at bounding box center [694, 209] width 494 height 194
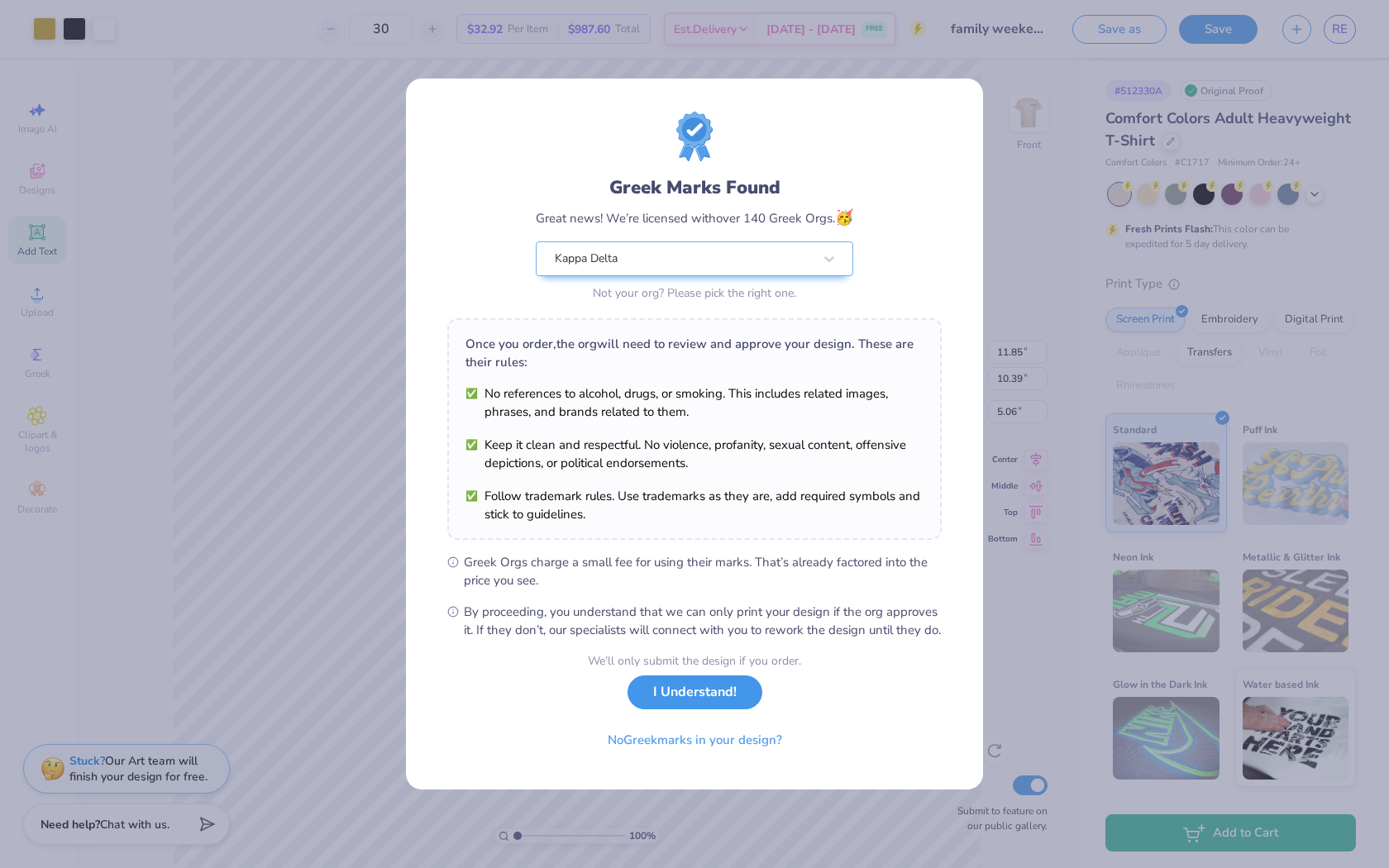
click at [678, 700] on button "I Understand!" at bounding box center [695, 692] width 135 height 34
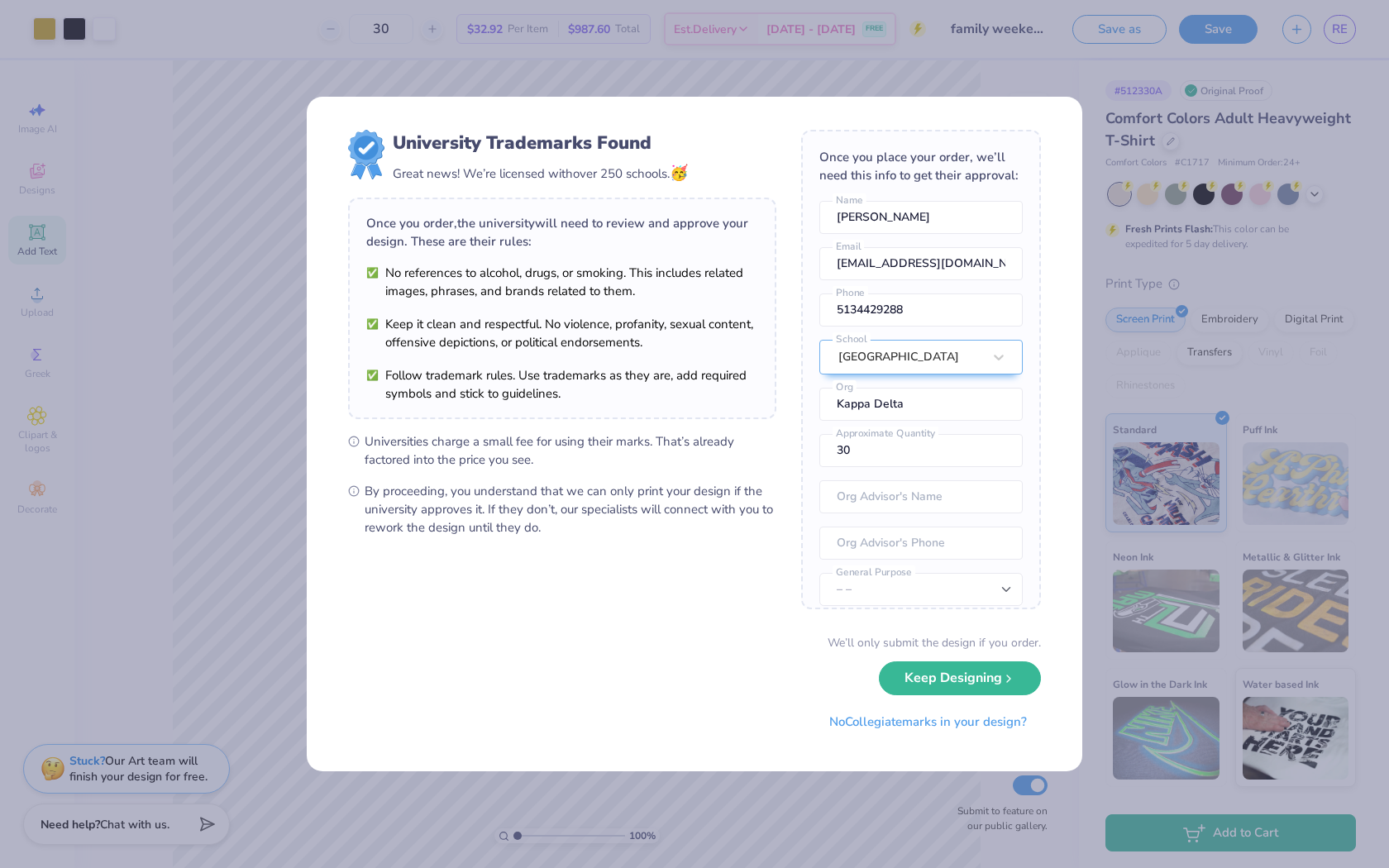
click at [885, 867] on div "University Trademarks Found Great news! We’re licensed with over 250 schools. 🥳…" at bounding box center [694, 434] width 1389 height 868
click at [928, 651] on div "We’ll only submit the design if you order." at bounding box center [934, 643] width 214 height 17
click at [934, 673] on button "Keep Designing" at bounding box center [960, 674] width 162 height 34
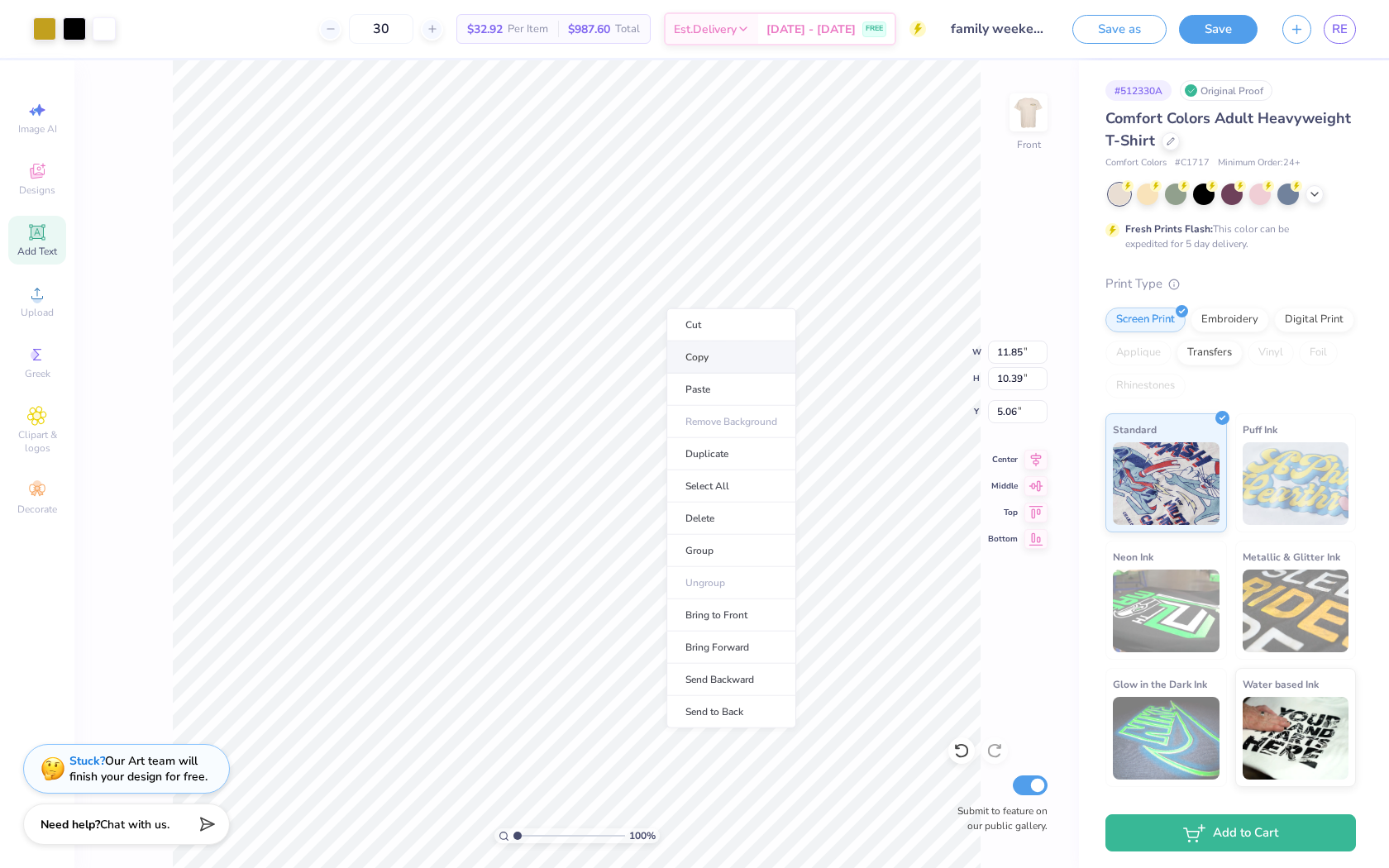
click at [704, 346] on li "Copy" at bounding box center [731, 357] width 130 height 32
click at [644, 456] on li "Copy" at bounding box center [673, 458] width 130 height 32
click at [1290, 31] on icon "button" at bounding box center [1296, 27] width 14 height 14
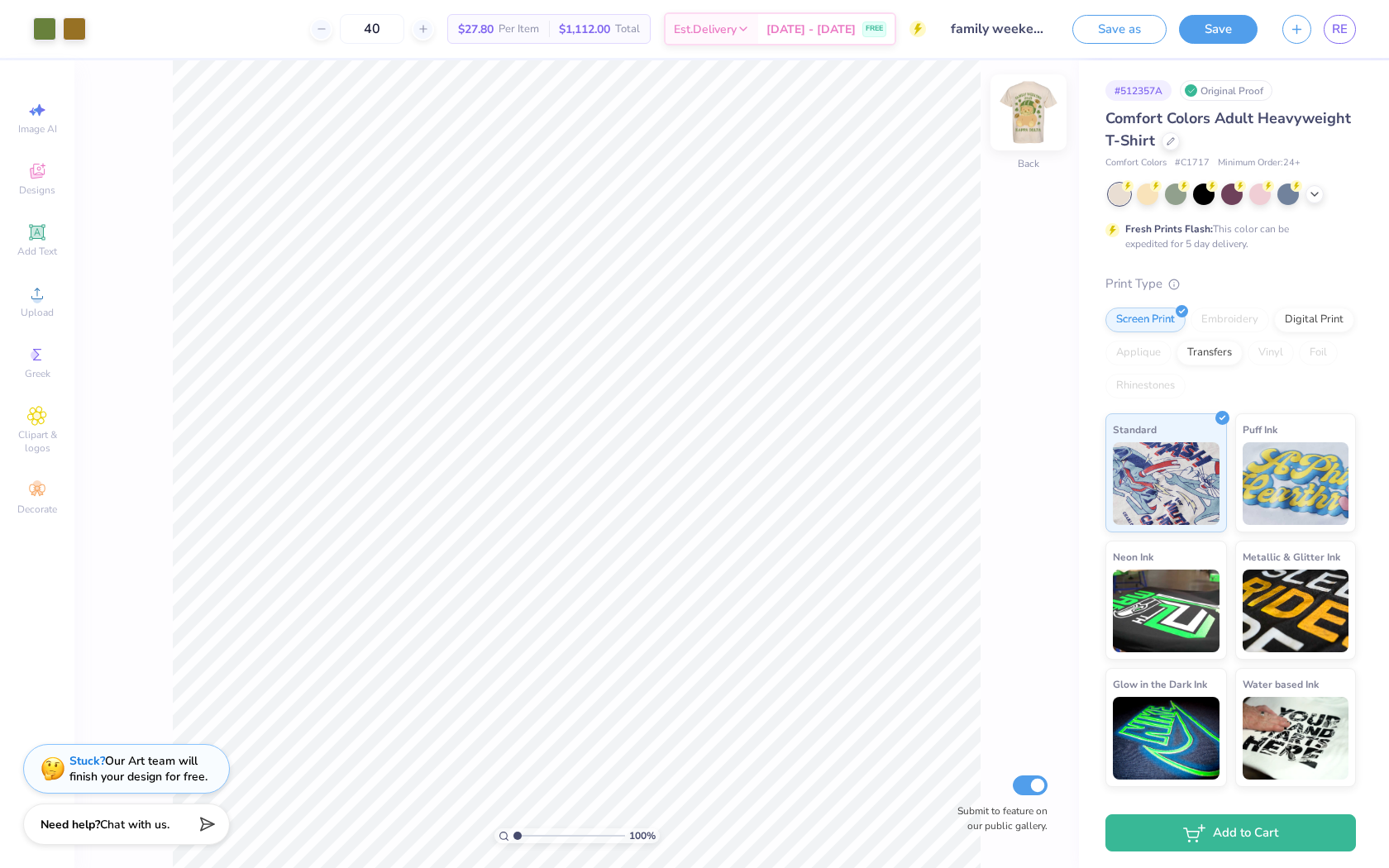
click at [1046, 91] on img at bounding box center [1029, 113] width 66 height 66
click at [1345, 30] on span "RE" at bounding box center [1339, 29] width 16 height 19
click at [1341, 36] on span "RE" at bounding box center [1339, 29] width 16 height 19
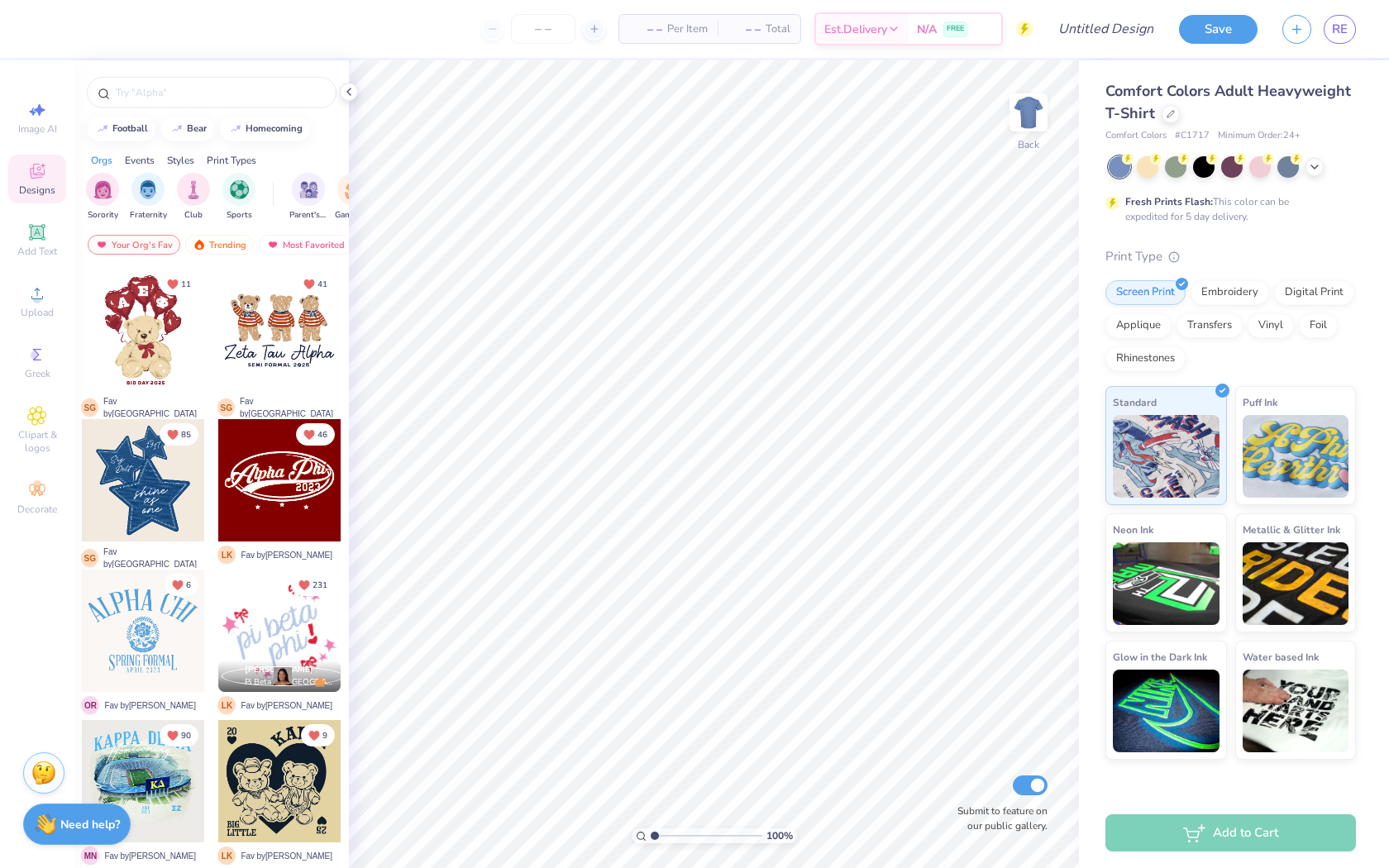
click at [1170, 104] on div "Comfort Colors Adult Heavyweight T-Shirt" at bounding box center [1231, 103] width 250 height 45
click at [1170, 113] on icon at bounding box center [1171, 113] width 8 height 8
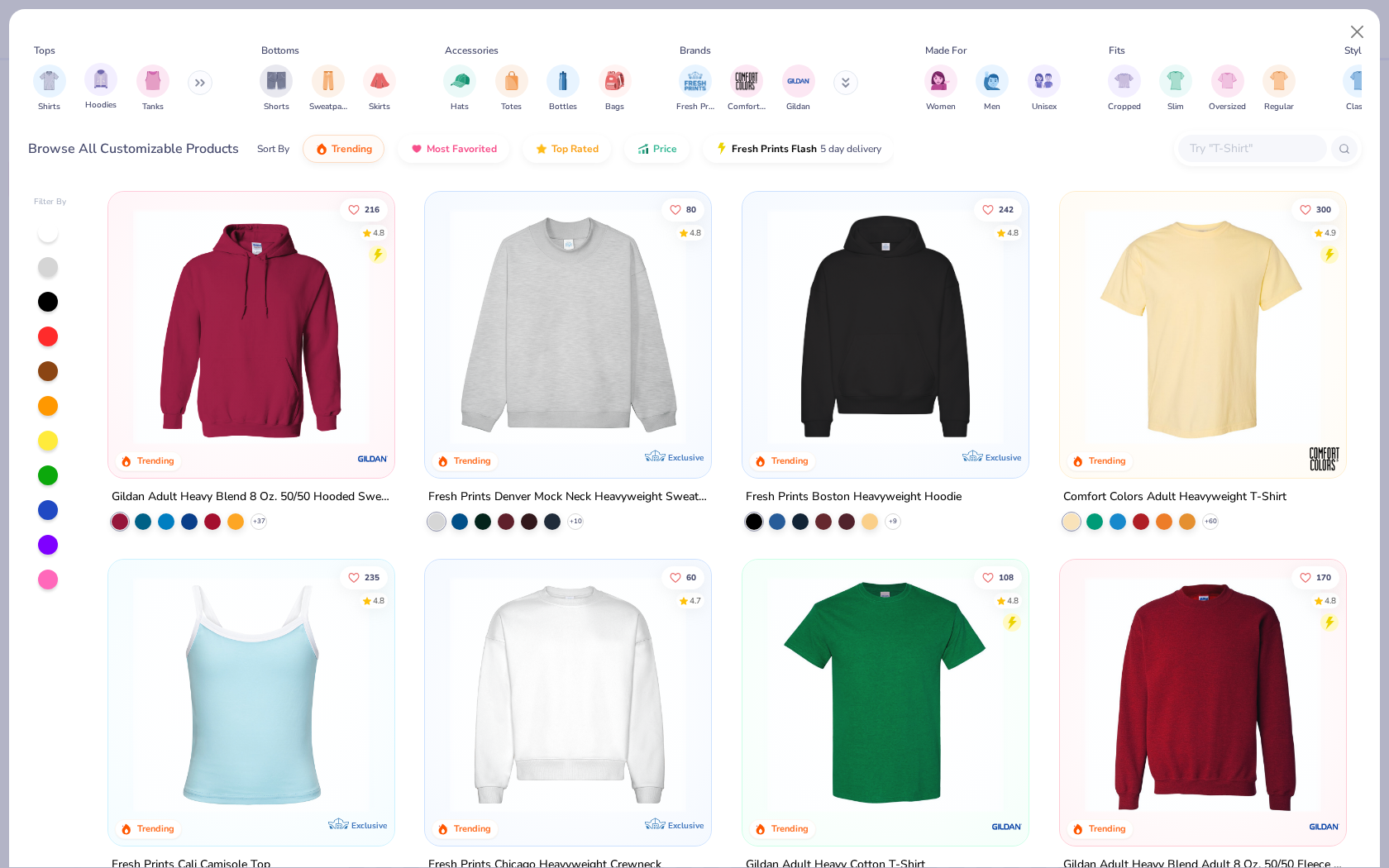
click at [93, 94] on div "Hoodies" at bounding box center [101, 87] width 33 height 49
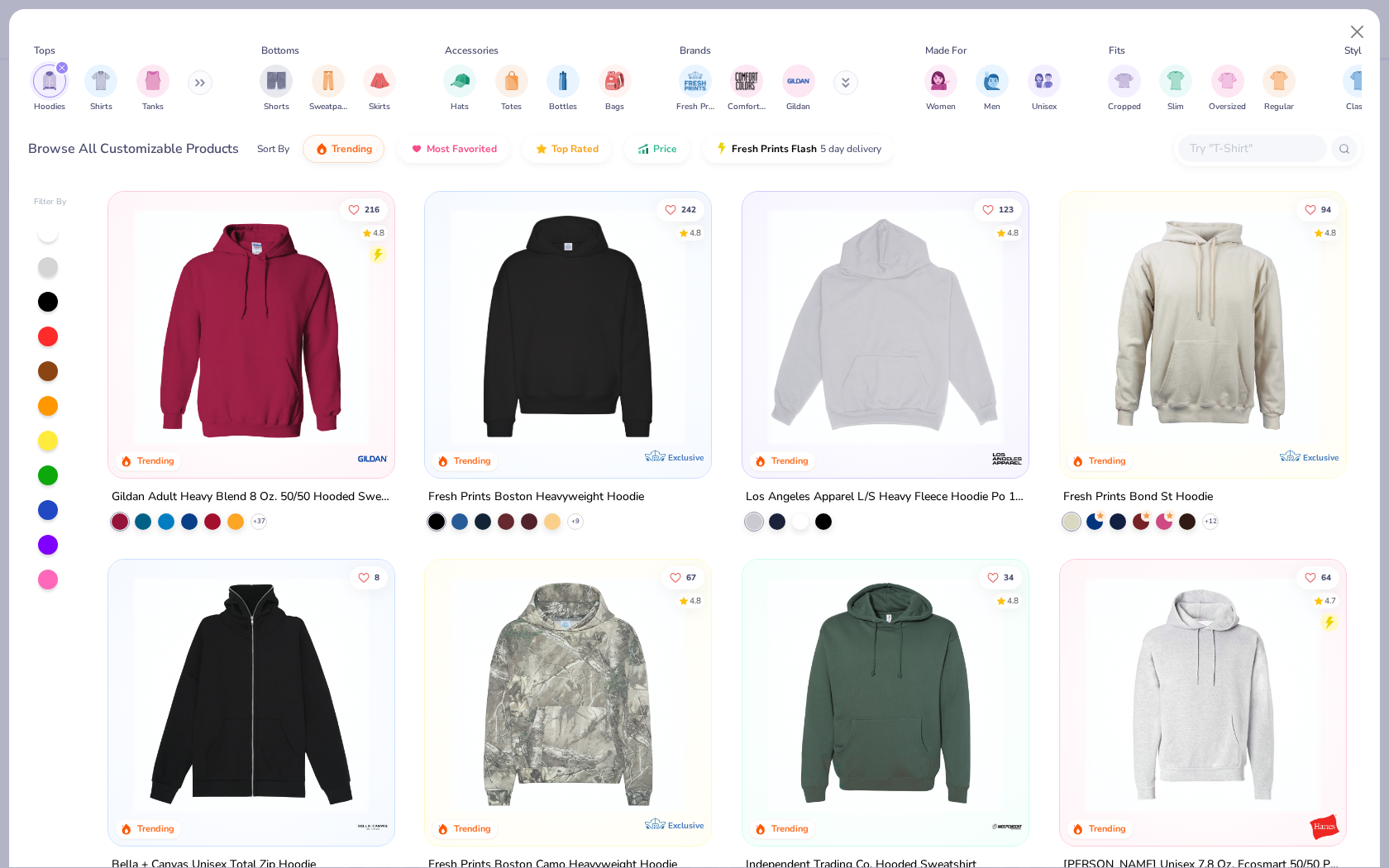
click at [63, 65] on icon "filter for Hoodies" at bounding box center [62, 68] width 7 height 7
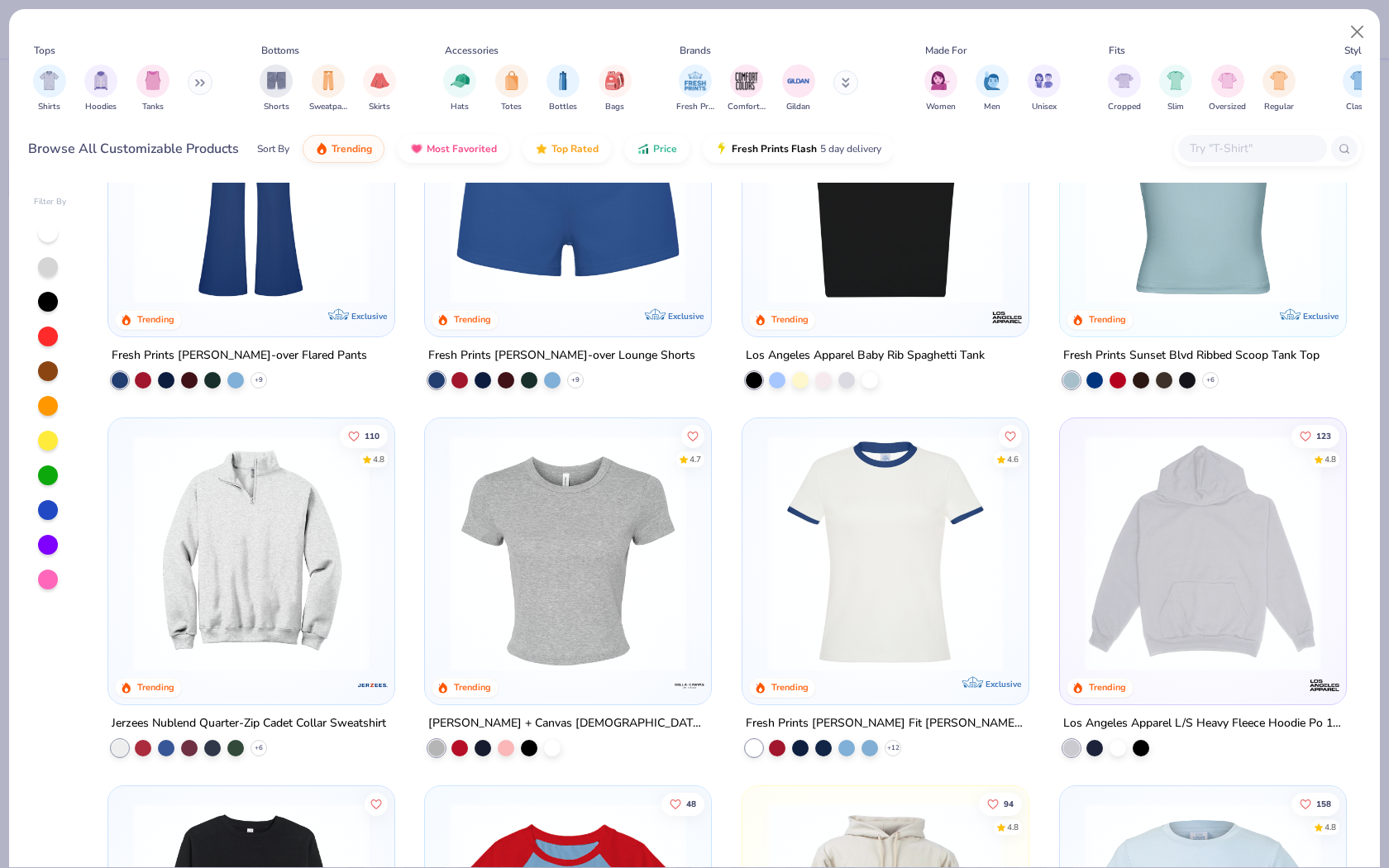
scroll to position [880, 0]
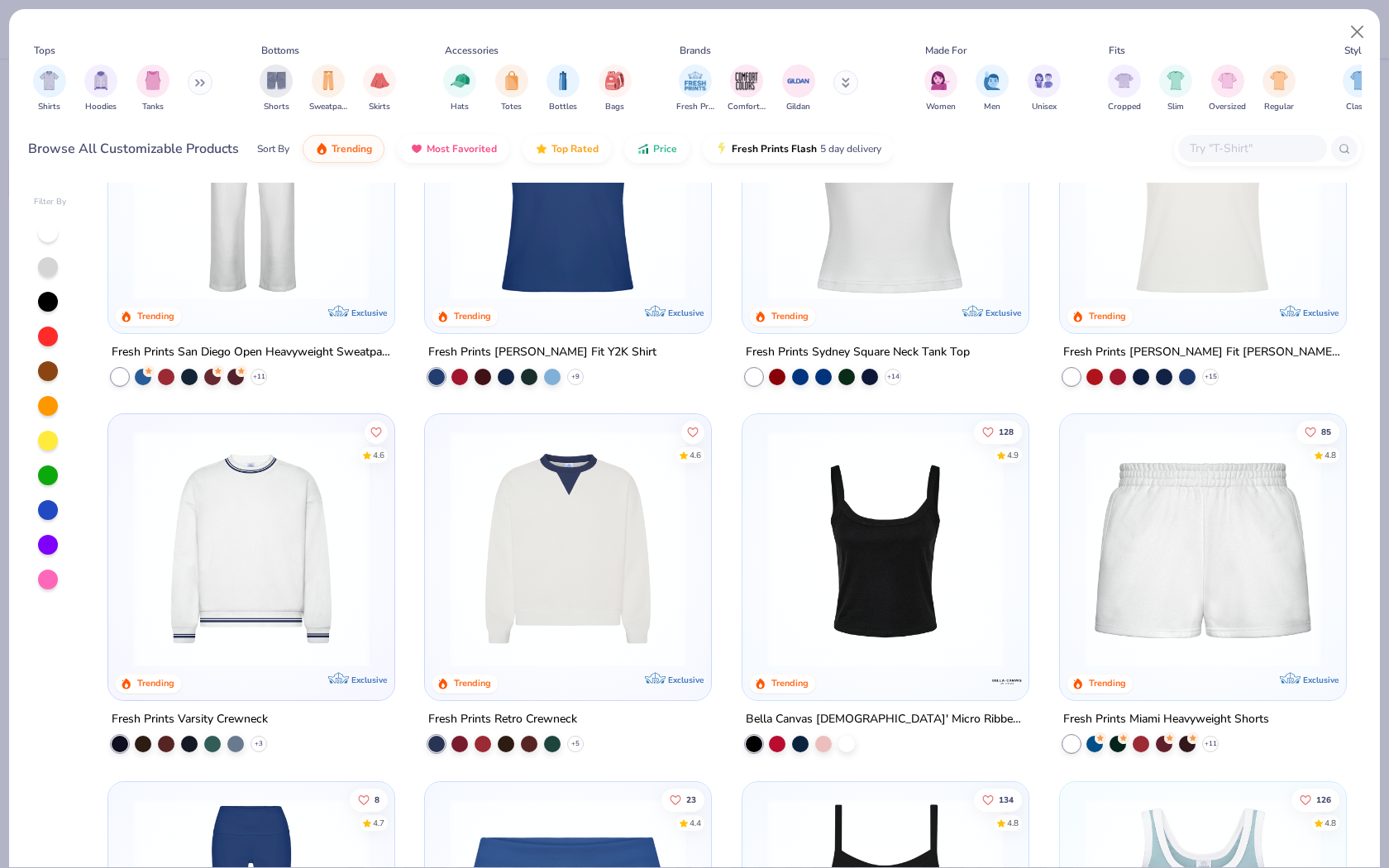
click at [1217, 147] on input "text" at bounding box center [1252, 148] width 128 height 19
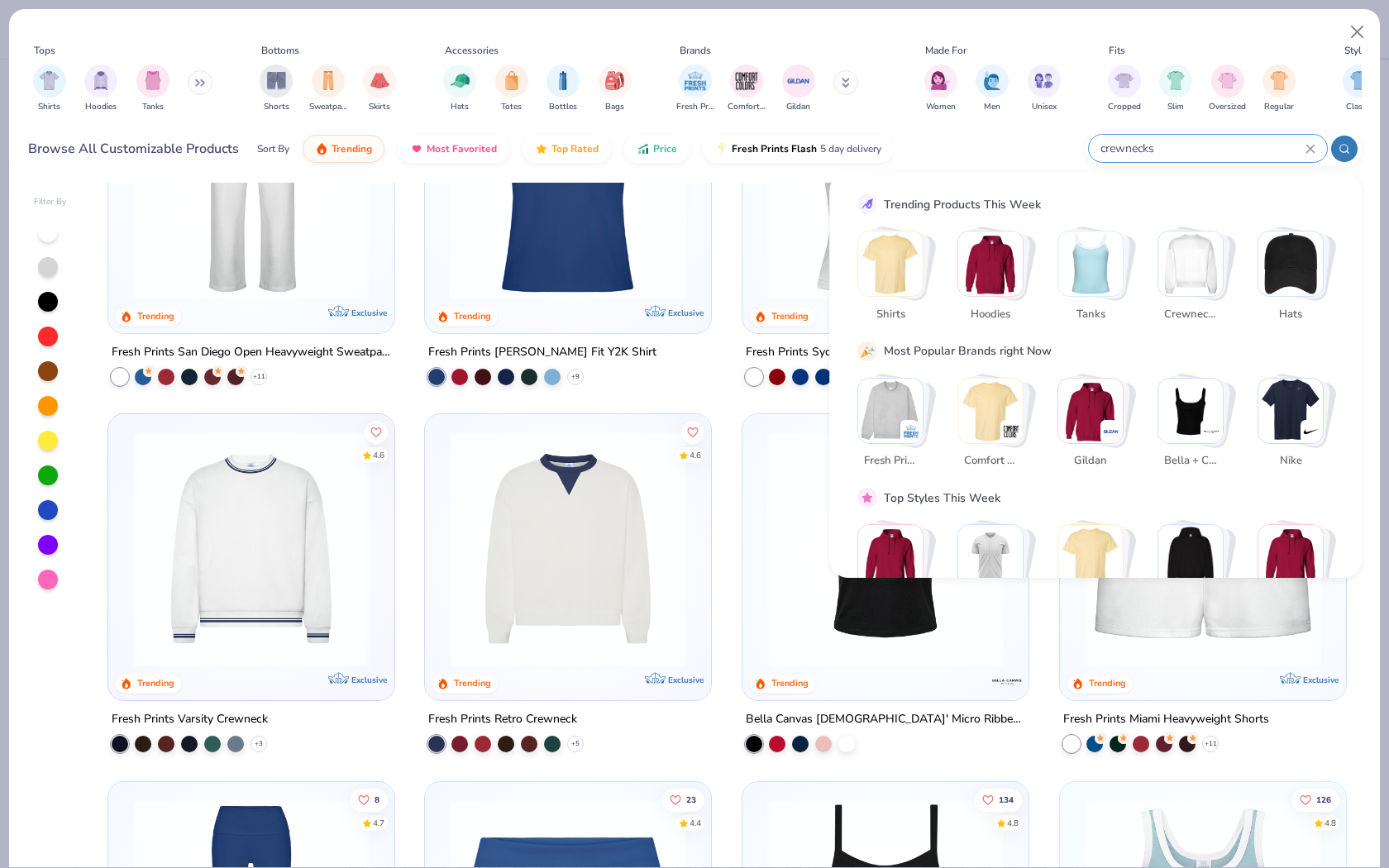
type input "crewnecks"
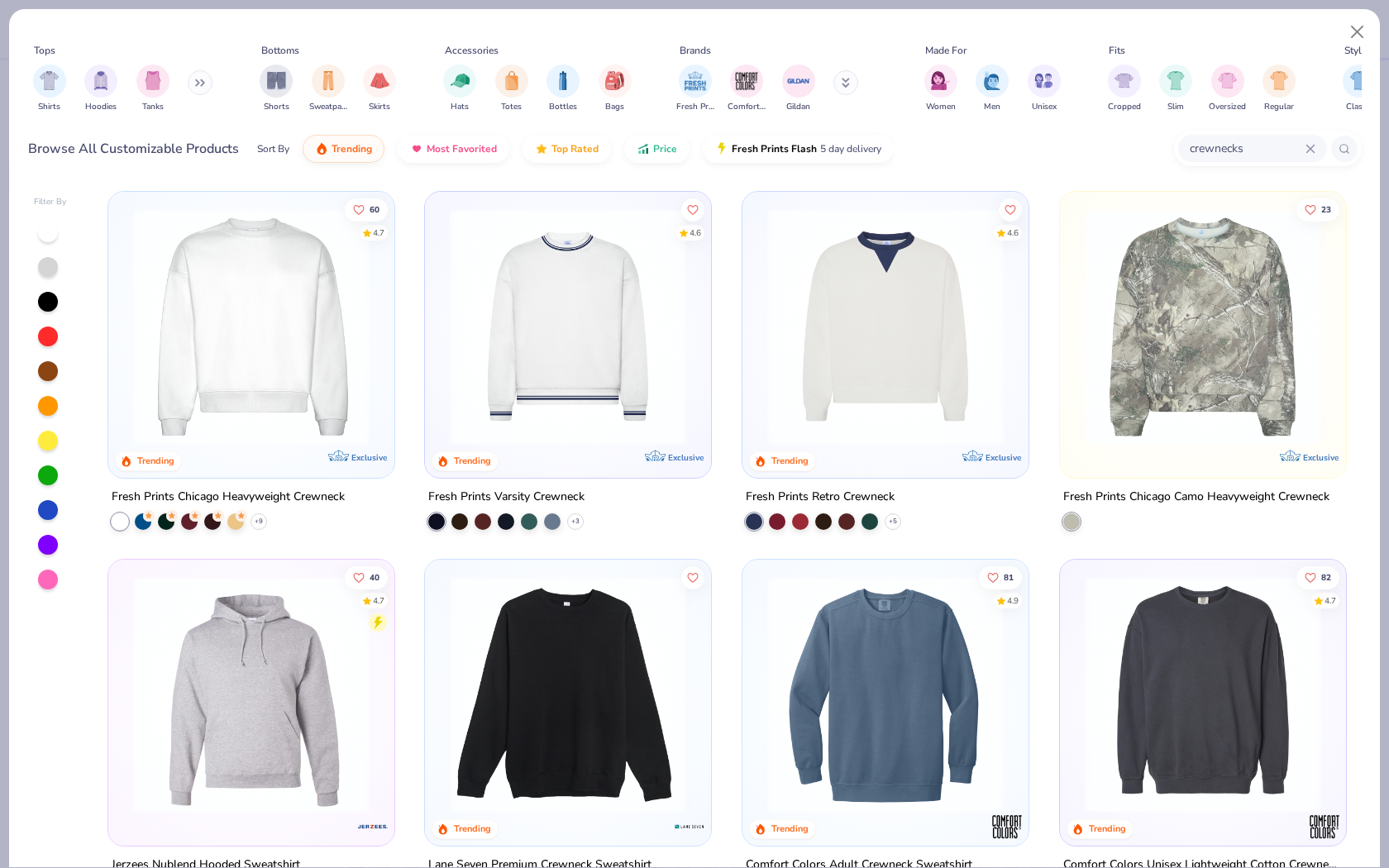
click at [250, 381] on img at bounding box center [251, 327] width 253 height 237
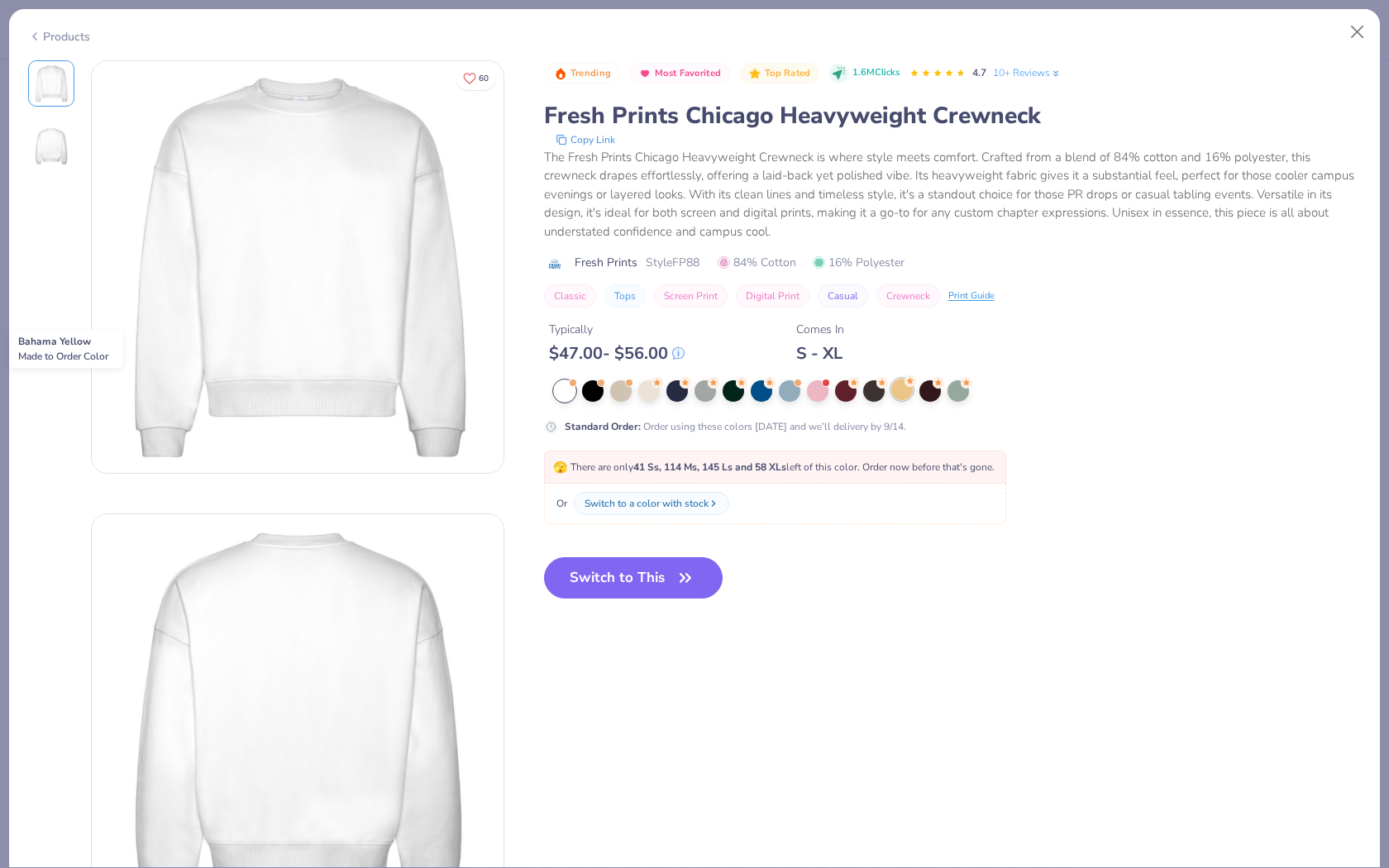
click at [900, 389] on div at bounding box center [902, 389] width 22 height 22
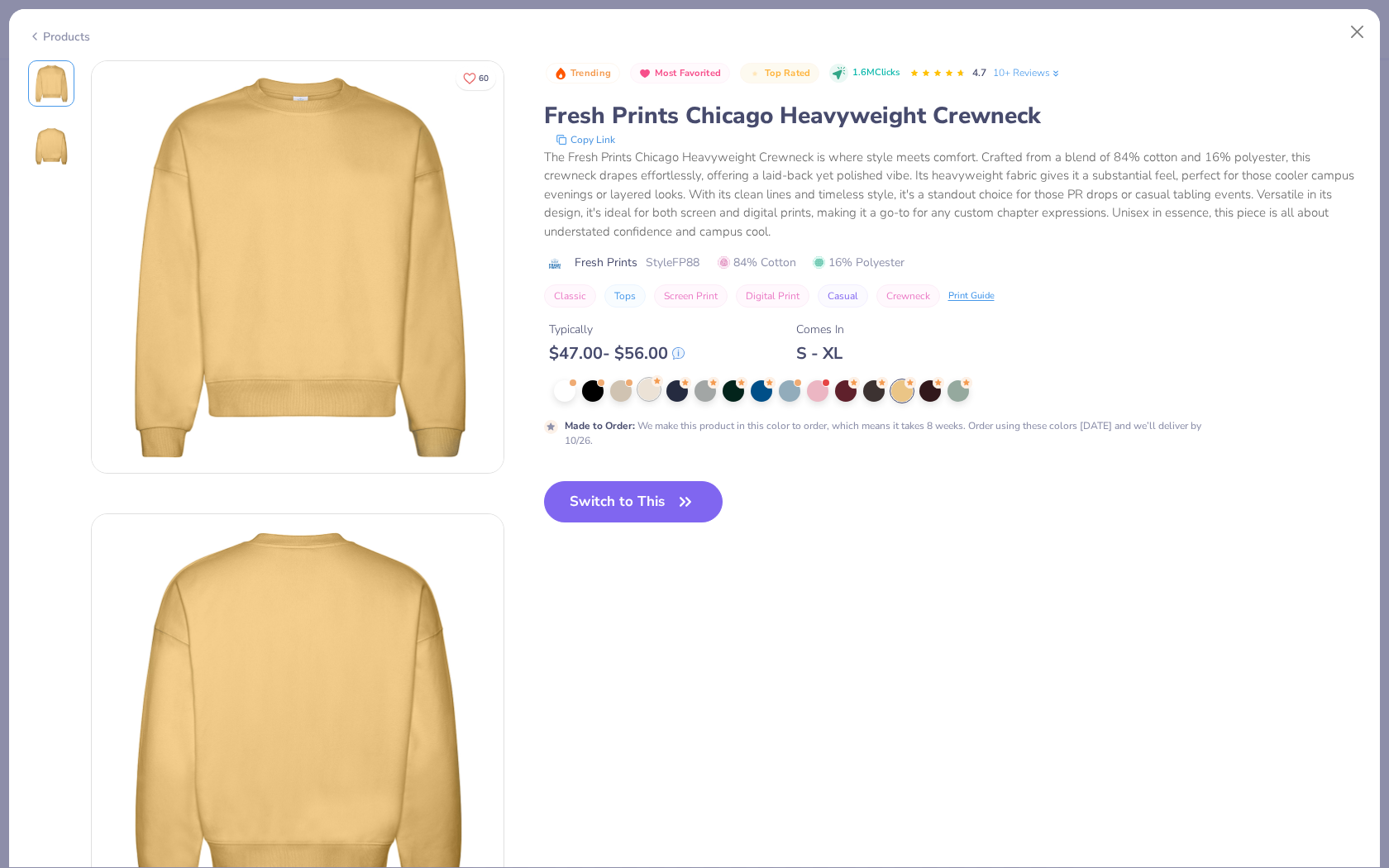
click at [643, 388] on div at bounding box center [649, 389] width 22 height 22
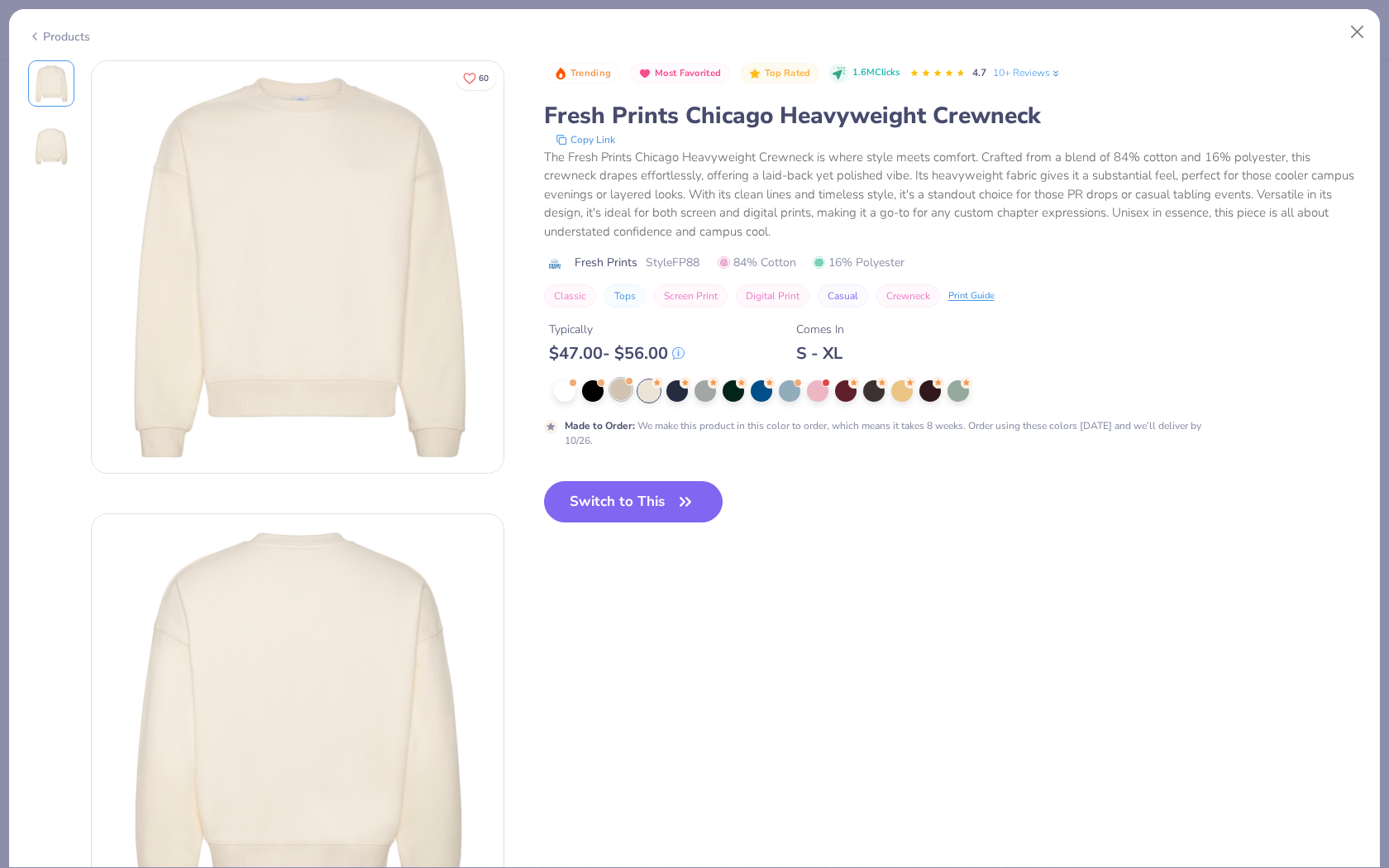
click at [611, 391] on div at bounding box center [621, 389] width 22 height 22
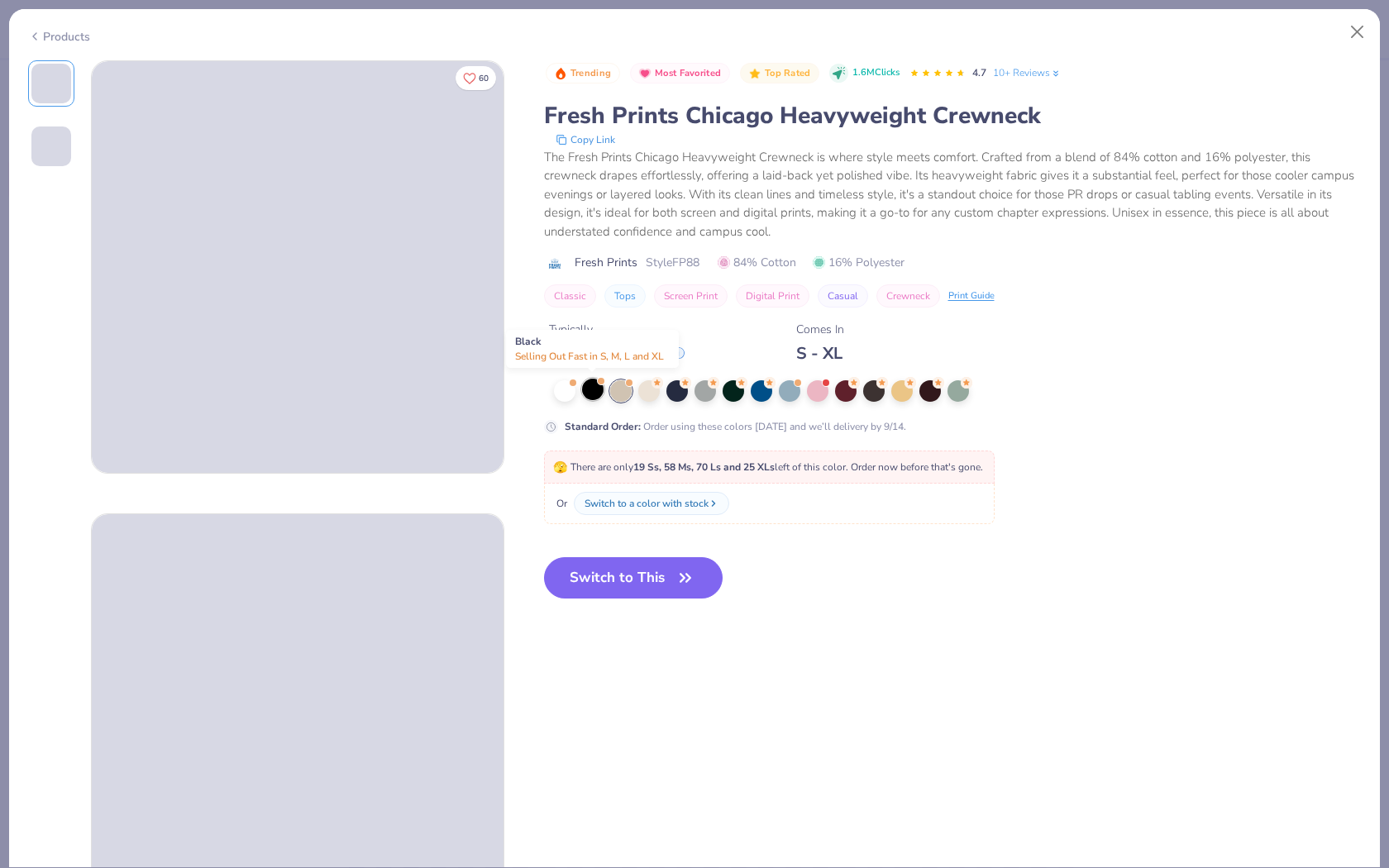
click at [584, 392] on div at bounding box center [593, 389] width 22 height 22
click at [566, 391] on div at bounding box center [565, 389] width 22 height 22
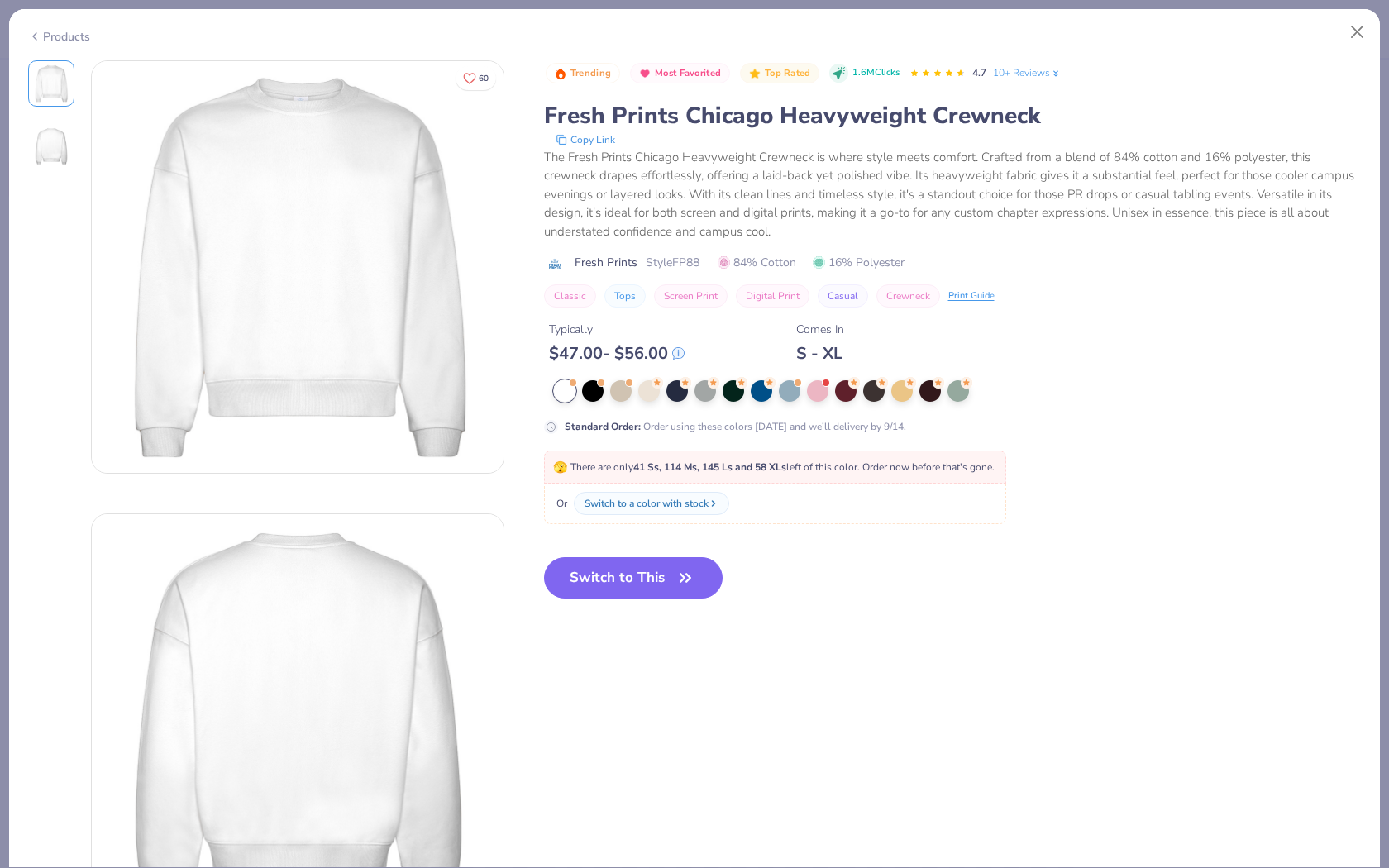
click at [605, 388] on div at bounding box center [880, 391] width 652 height 22
click at [596, 389] on div at bounding box center [593, 389] width 22 height 22
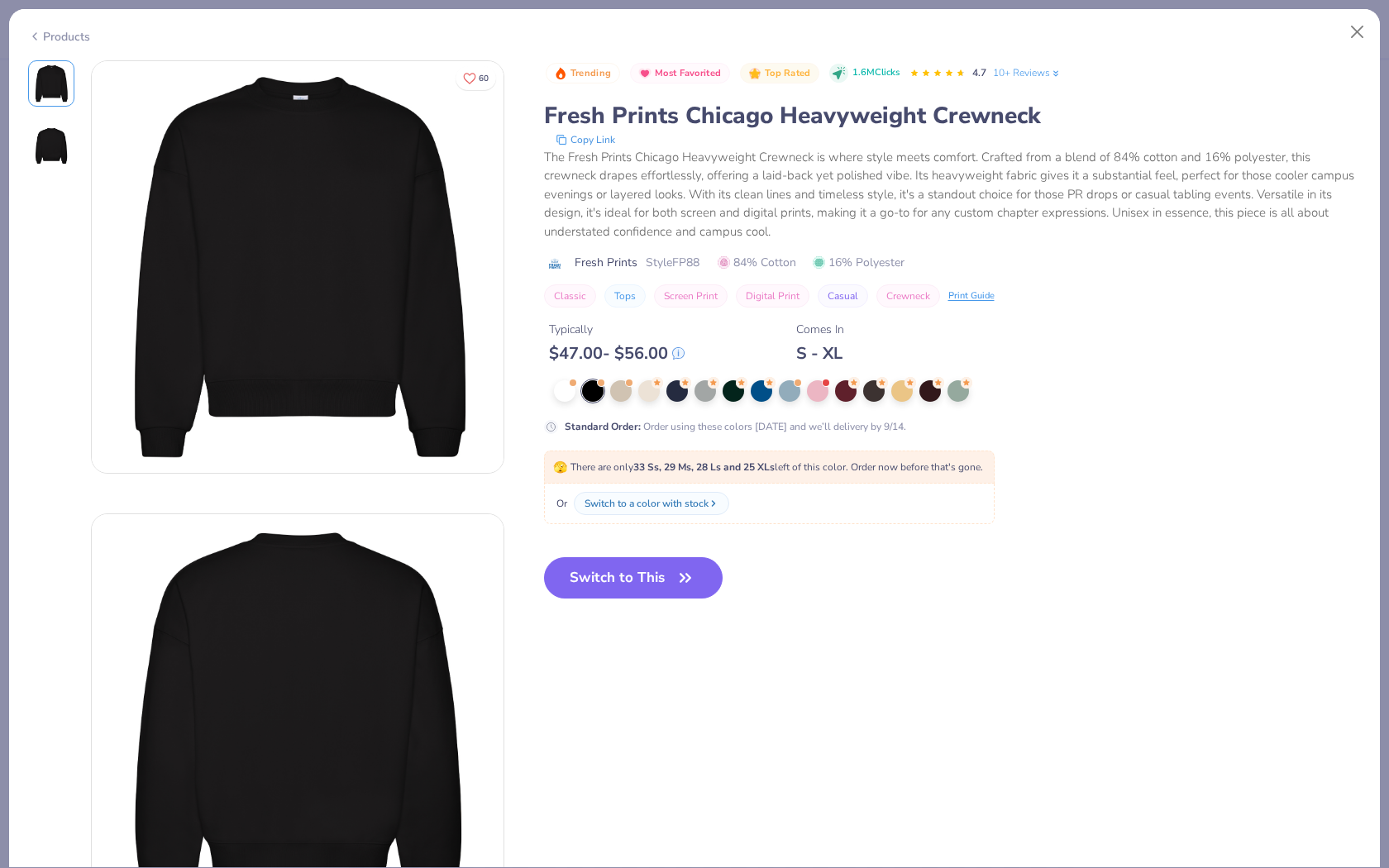
click at [584, 373] on div "Trending Most Favorited Top Rated 1.6M Clicks 4.7 10+ Reviews Fresh Prints Chic…" at bounding box center [953, 248] width 817 height 374
click at [63, 31] on div "Products" at bounding box center [59, 36] width 62 height 17
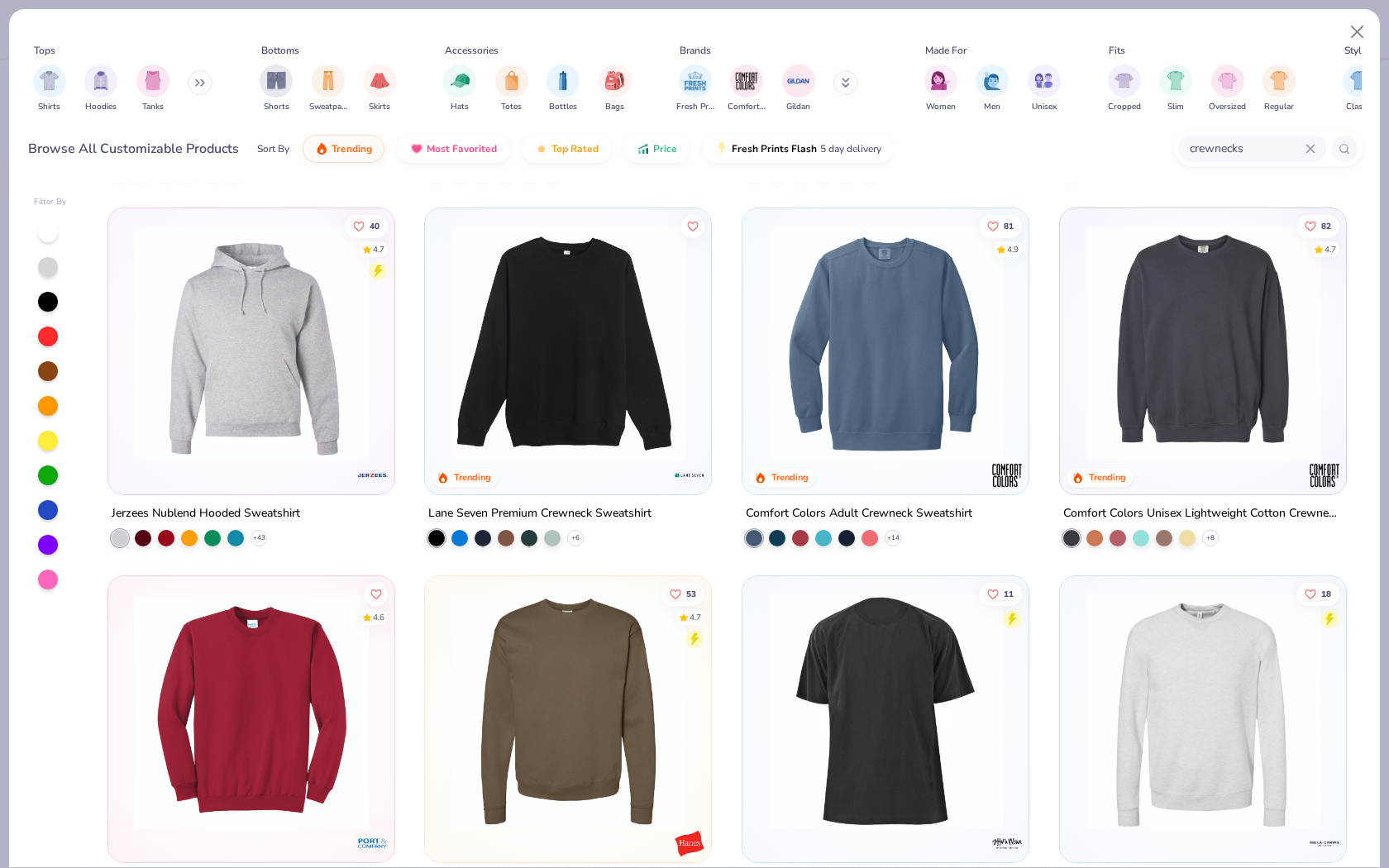
scroll to position [352, 0]
click at [1244, 340] on img at bounding box center [1203, 343] width 253 height 237
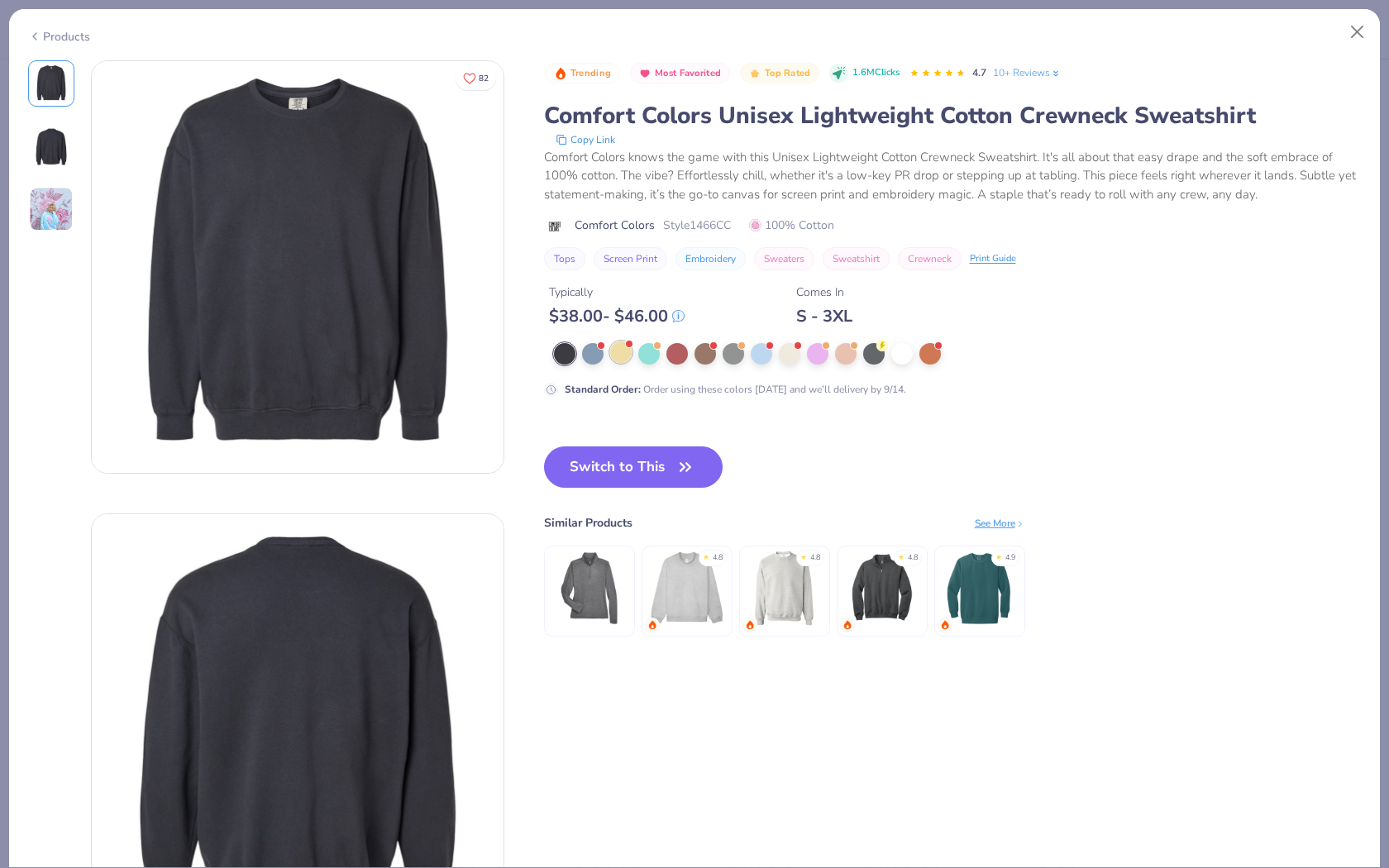
click at [613, 354] on div at bounding box center [621, 352] width 22 height 22
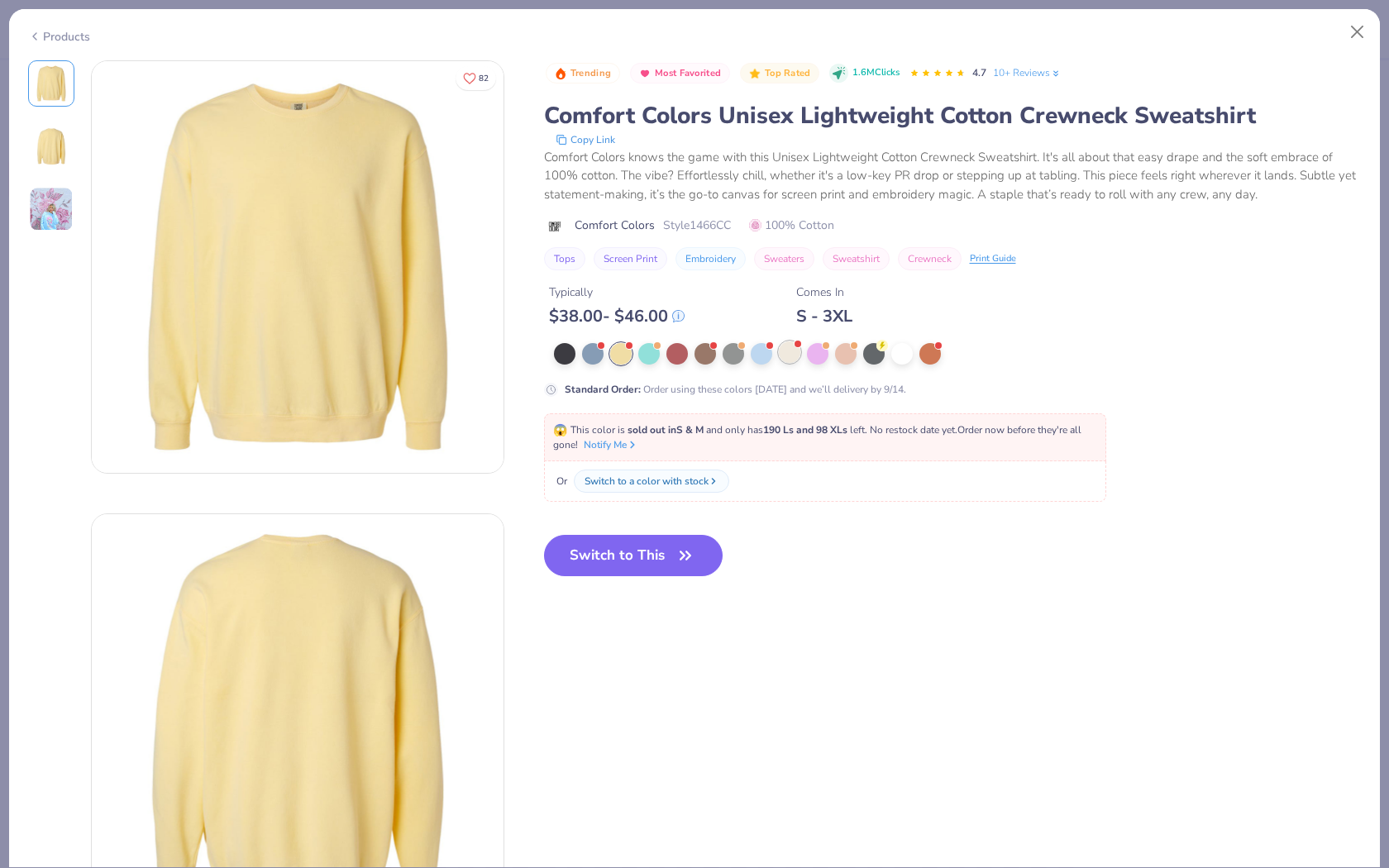
click at [789, 353] on div at bounding box center [789, 352] width 22 height 22
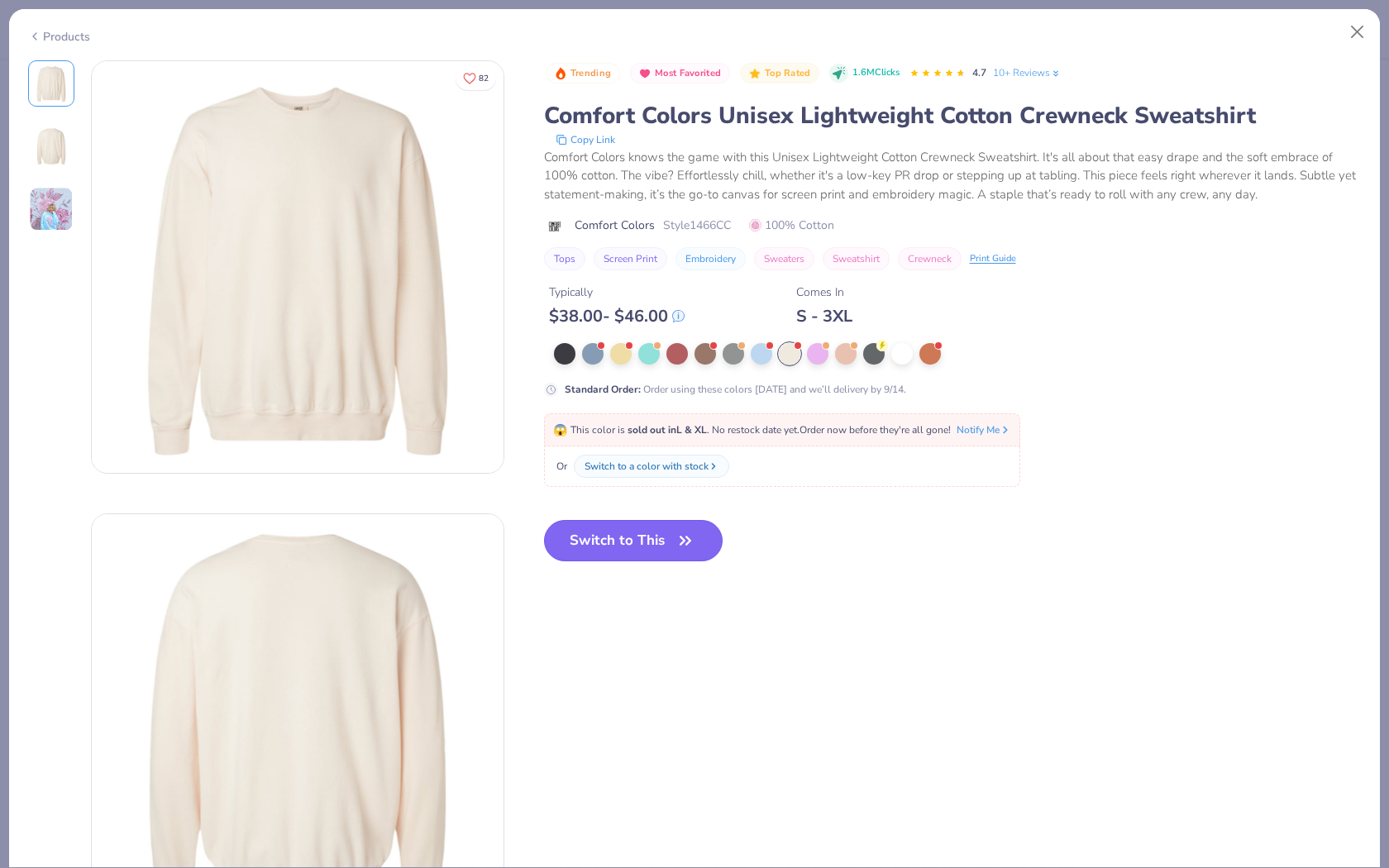
click at [635, 523] on button "Switch to This" at bounding box center [634, 541] width 180 height 41
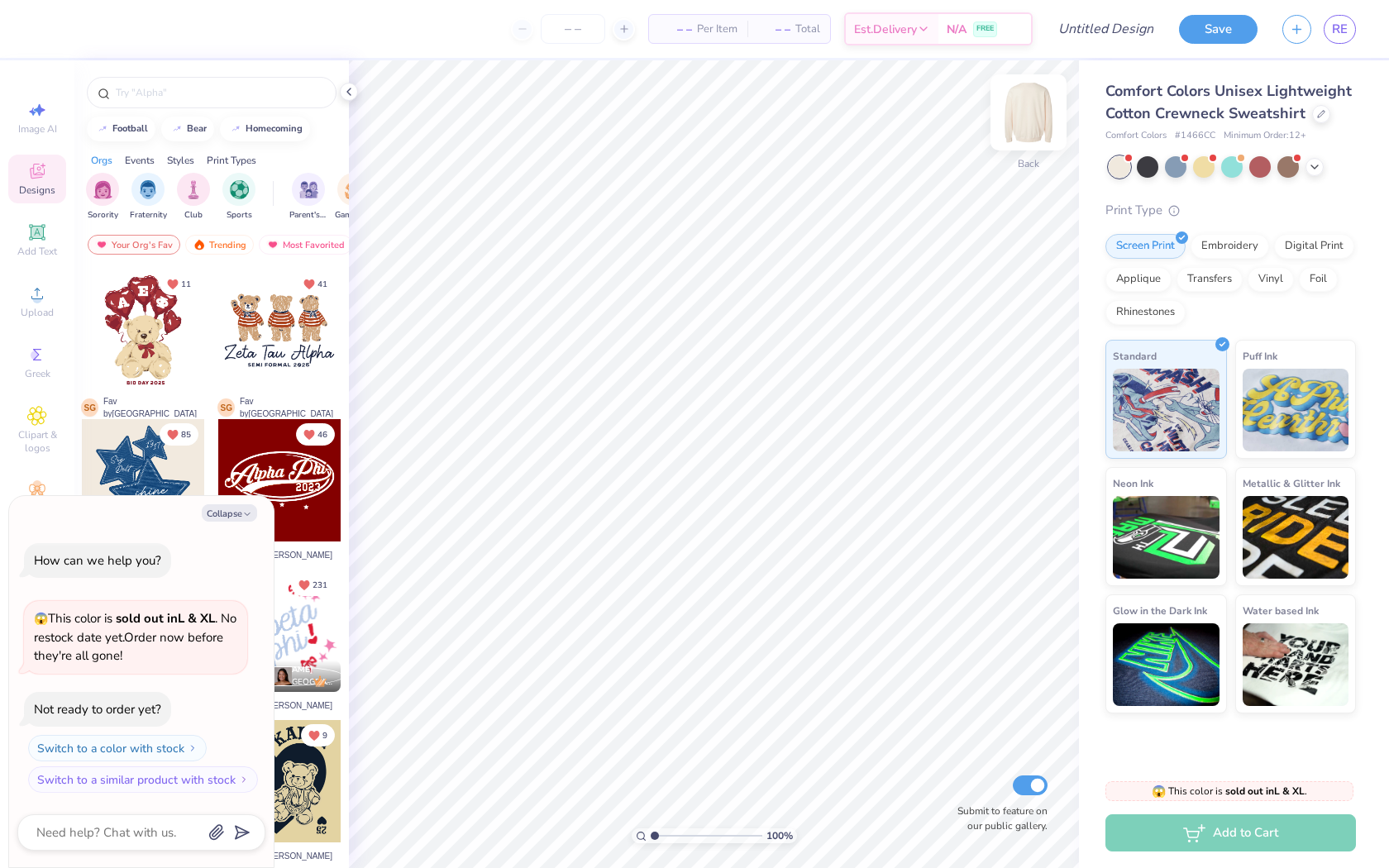
click at [1017, 124] on img at bounding box center [1029, 113] width 66 height 66
click at [350, 89] on icon at bounding box center [349, 92] width 13 height 13
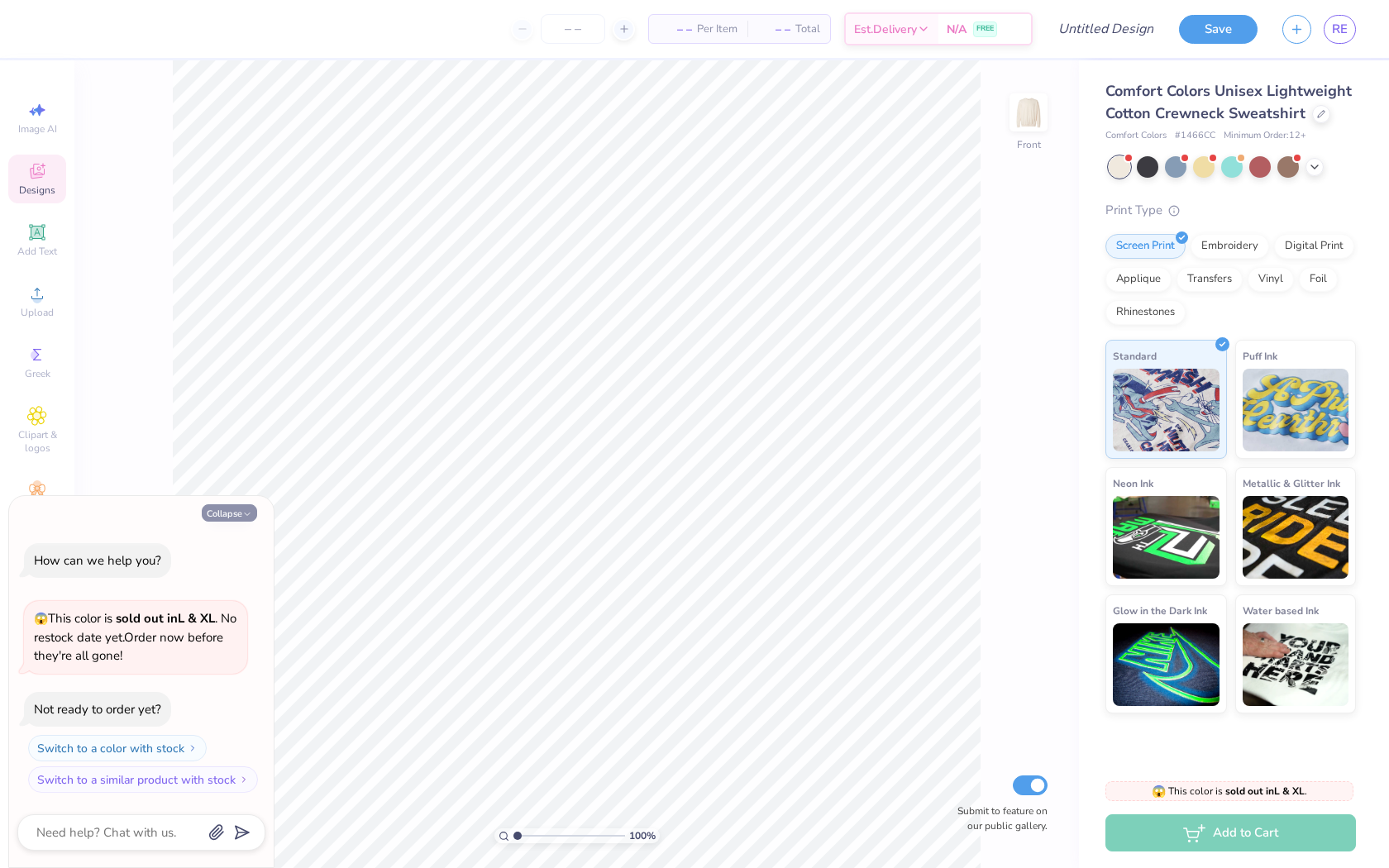
click at [238, 510] on button "Collapse" at bounding box center [229, 513] width 55 height 17
type textarea "x"
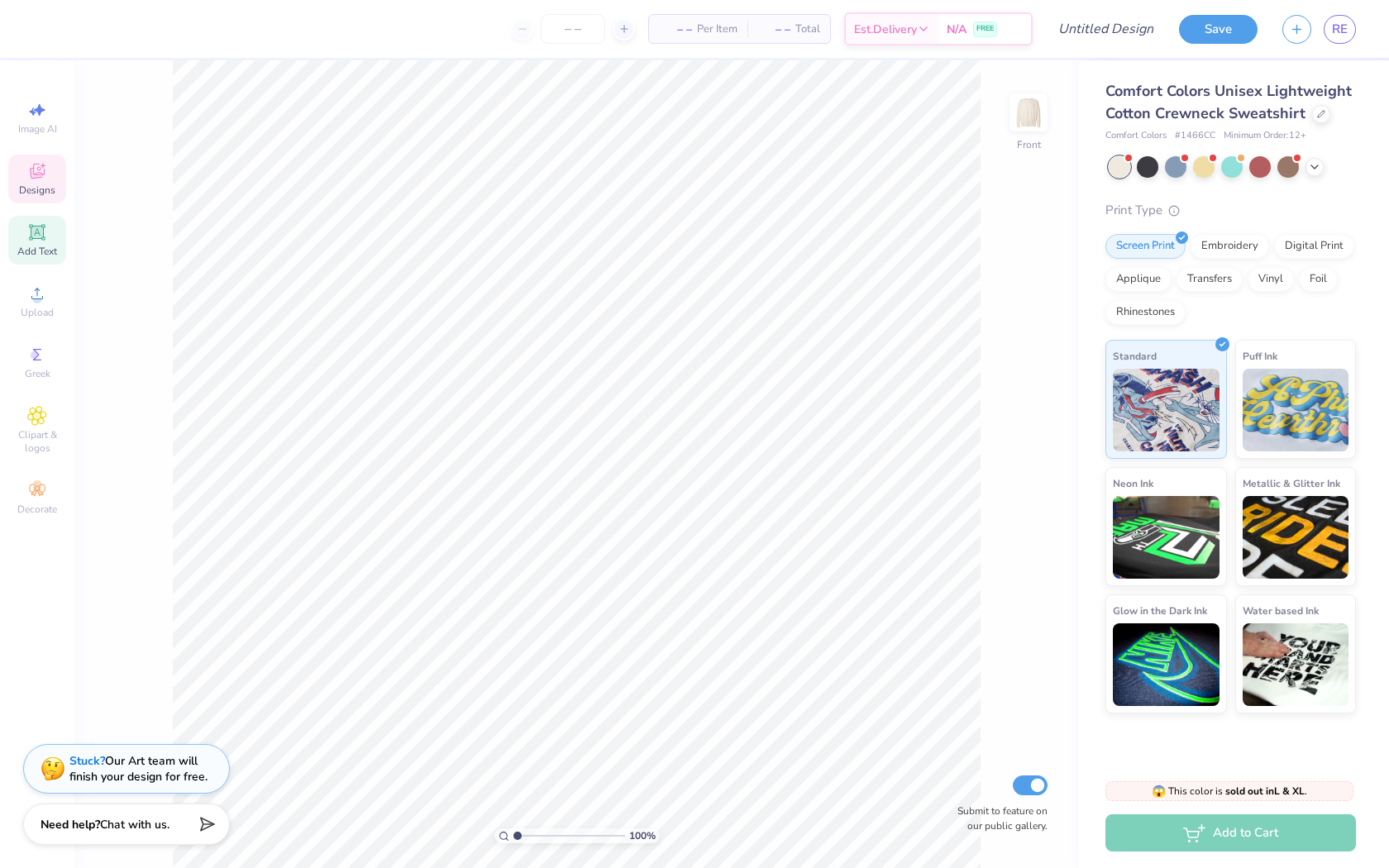
click at [40, 240] on icon at bounding box center [37, 233] width 20 height 20
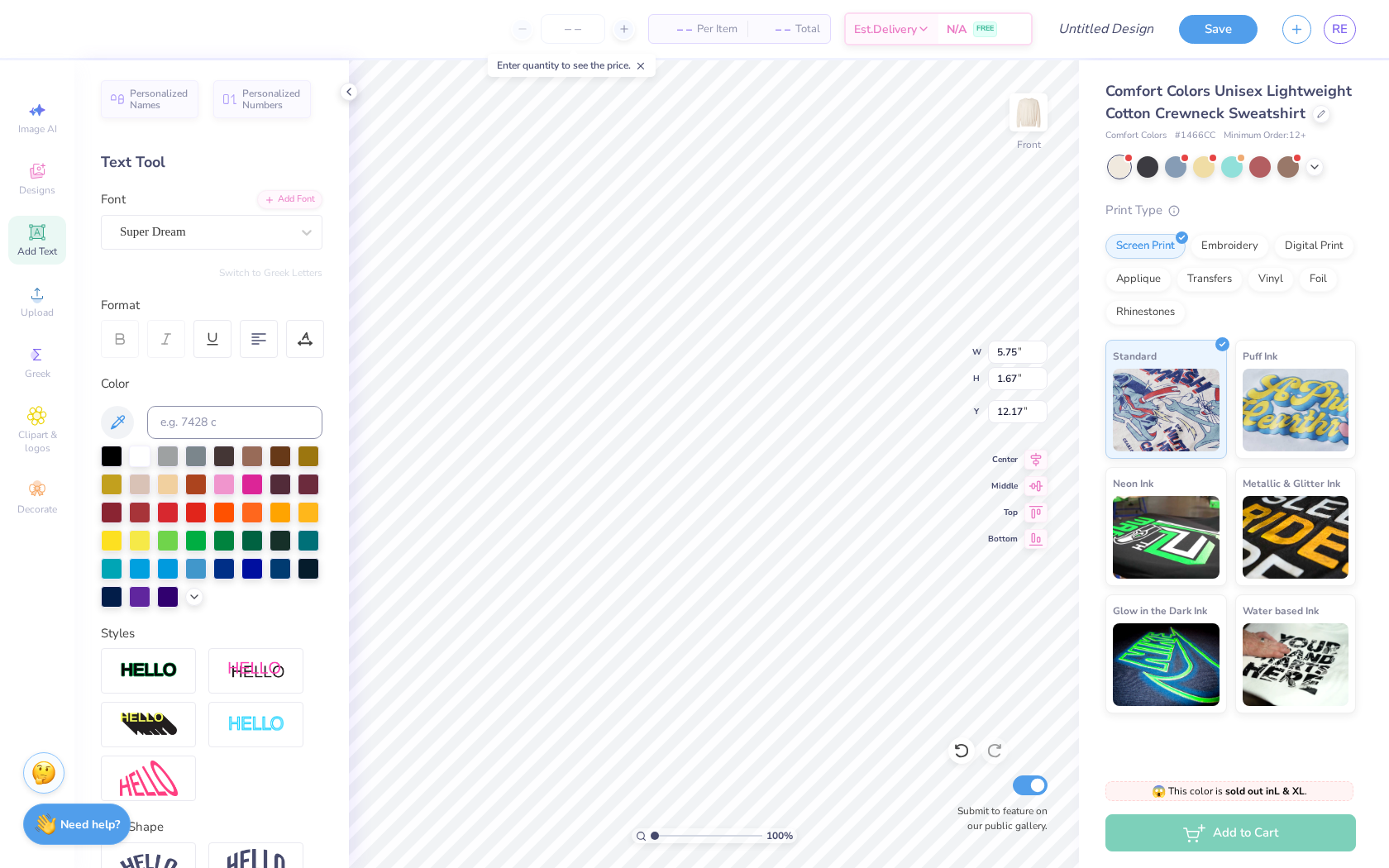
scroll to position [0, 108]
type textarea "TEXT"
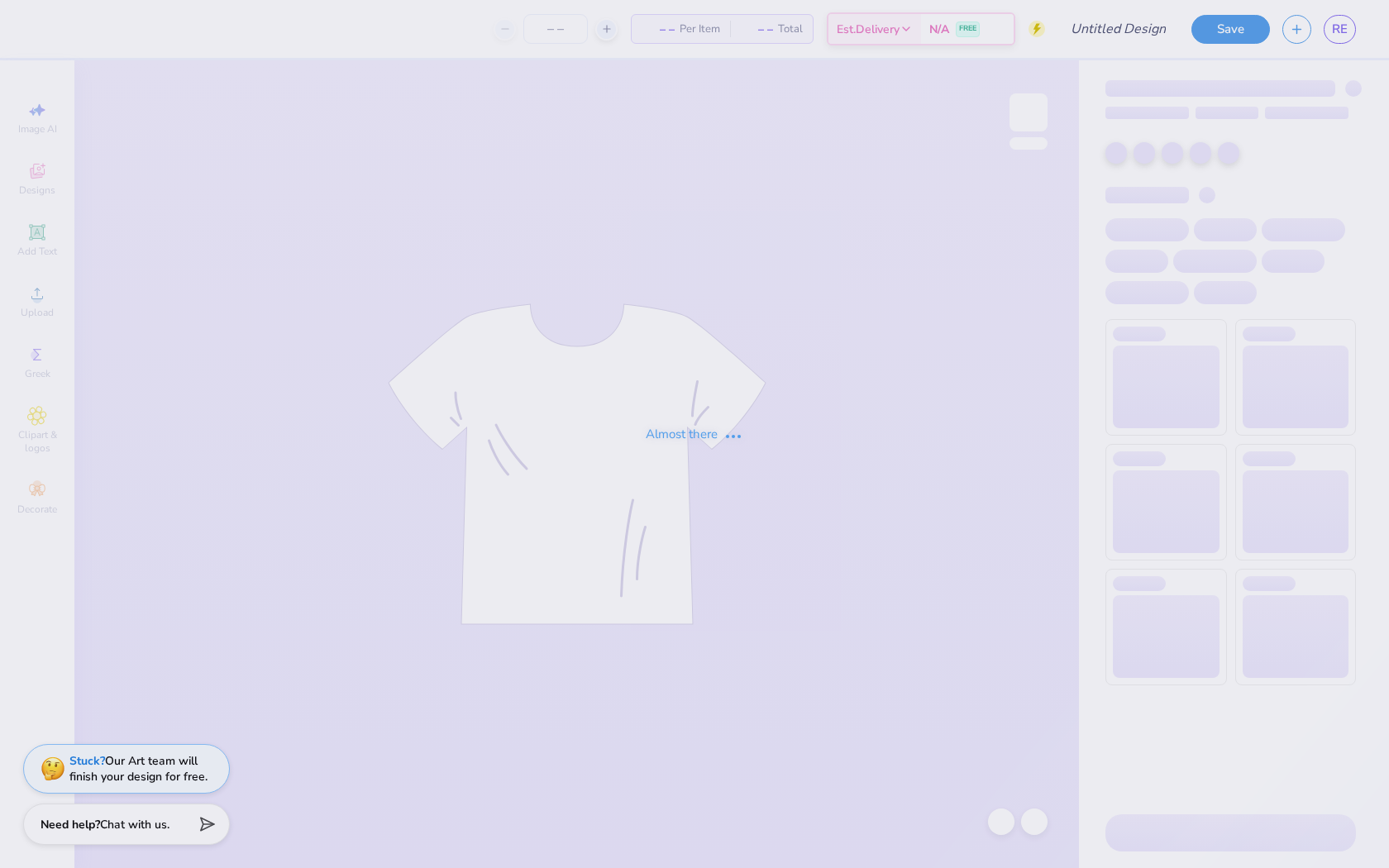
type input "family weekend 1"
type input "30"
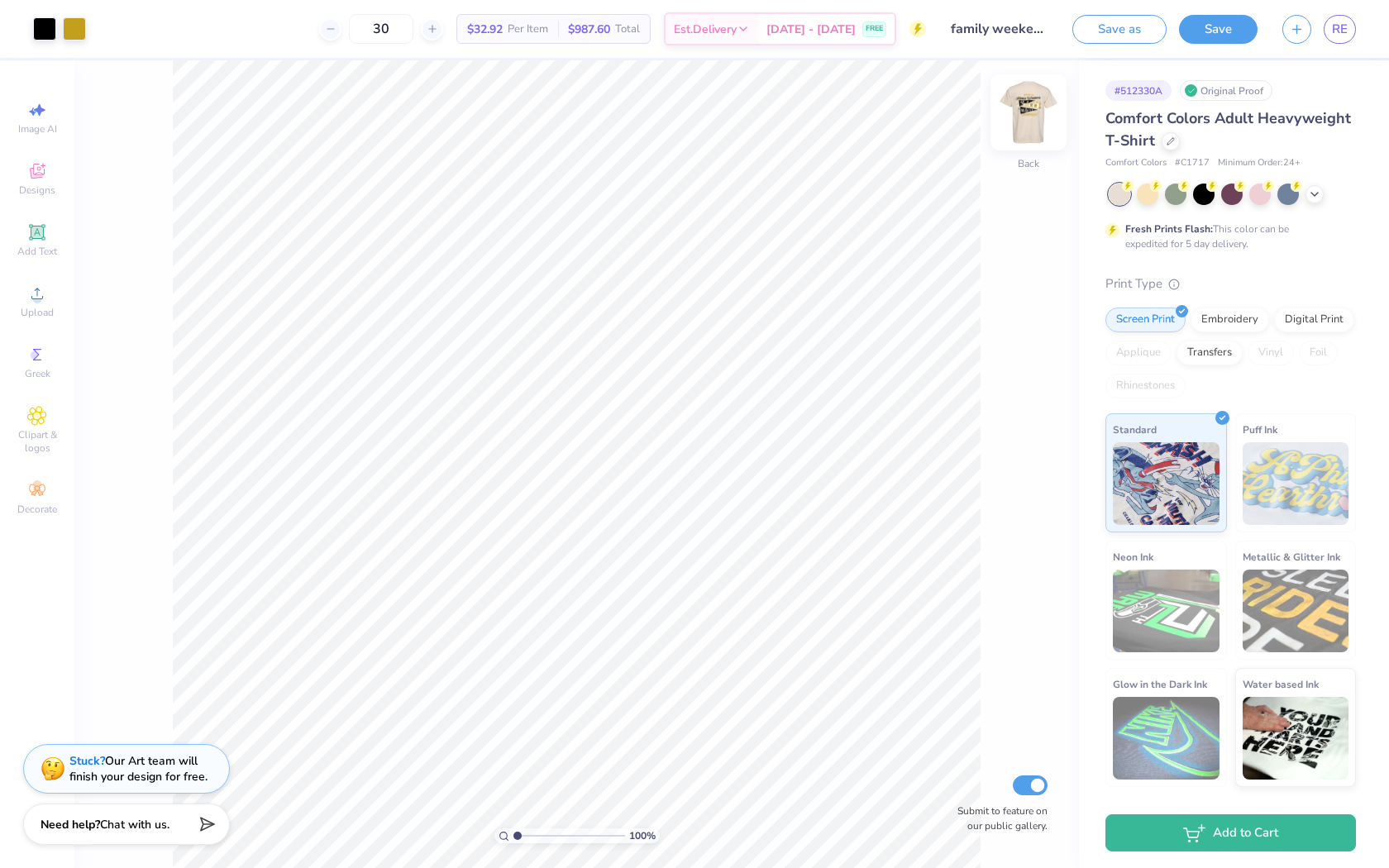
click at [1038, 112] on img at bounding box center [1029, 113] width 66 height 66
click at [1297, 23] on line "button" at bounding box center [1297, 27] width 0 height 8
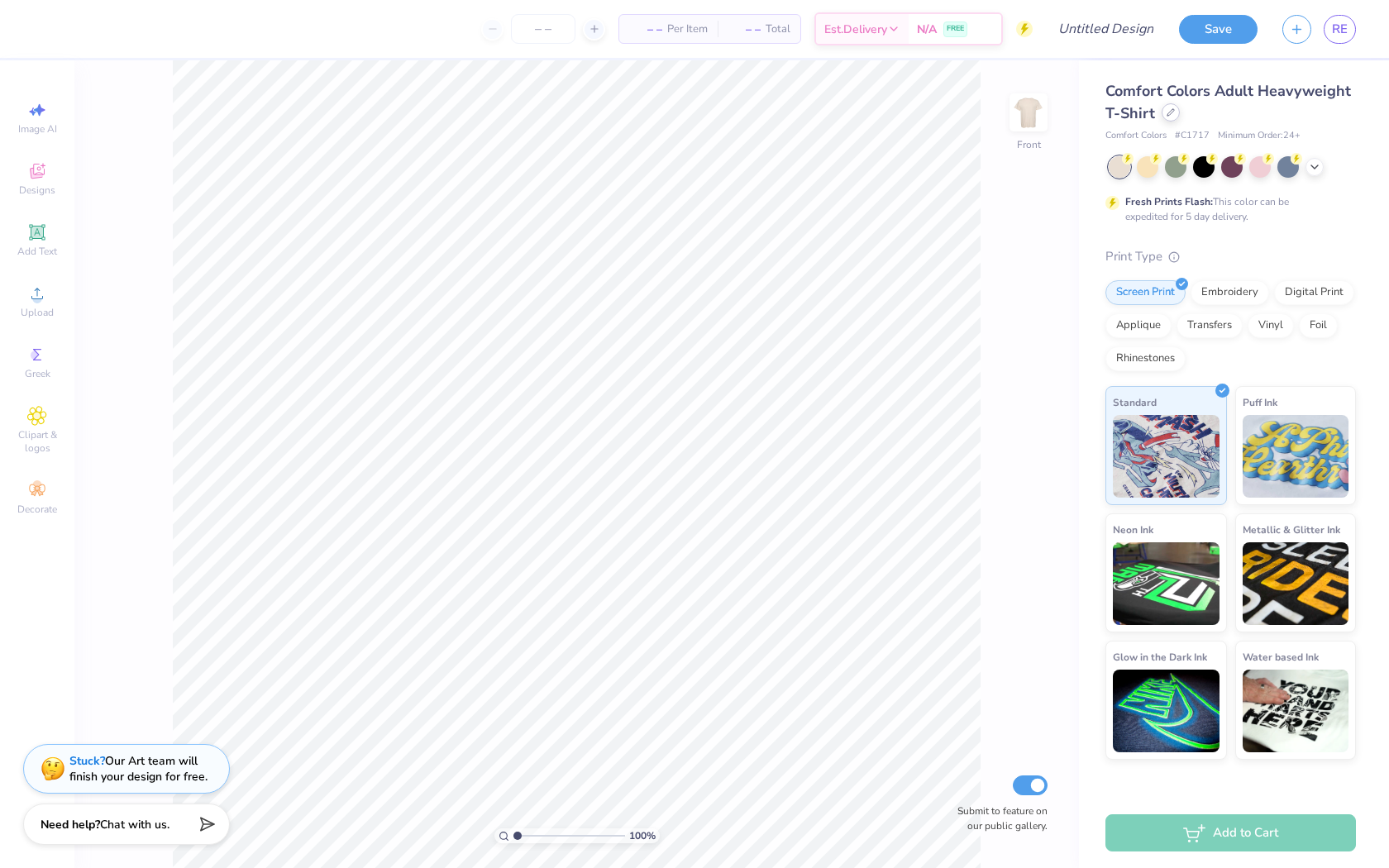
click at [1169, 118] on div at bounding box center [1171, 113] width 18 height 18
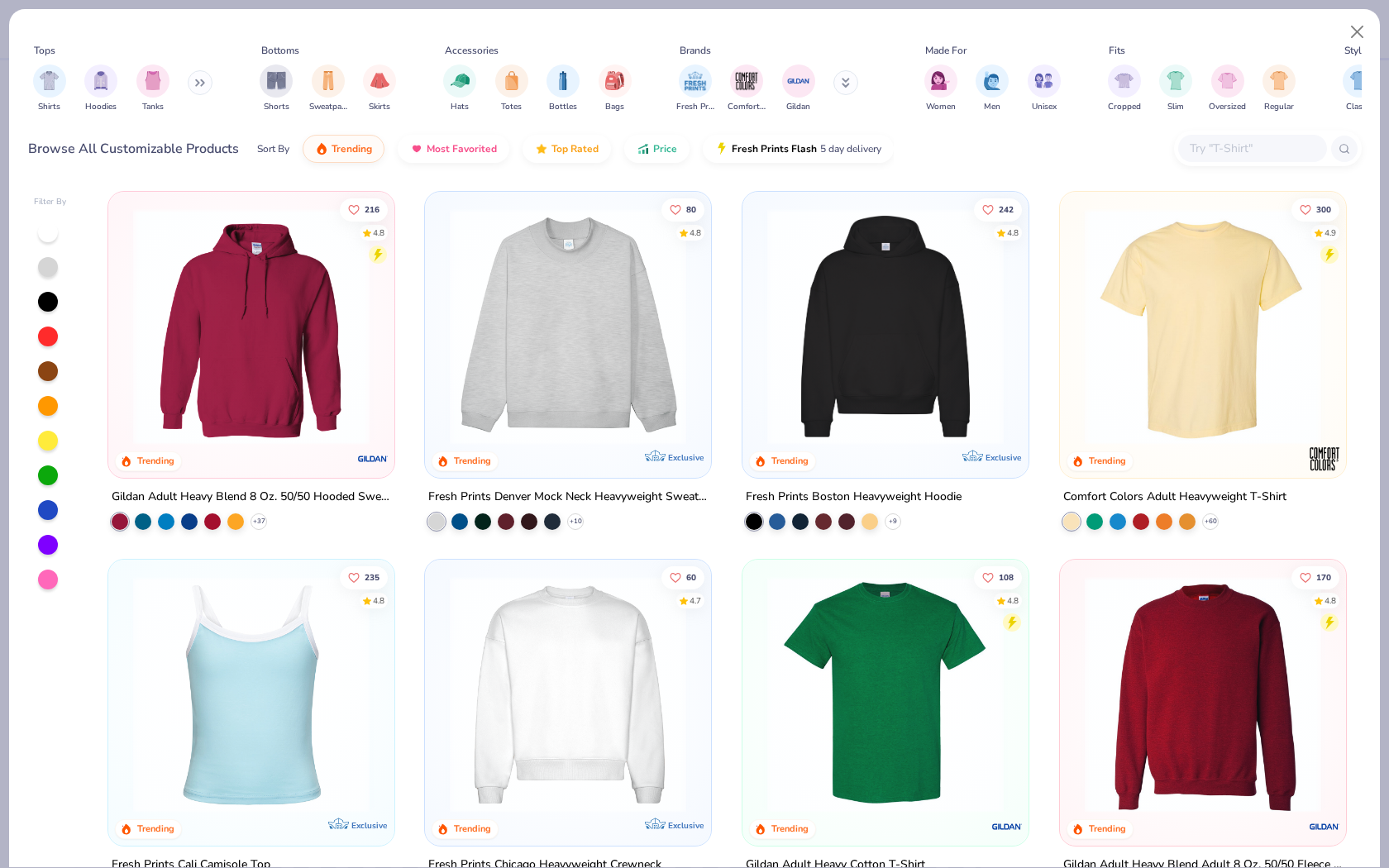
click at [1191, 151] on input "text" at bounding box center [1252, 148] width 128 height 19
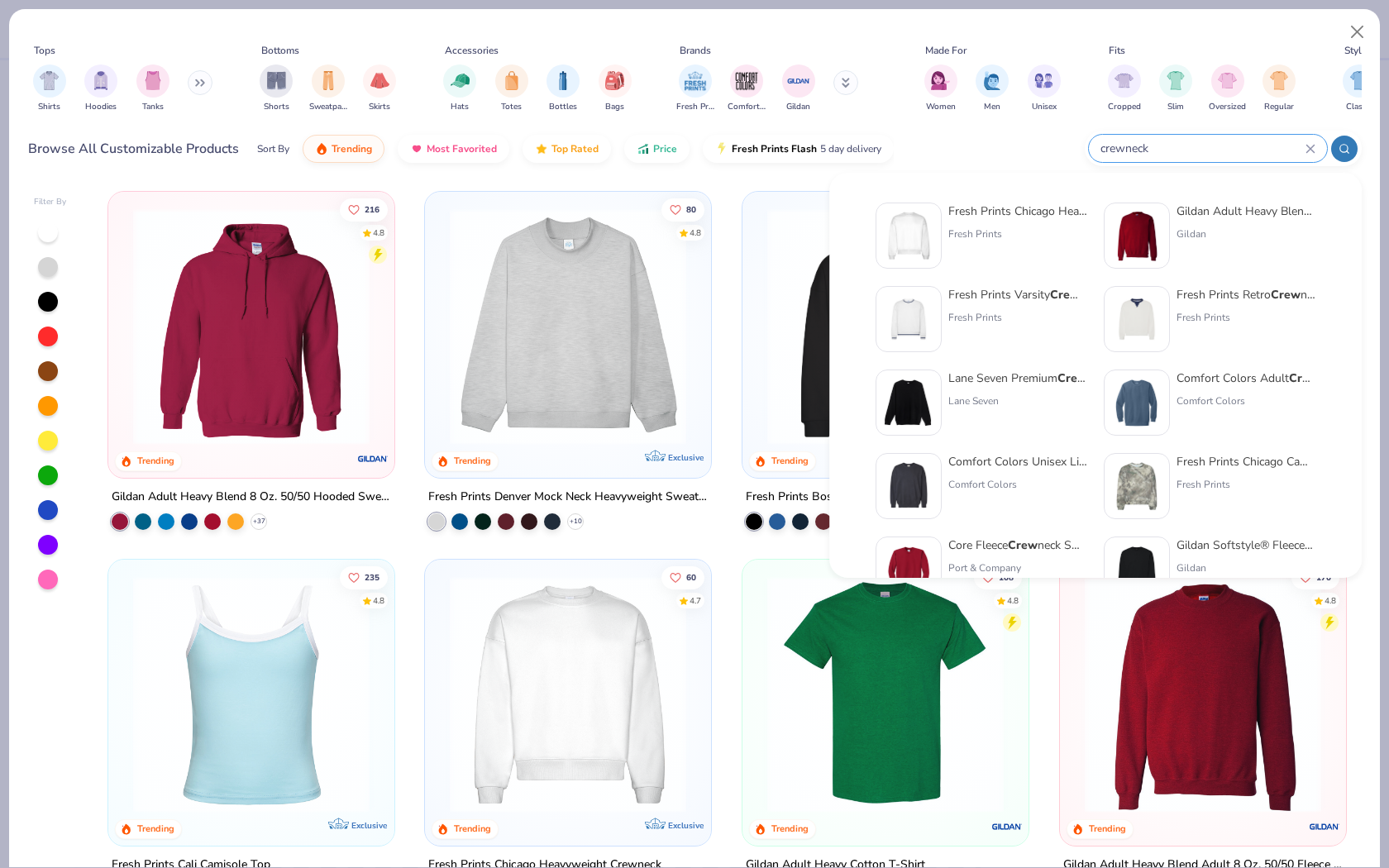
type input "crewneck"
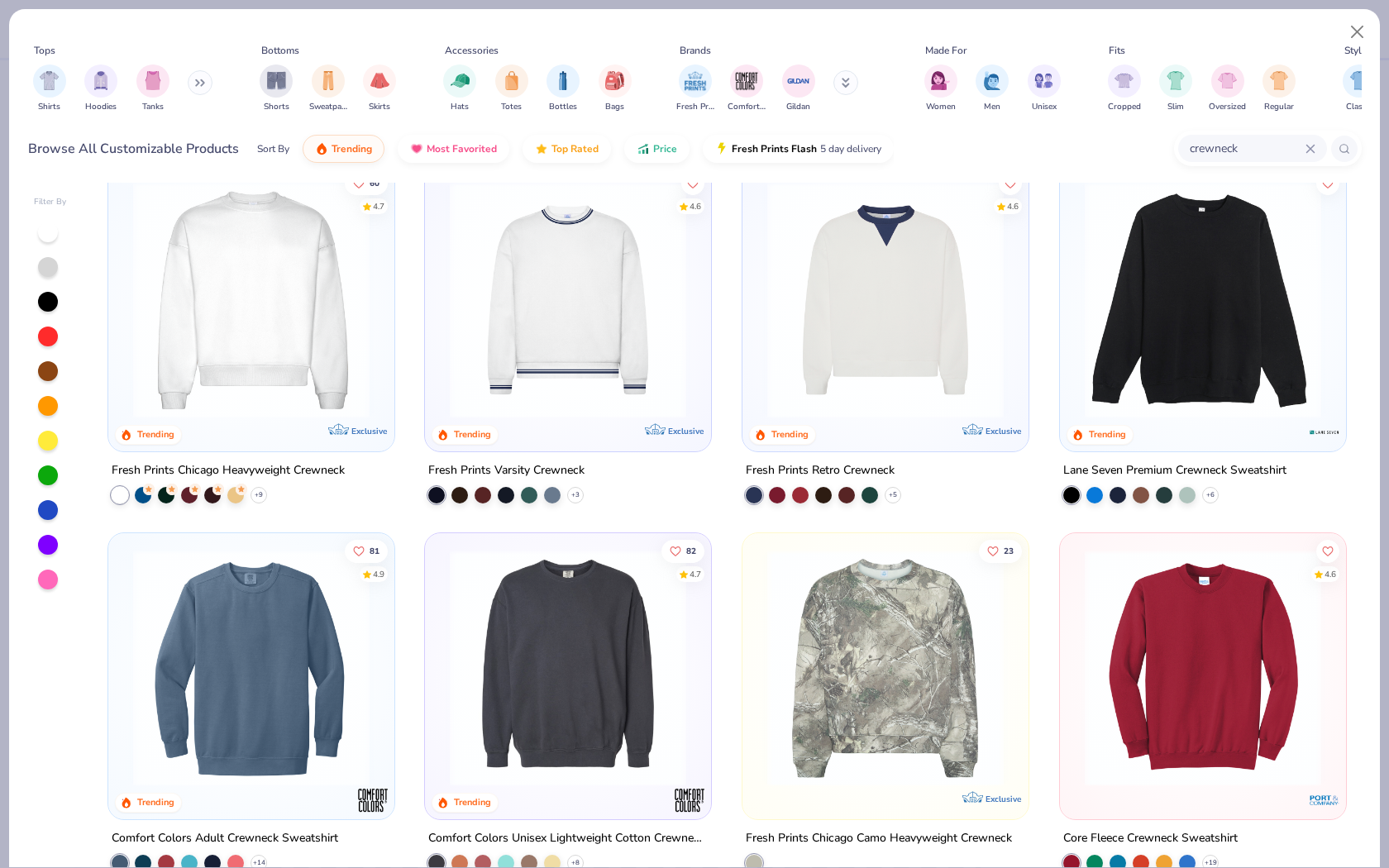
scroll to position [25, 0]
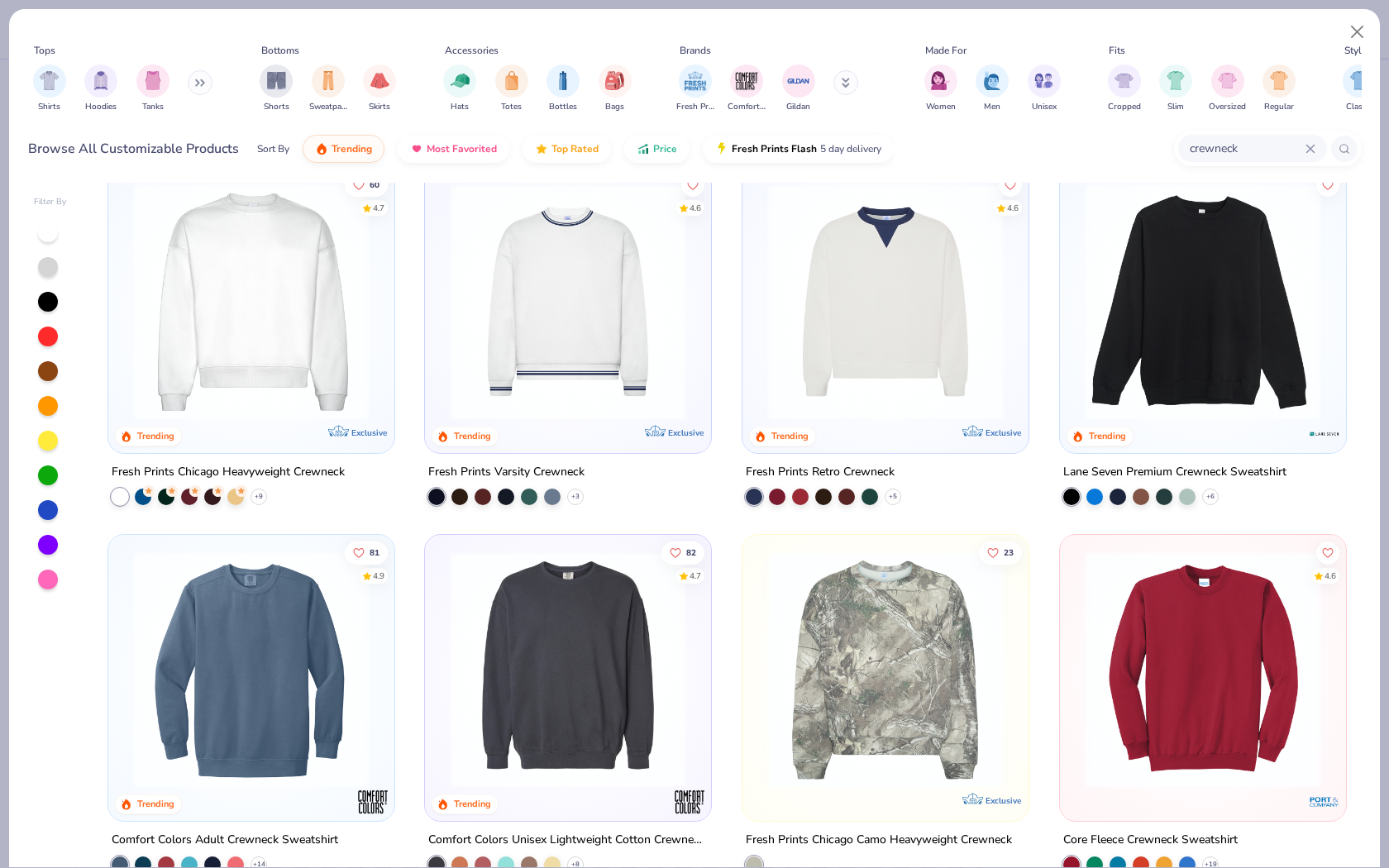
click at [243, 739] on img at bounding box center [251, 670] width 253 height 237
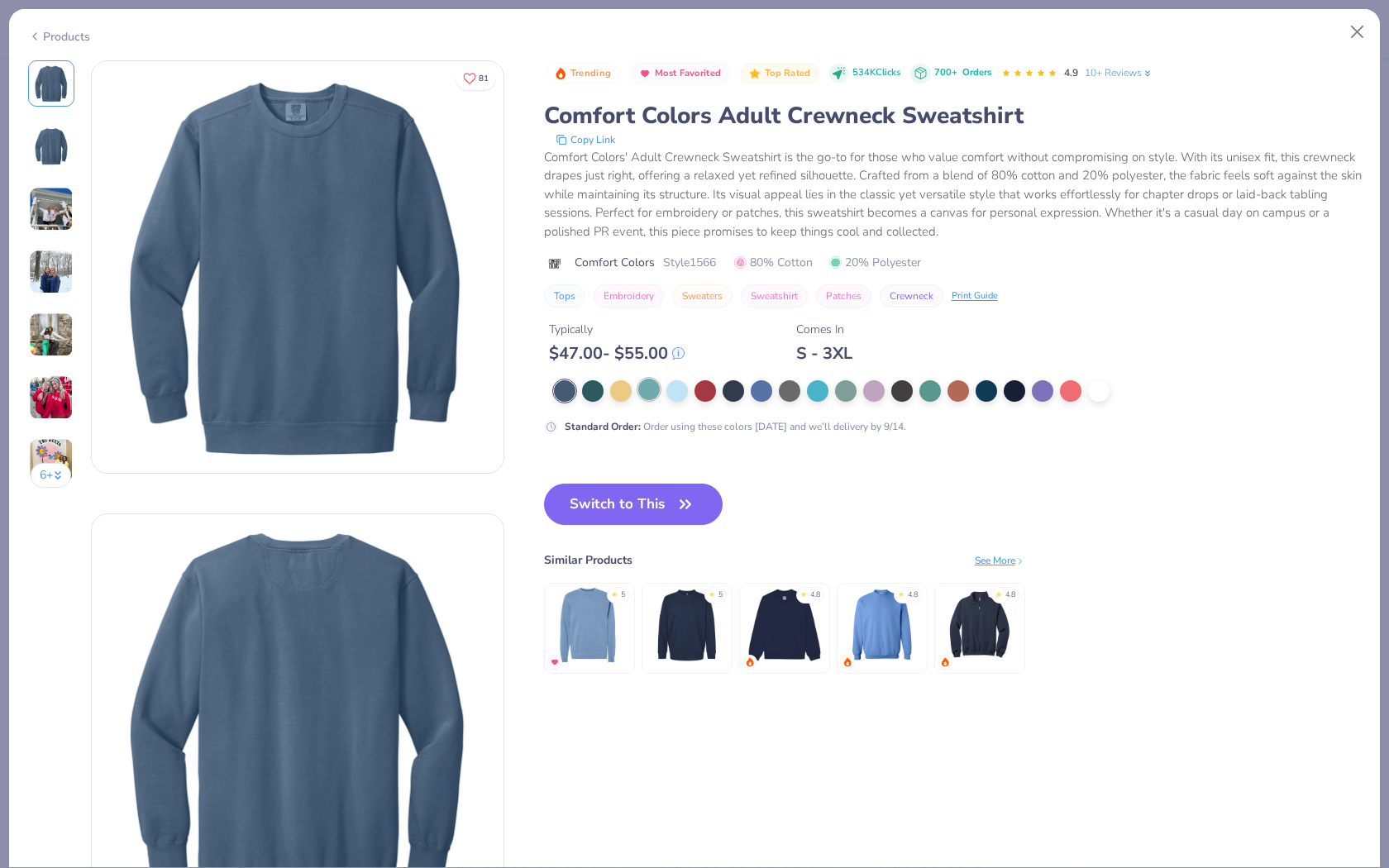
click at [643, 393] on div at bounding box center [649, 389] width 22 height 22
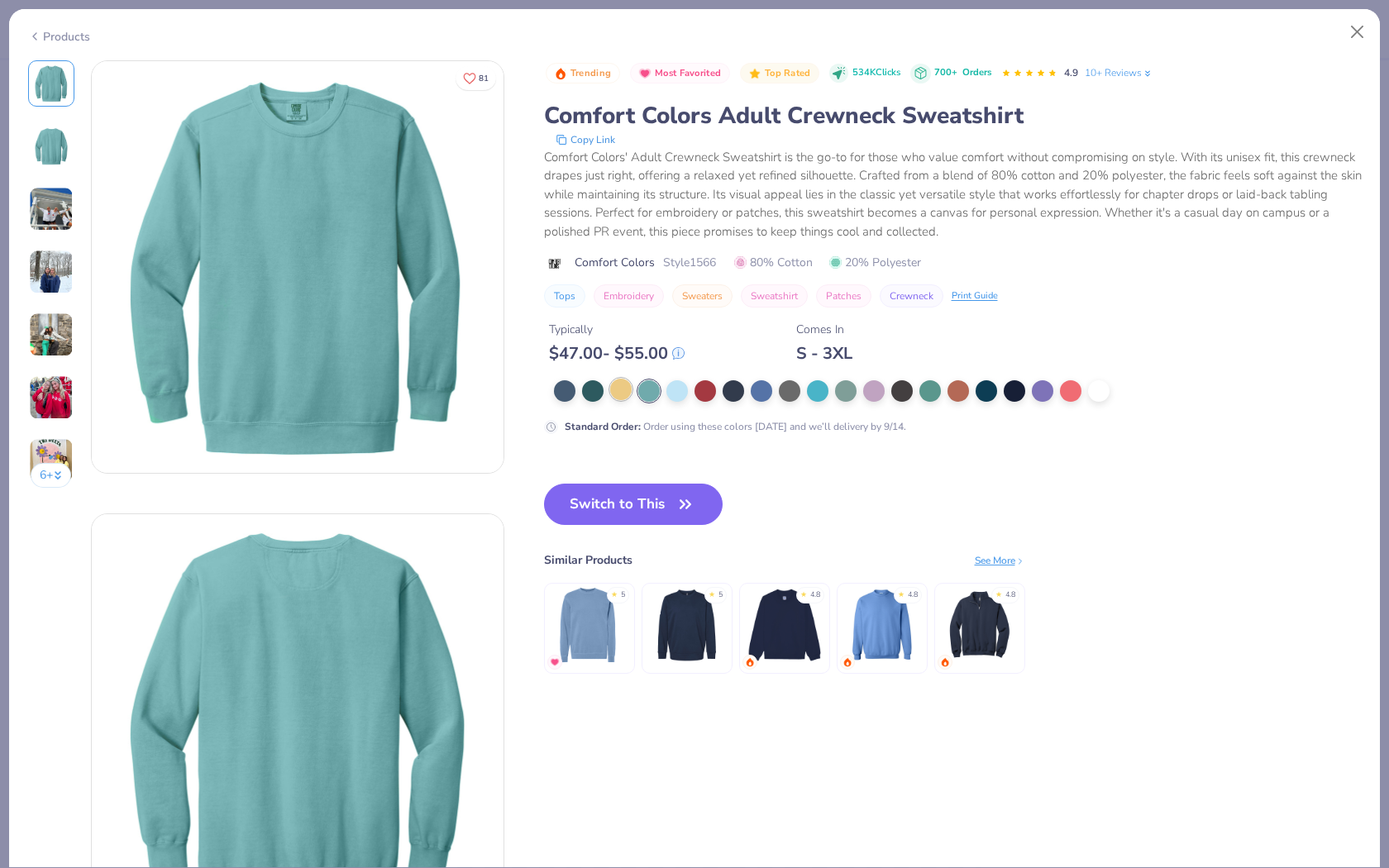
click at [623, 390] on div at bounding box center [621, 389] width 22 height 22
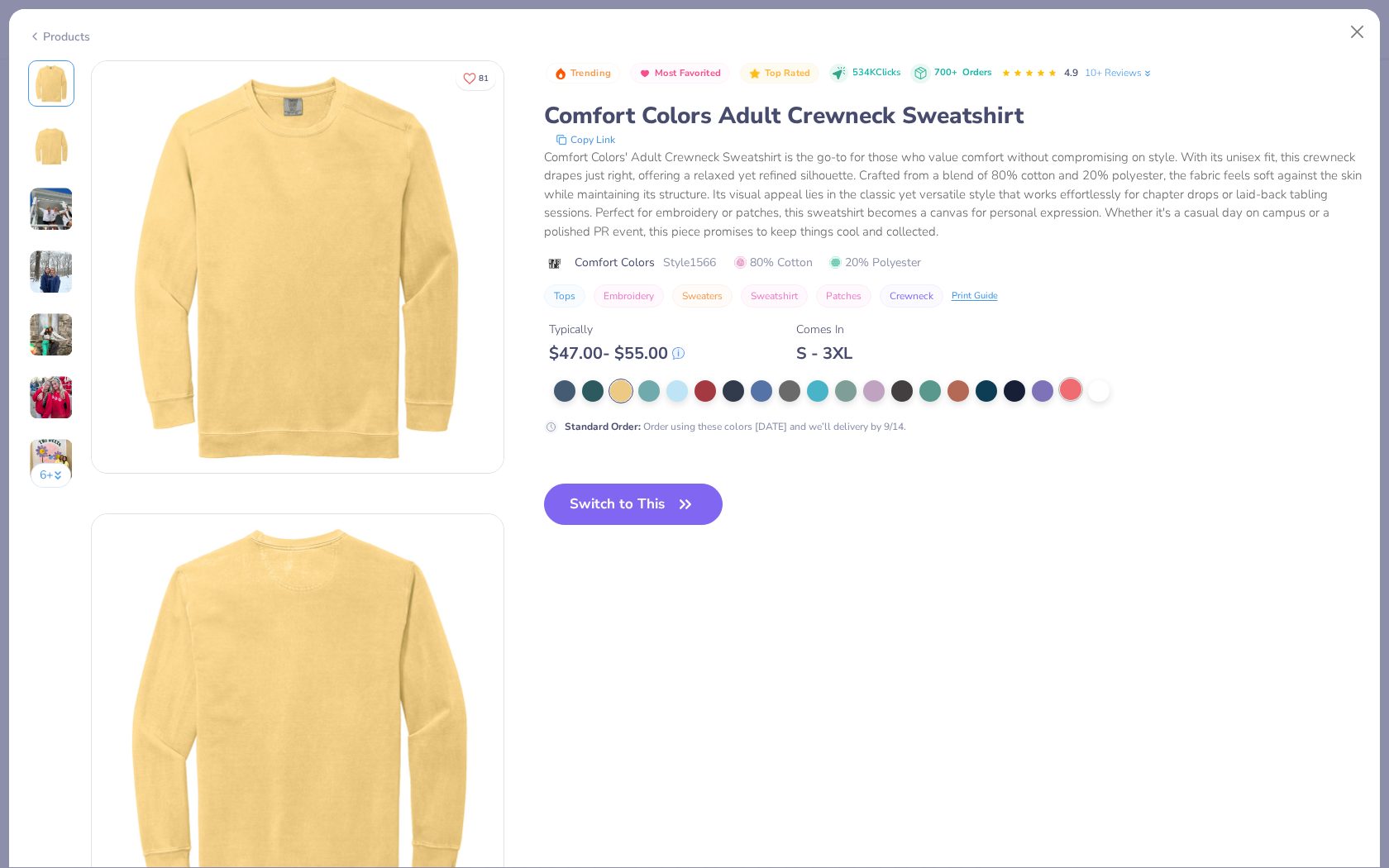
click at [1069, 391] on div at bounding box center [1071, 389] width 22 height 22
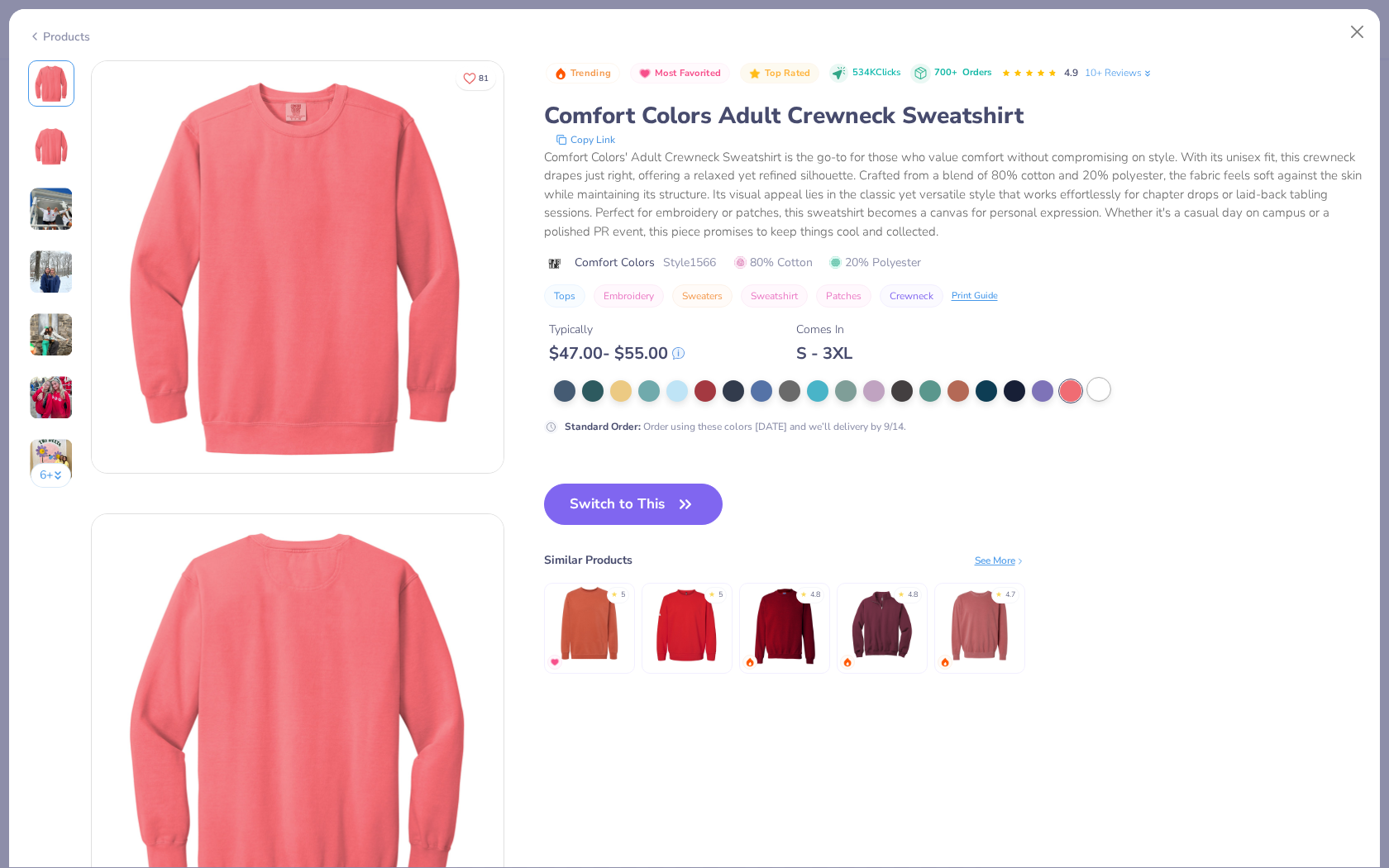
click at [1094, 391] on div at bounding box center [1099, 389] width 22 height 22
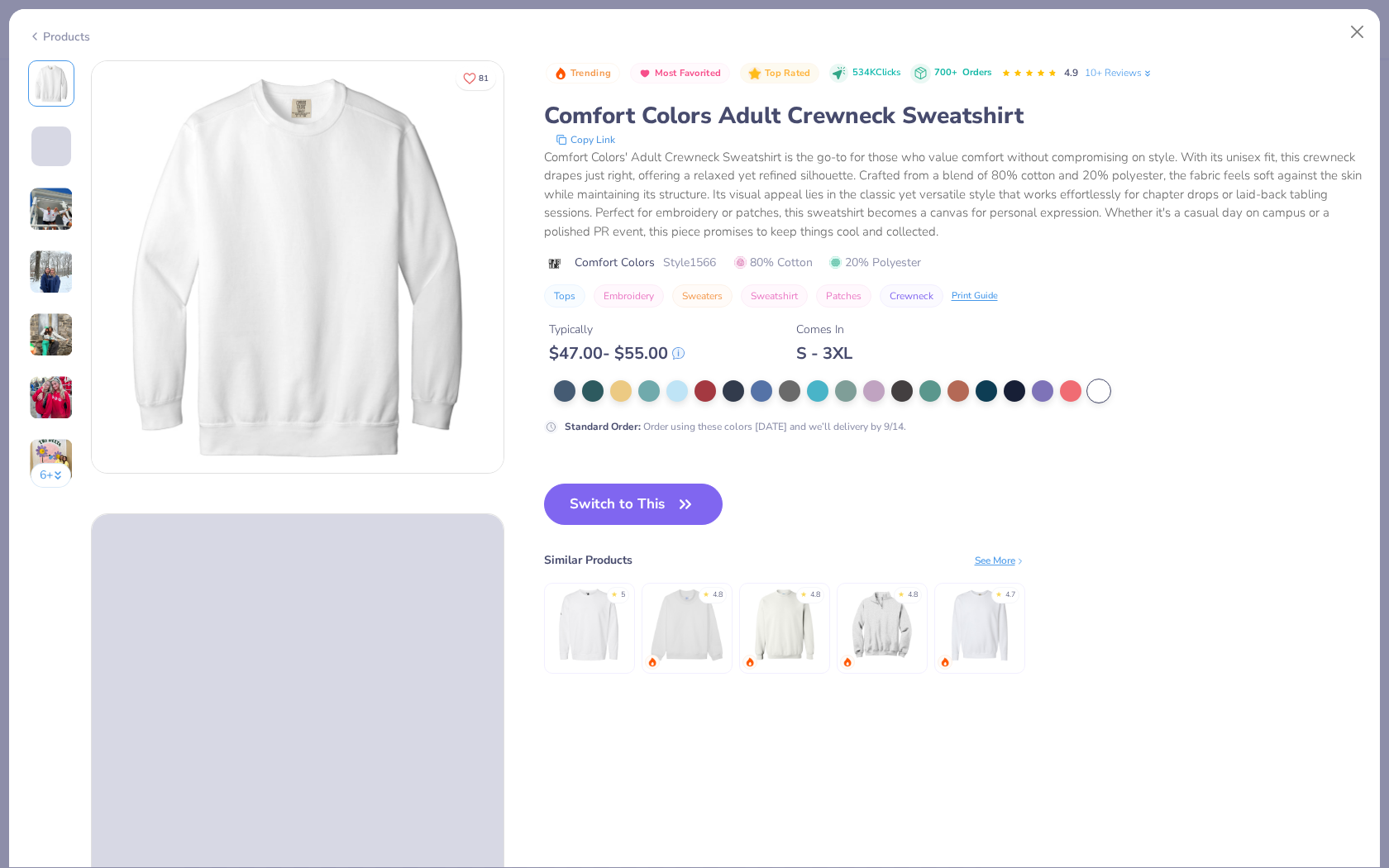
click at [886, 384] on div at bounding box center [880, 391] width 652 height 22
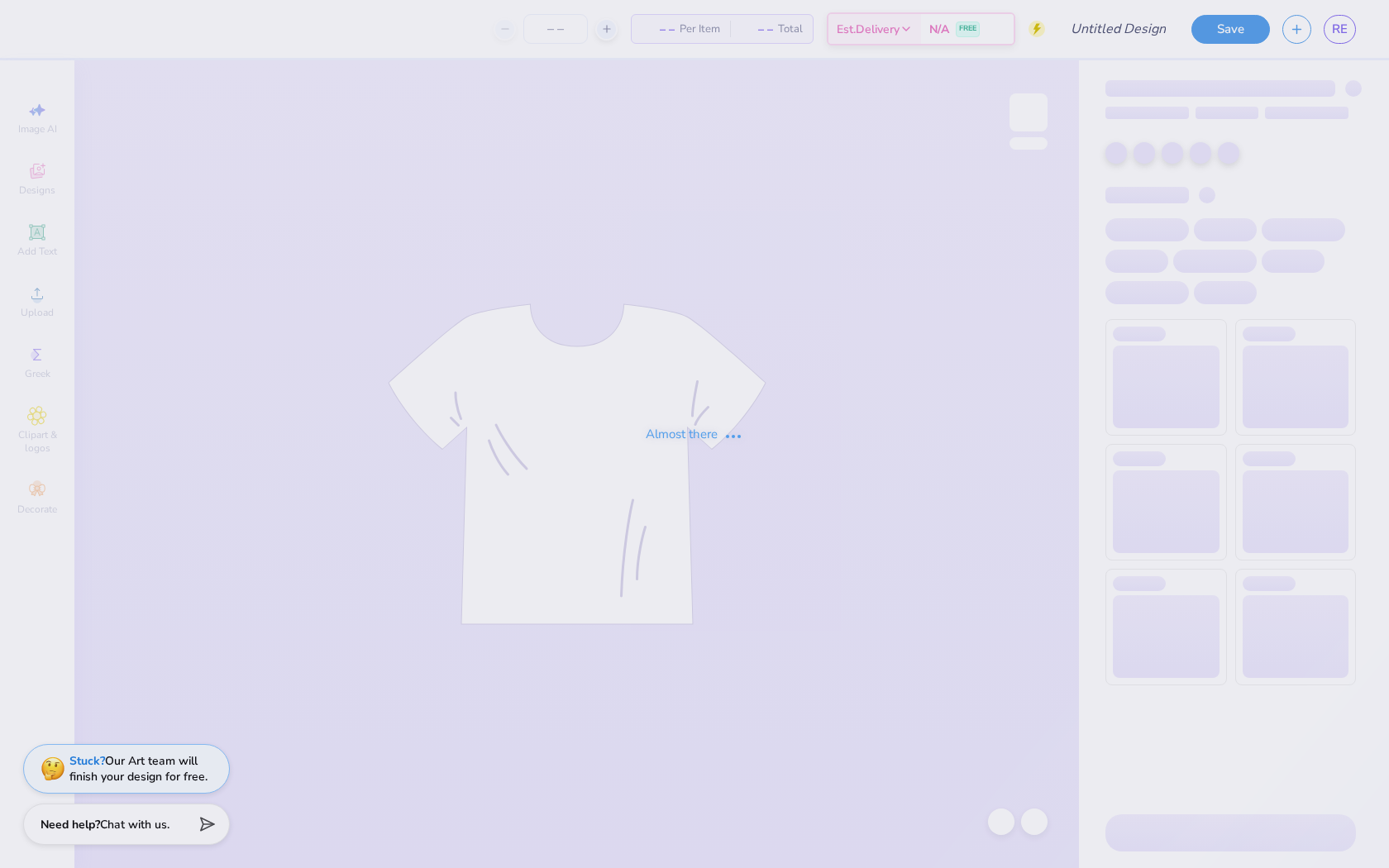
type input "family weekend 1"
type input "30"
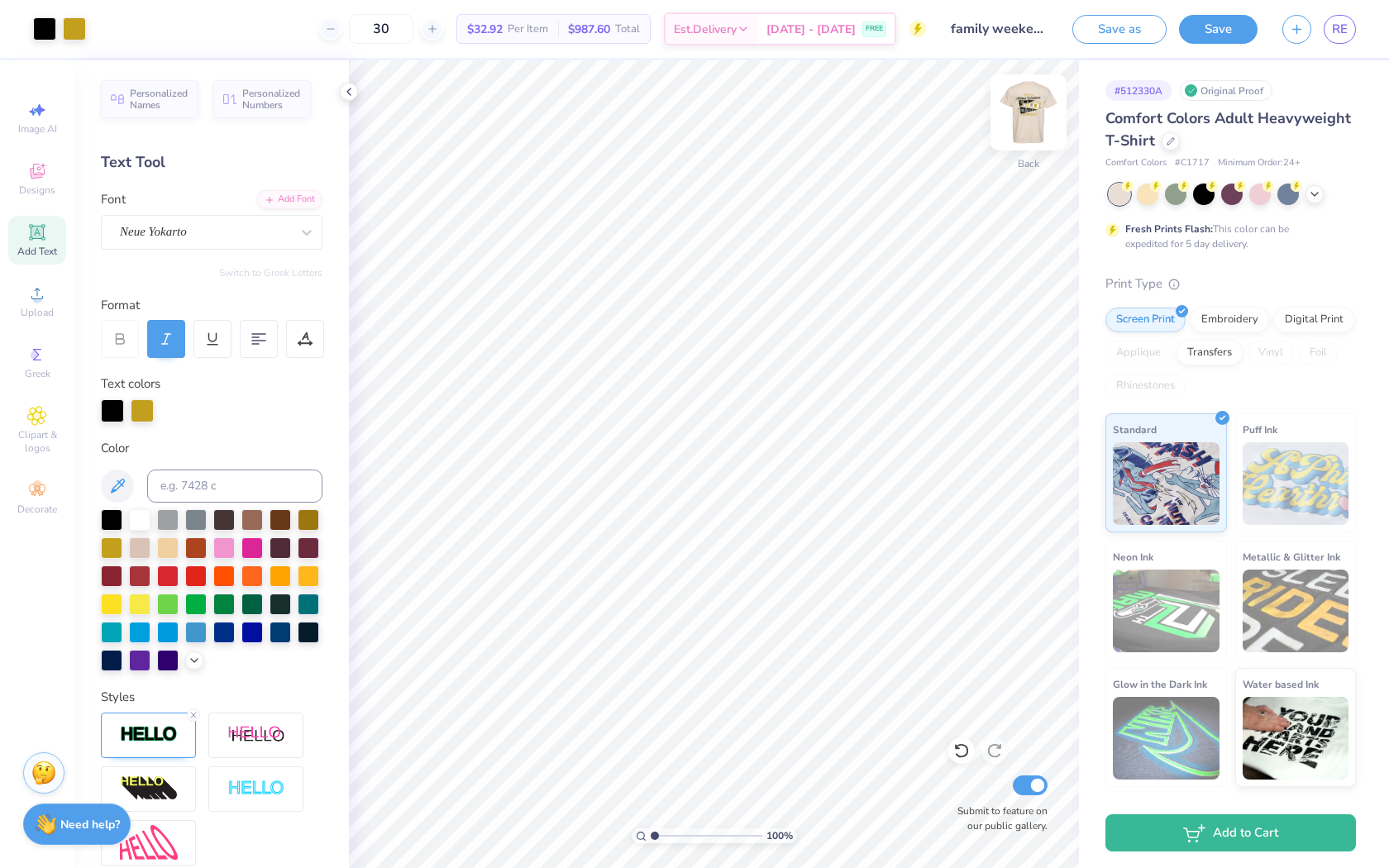
click at [1016, 125] on img at bounding box center [1029, 113] width 66 height 66
click at [354, 93] on icon at bounding box center [349, 92] width 13 height 13
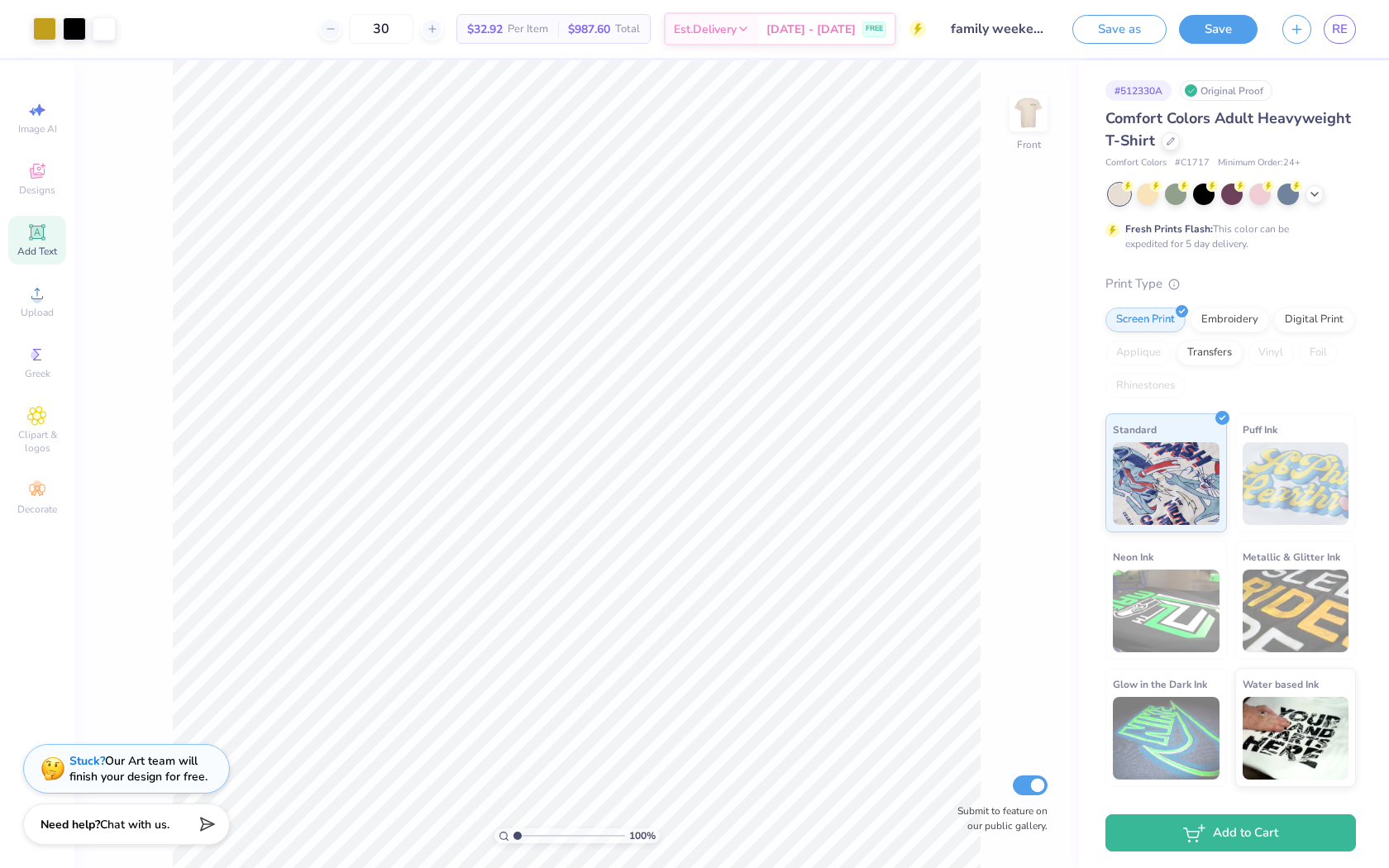
click at [1027, 115] on img at bounding box center [1029, 113] width 33 height 33
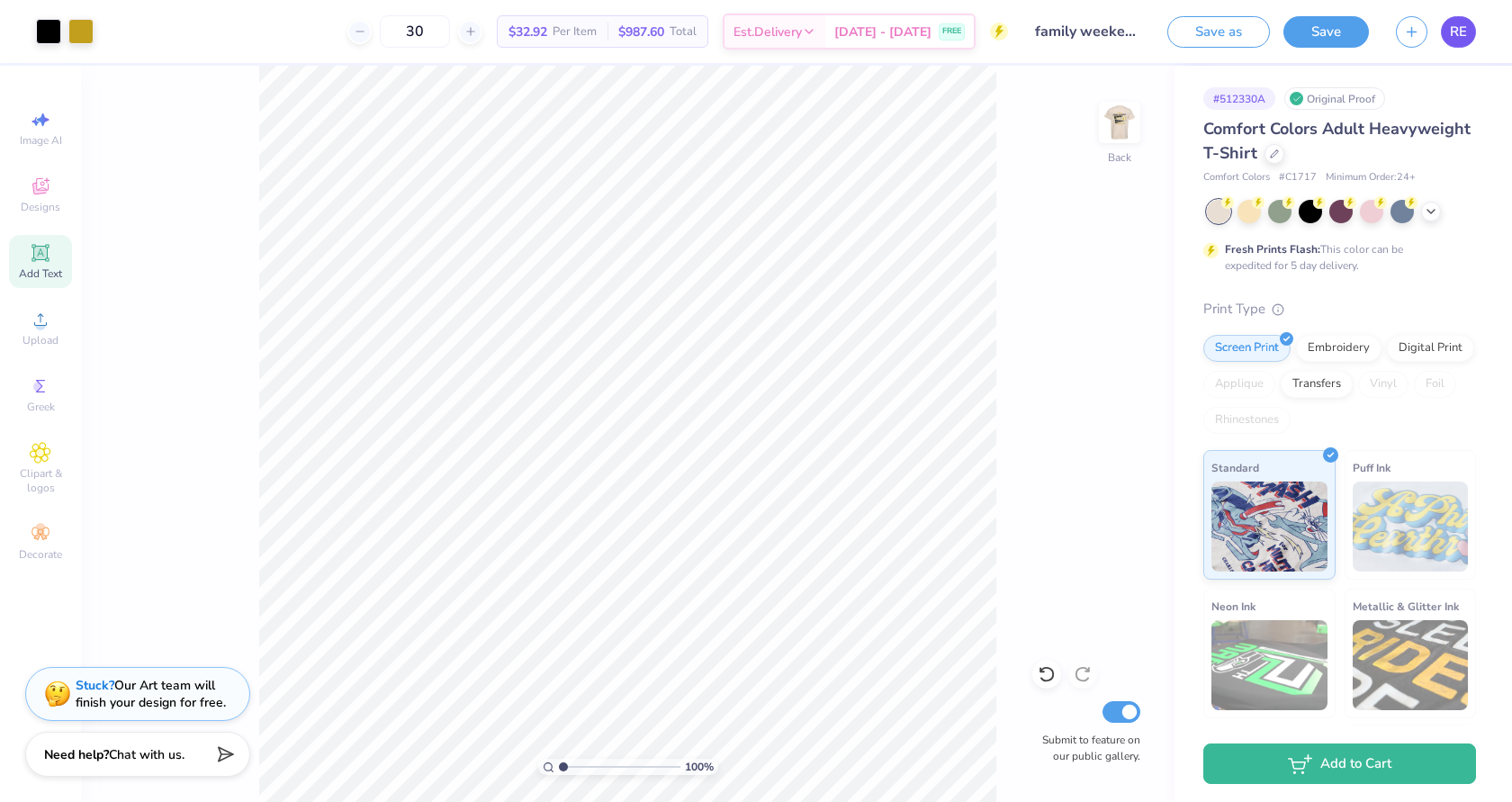
click at [1459, 39] on span "RE" at bounding box center [1458, 32] width 17 height 21
